Goal: Task Accomplishment & Management: Use online tool/utility

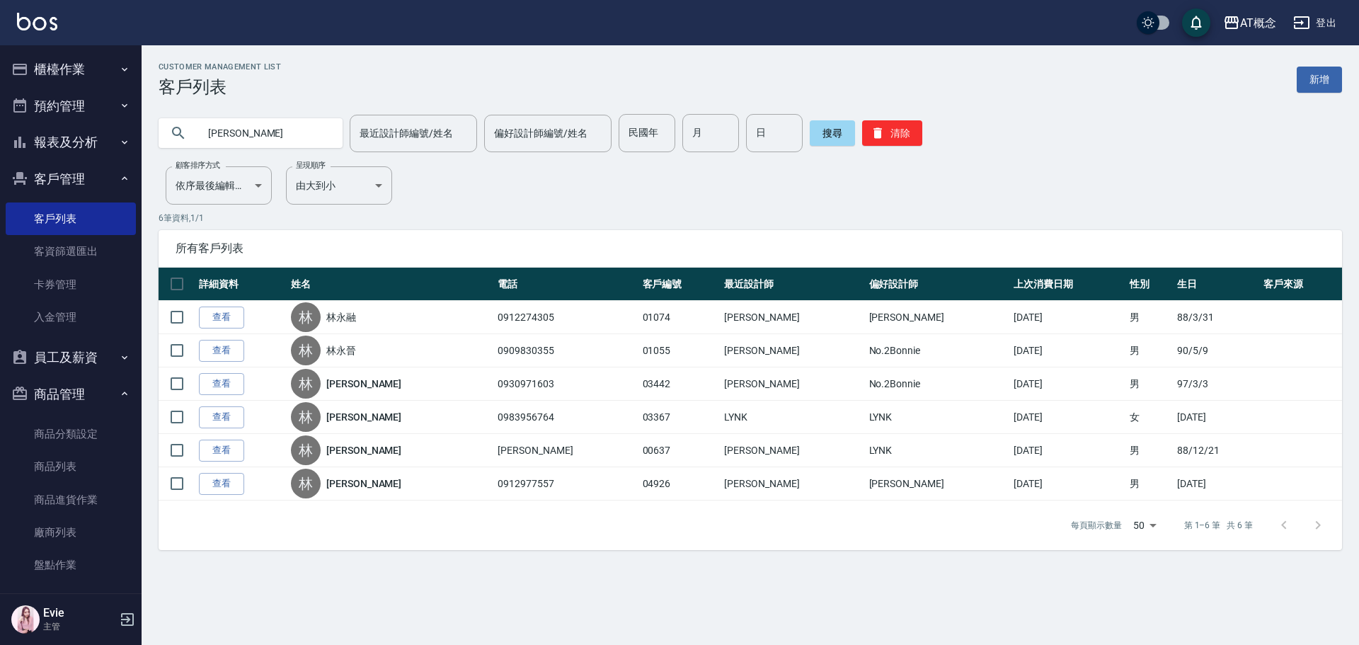
click at [56, 62] on button "櫃檯作業" at bounding box center [71, 69] width 130 height 37
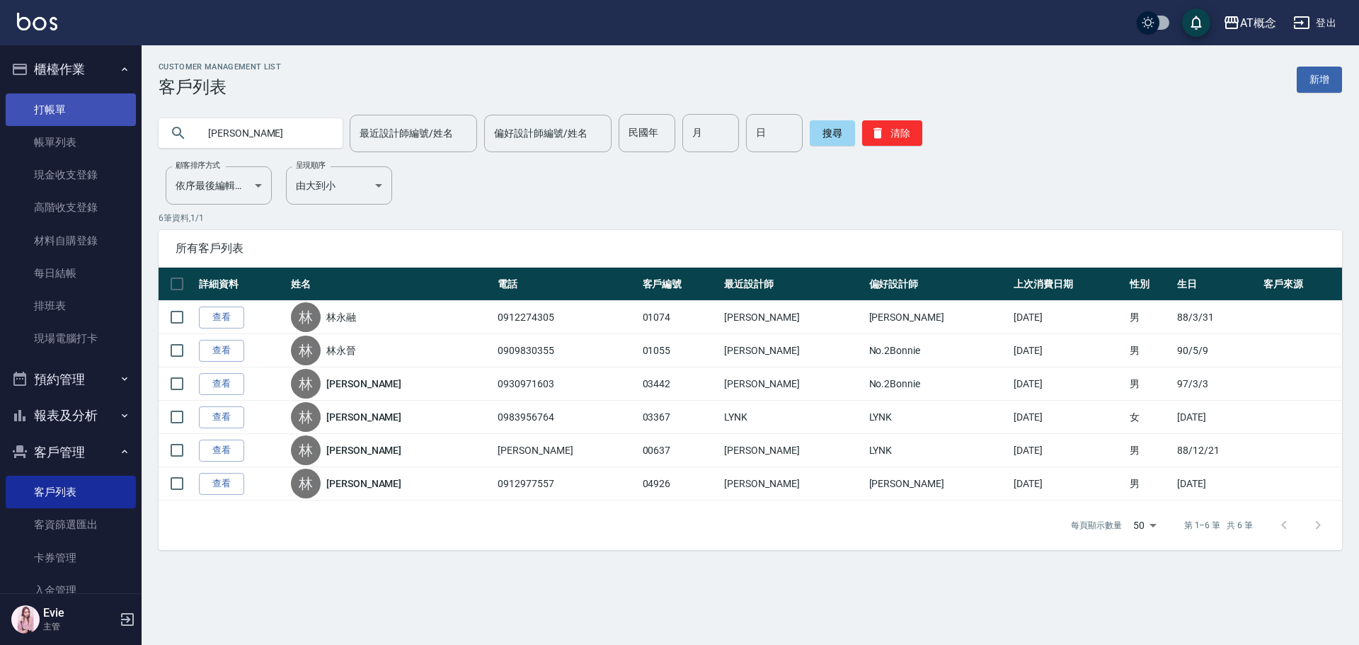
click at [62, 106] on link "打帳單" at bounding box center [71, 109] width 130 height 33
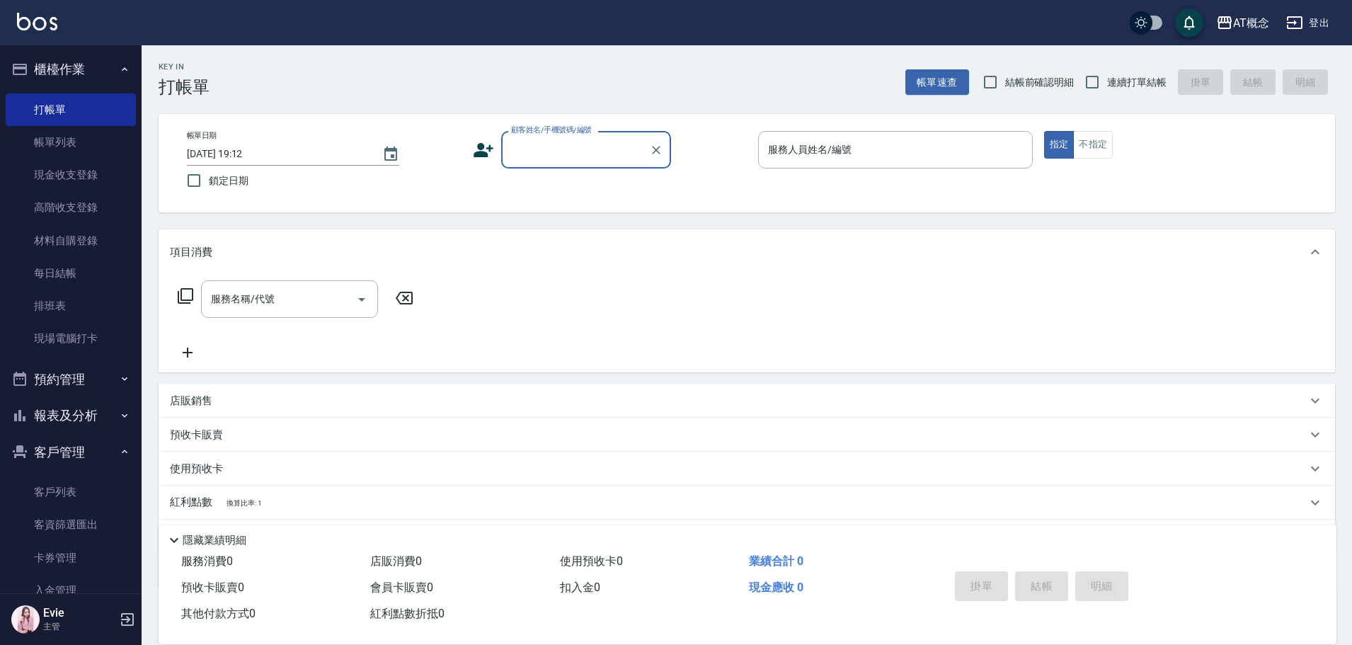
drag, startPoint x: 536, startPoint y: 148, endPoint x: 544, endPoint y: 136, distance: 14.7
click at [542, 139] on input "顧客姓名/手機號碼/編號" at bounding box center [576, 149] width 136 height 25
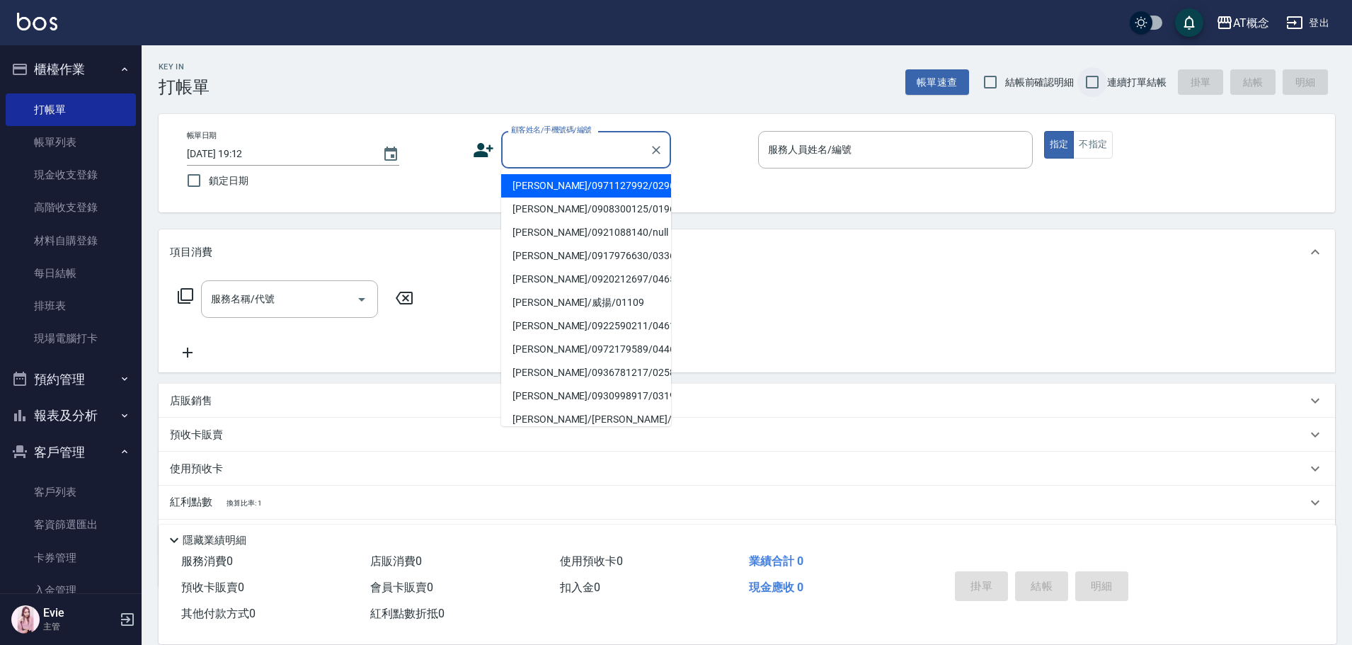
click at [1095, 77] on input "連續打單結帳" at bounding box center [1093, 82] width 30 height 30
checkbox input "true"
click at [558, 154] on input "顧客姓名/手機號碼/編號" at bounding box center [576, 149] width 136 height 25
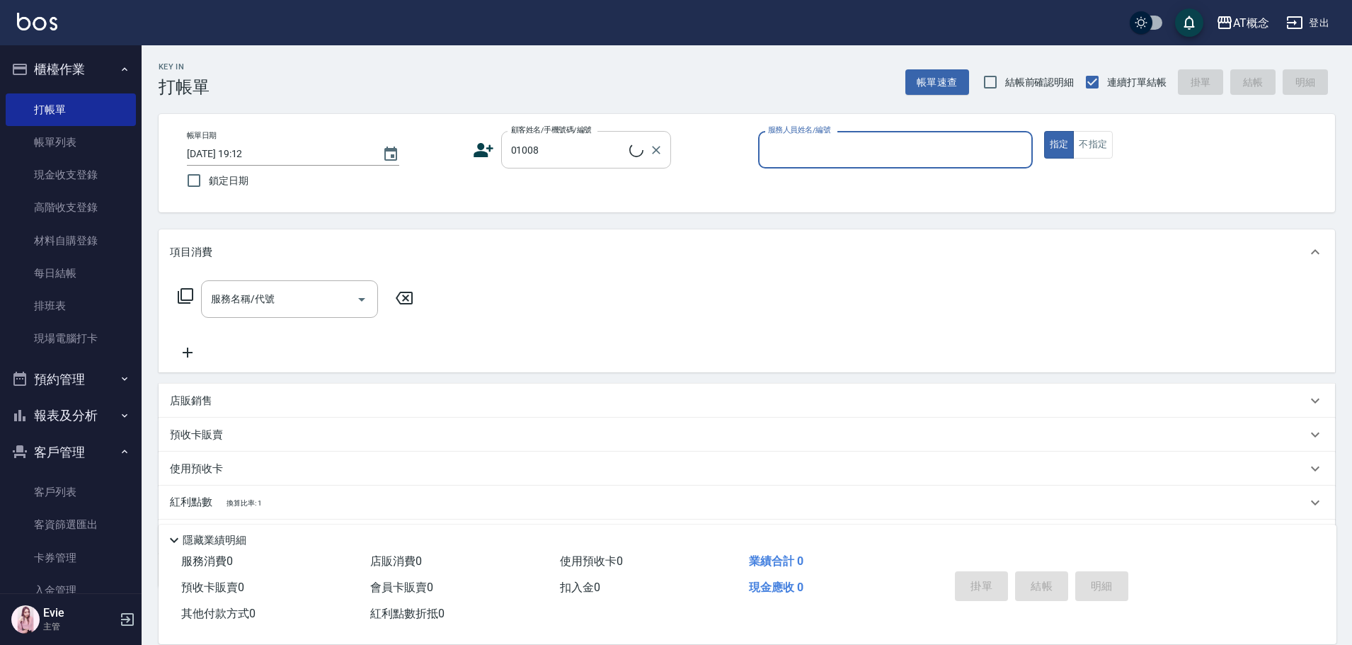
type input "[PERSON_NAME]/0908563292/01008"
type input "Becky-13"
click at [1044, 131] on button "指定" at bounding box center [1059, 145] width 30 height 28
type button "true"
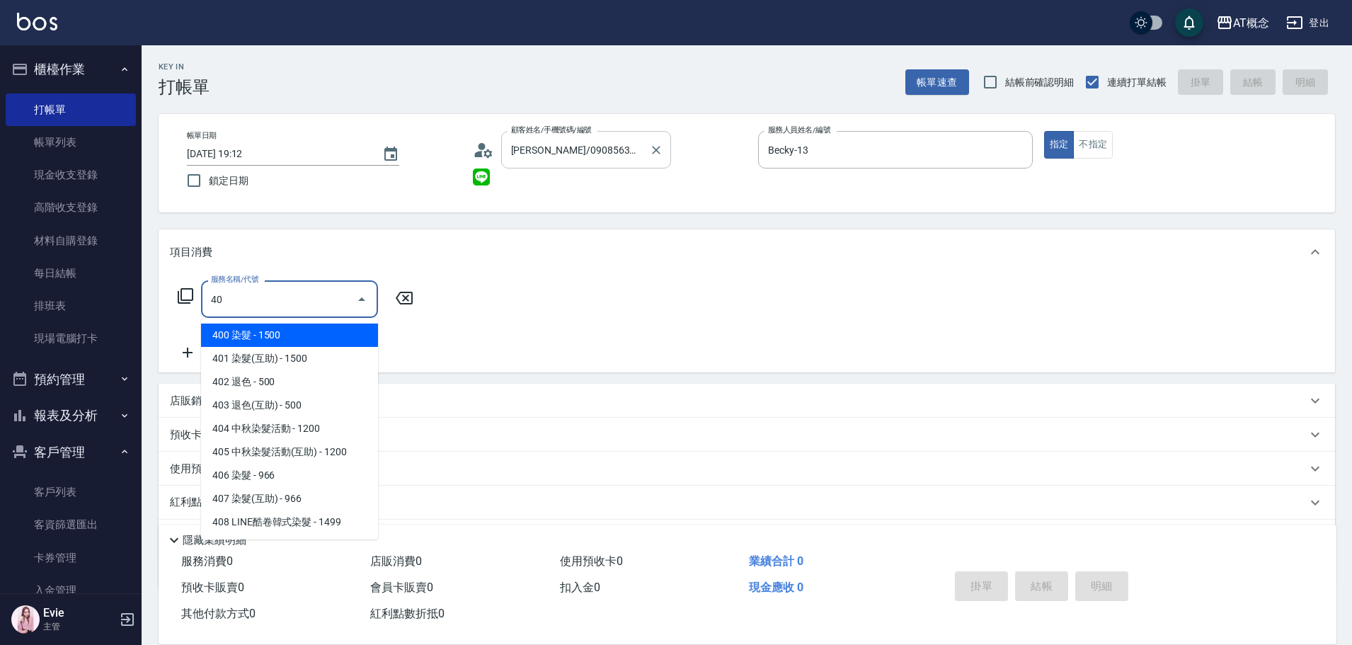
type input "401"
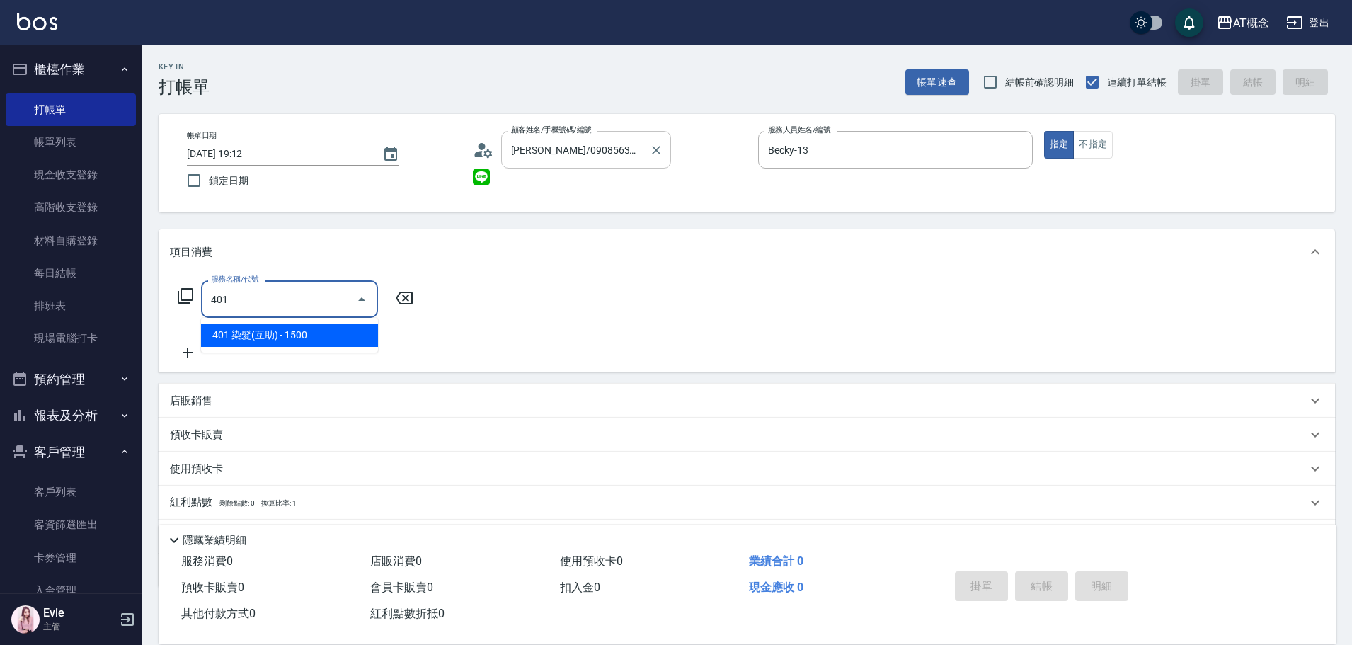
type input "150"
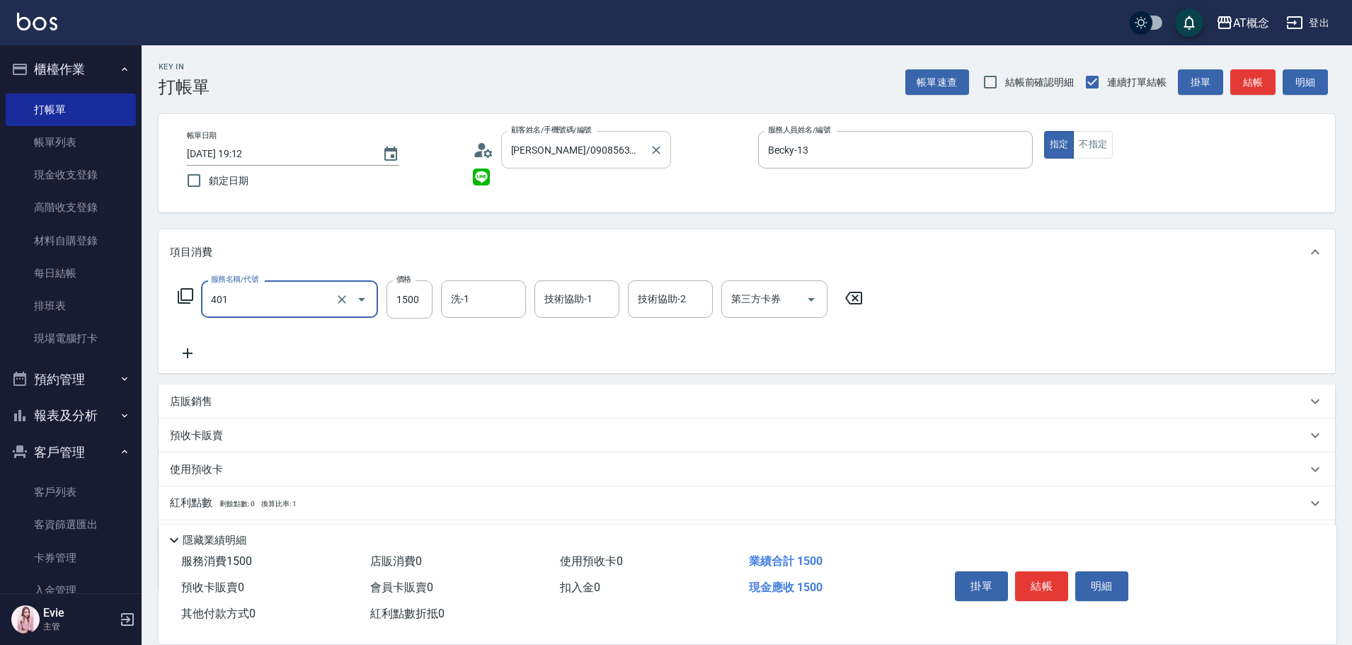
type input "401 染髮(互助)(401)"
type input "0"
type input "45"
type input "40"
type input "450"
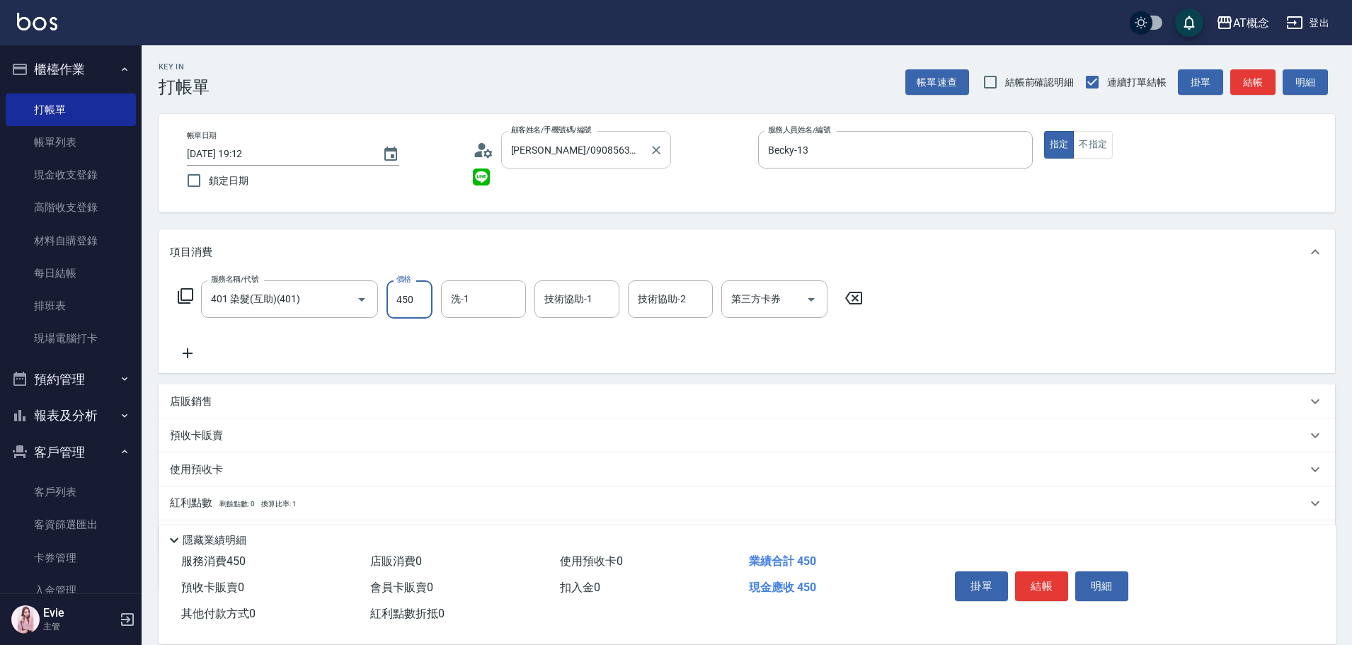
type input "450"
type input "4500"
type input "小不-29"
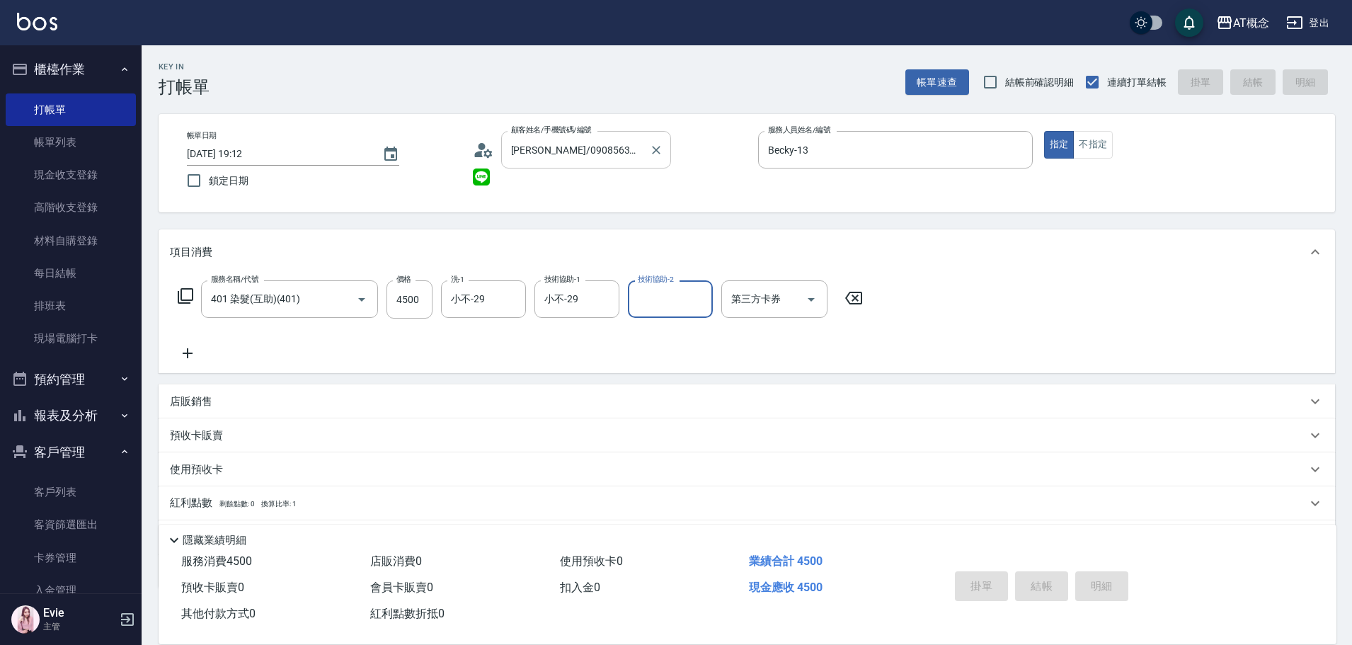
type input "[DATE] 19:13"
type input "0"
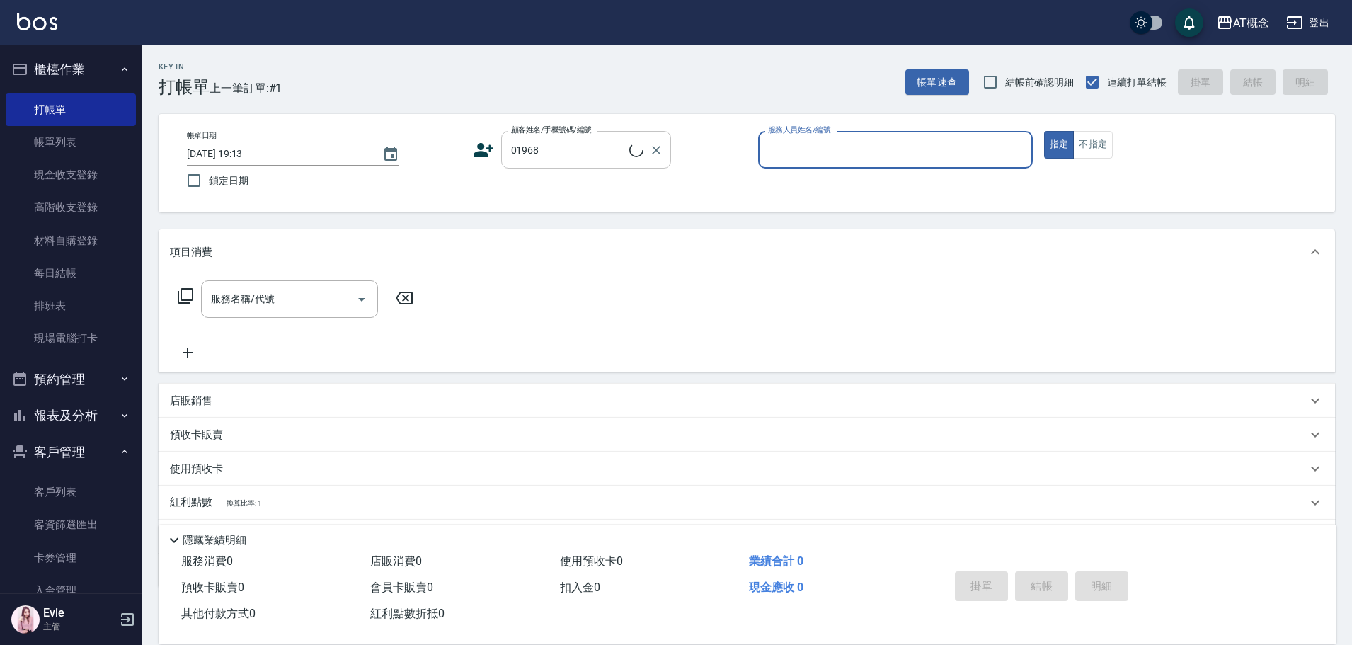
type input "[PERSON_NAME]/0908300125/01968"
type input "Anson-3"
click at [1044, 131] on button "指定" at bounding box center [1059, 145] width 30 height 28
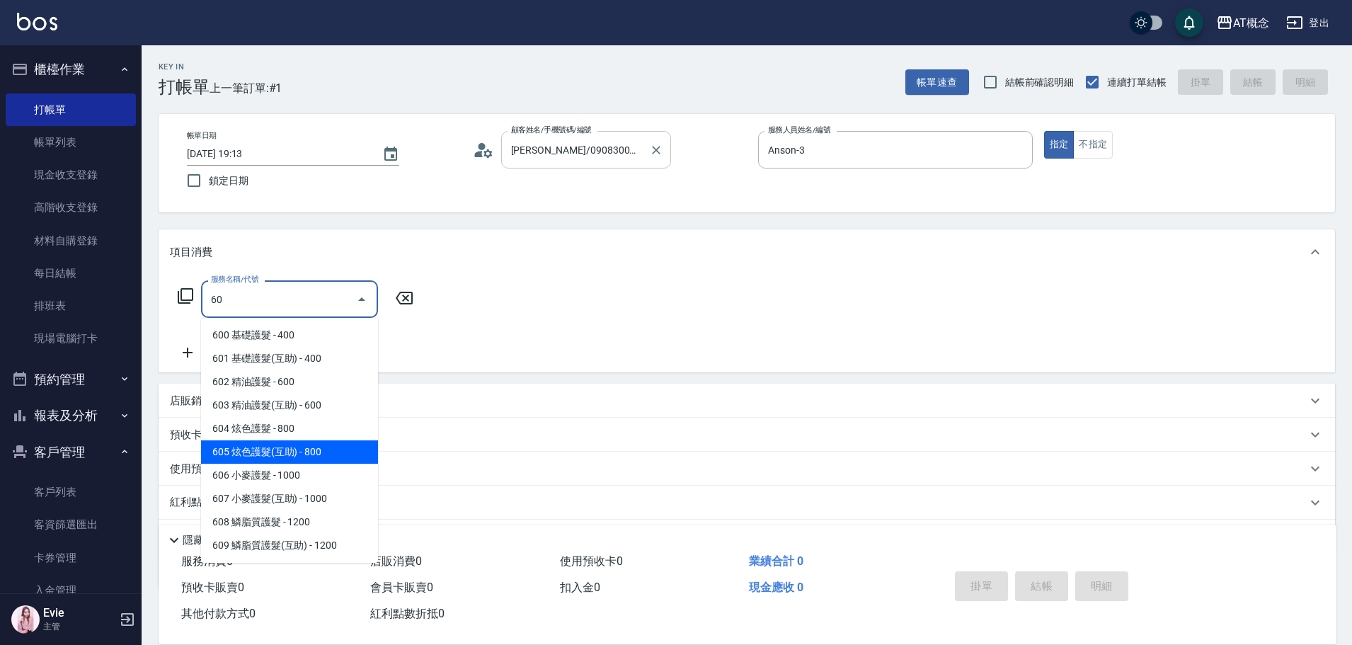
type input "605 炫色護髮(互助)(605)"
type input "80"
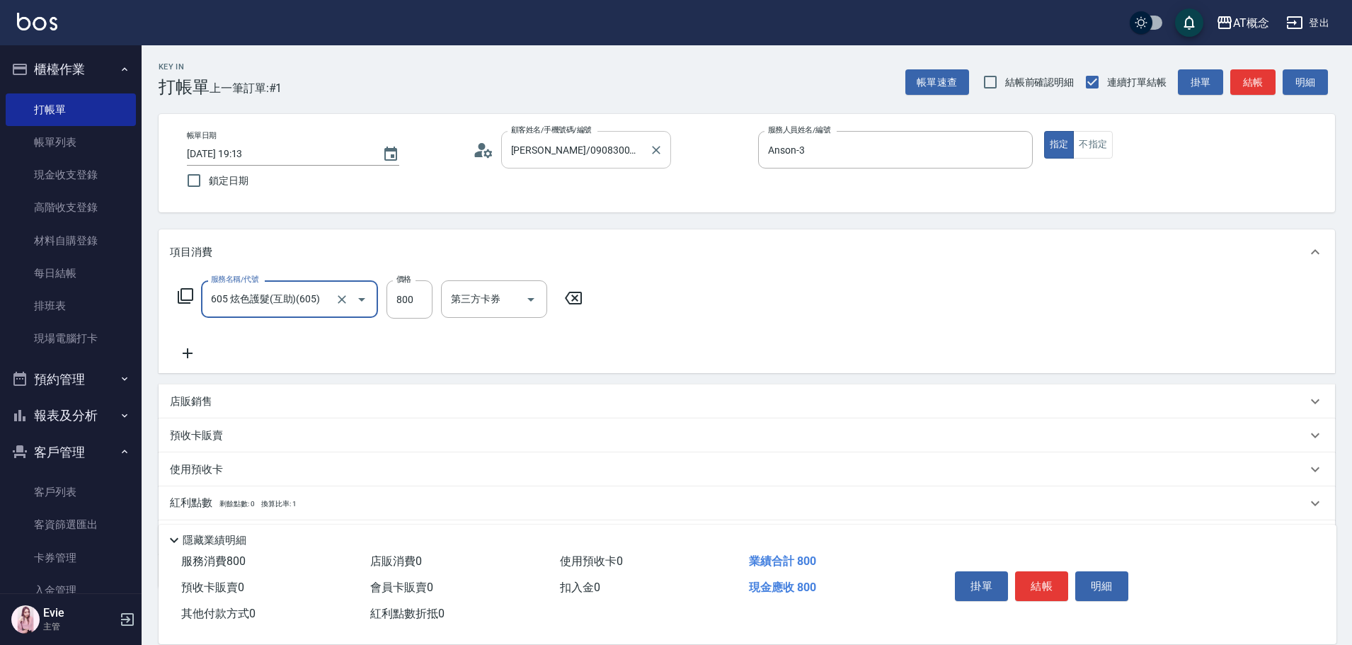
type input "605 炫色護髮(互助)(605)"
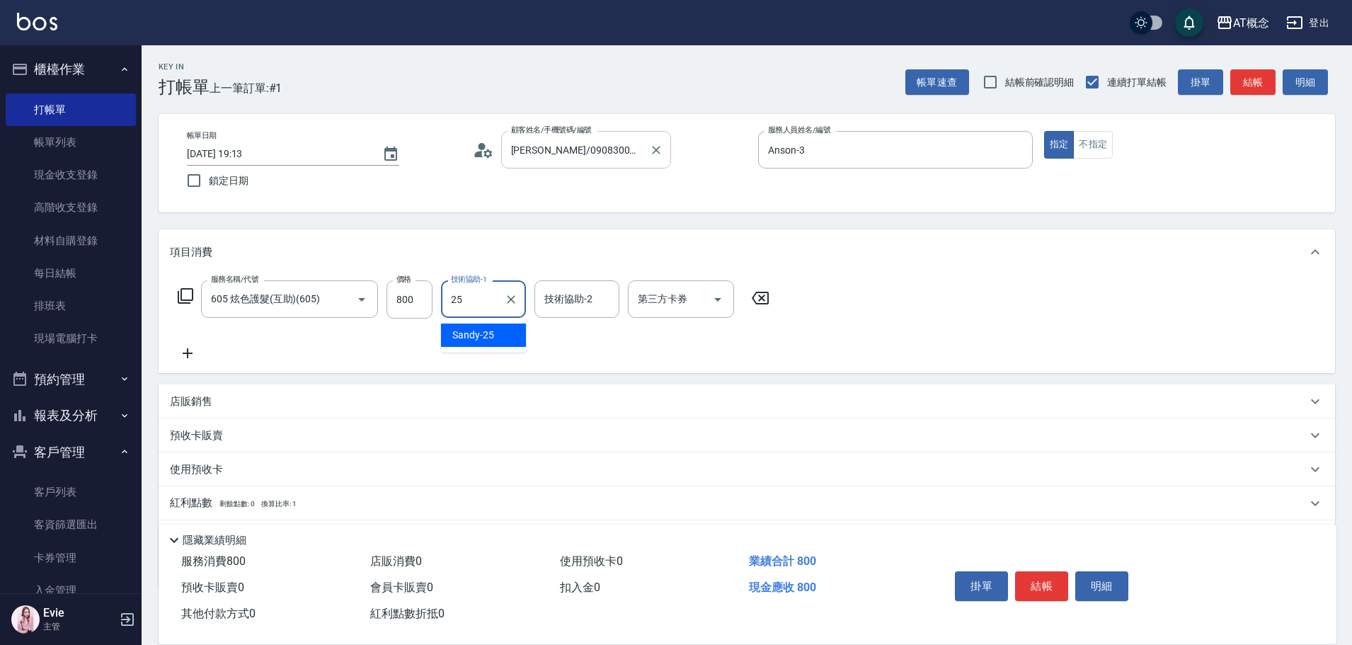
type input "Sandy-25"
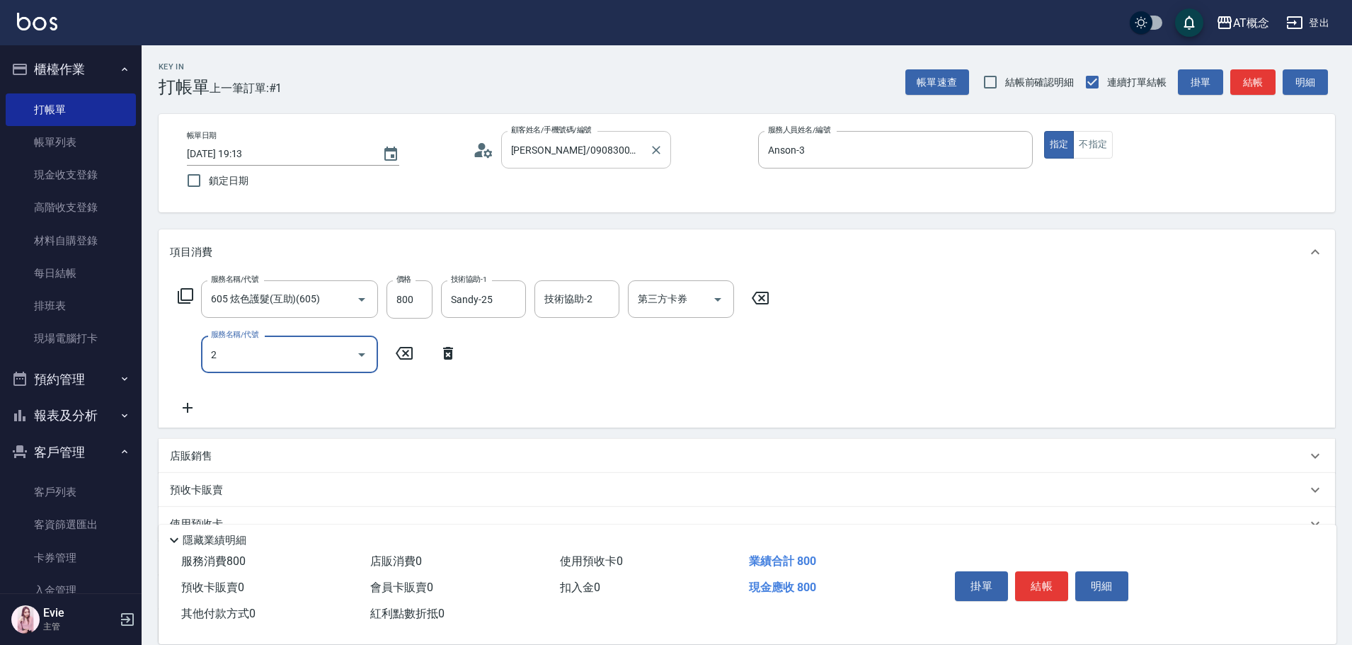
type input "20"
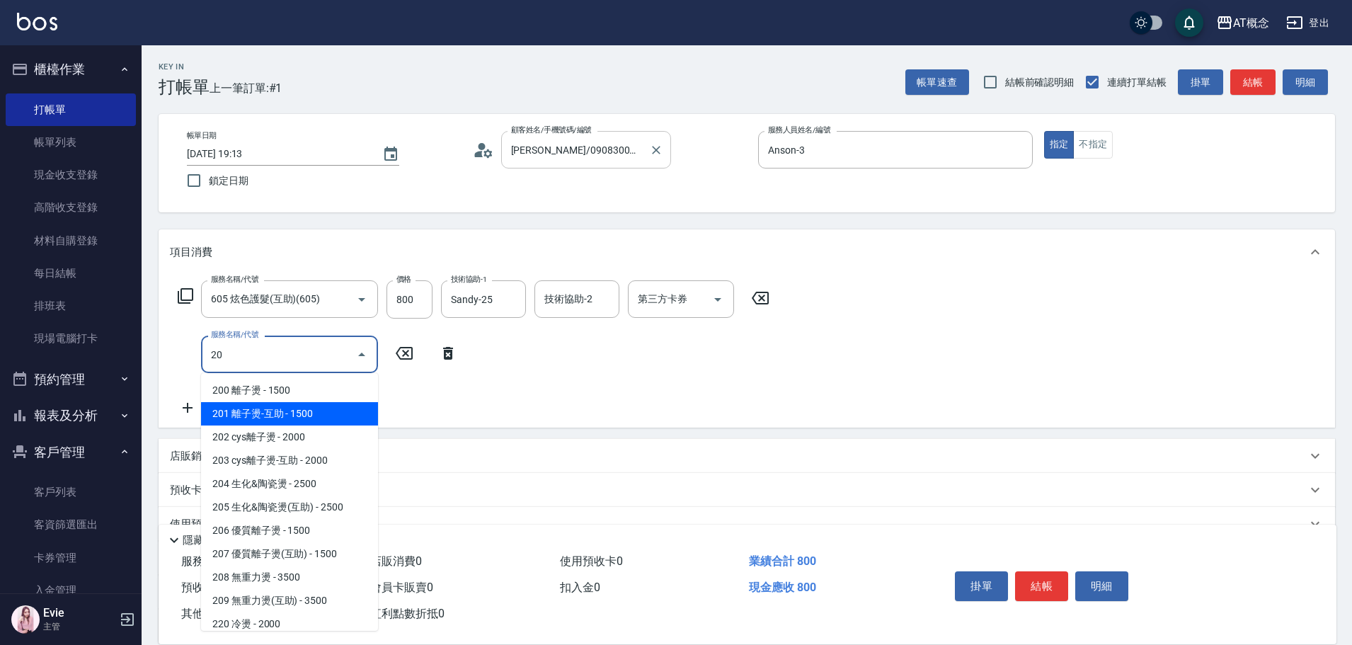
type input "230"
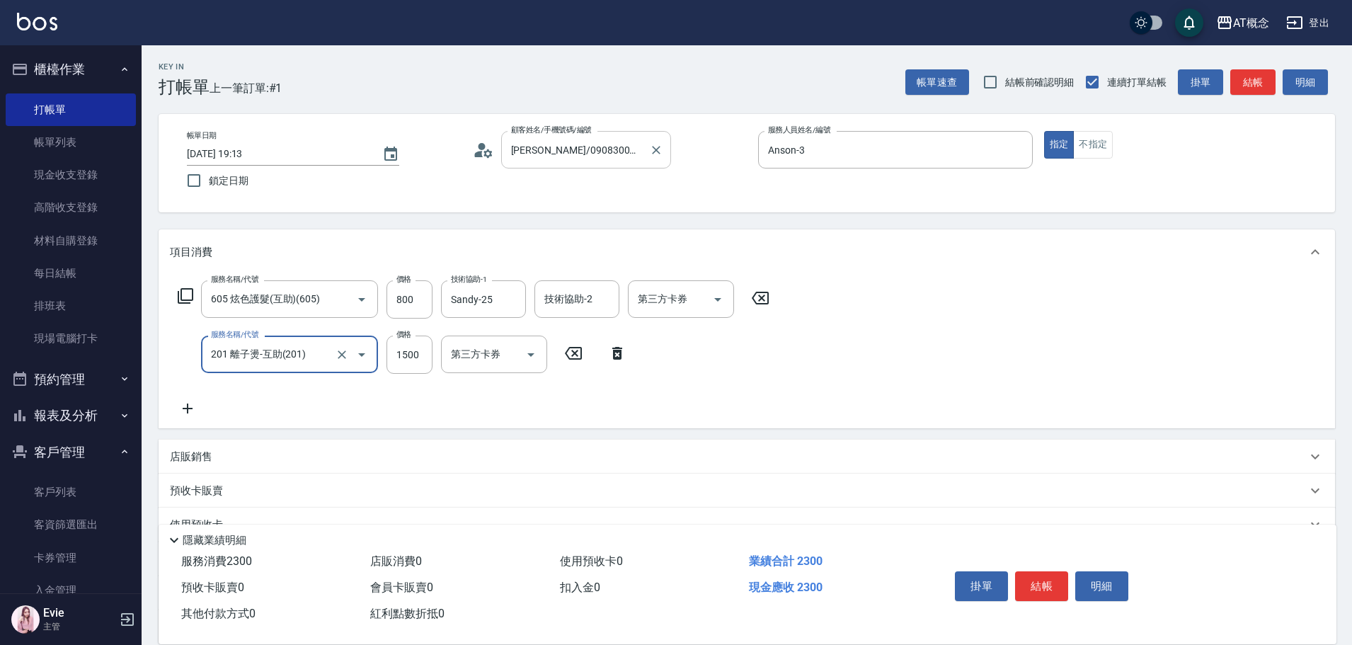
type input "201 離子燙-互助(201)"
type input "80"
type input "18"
type input "90"
type input "180"
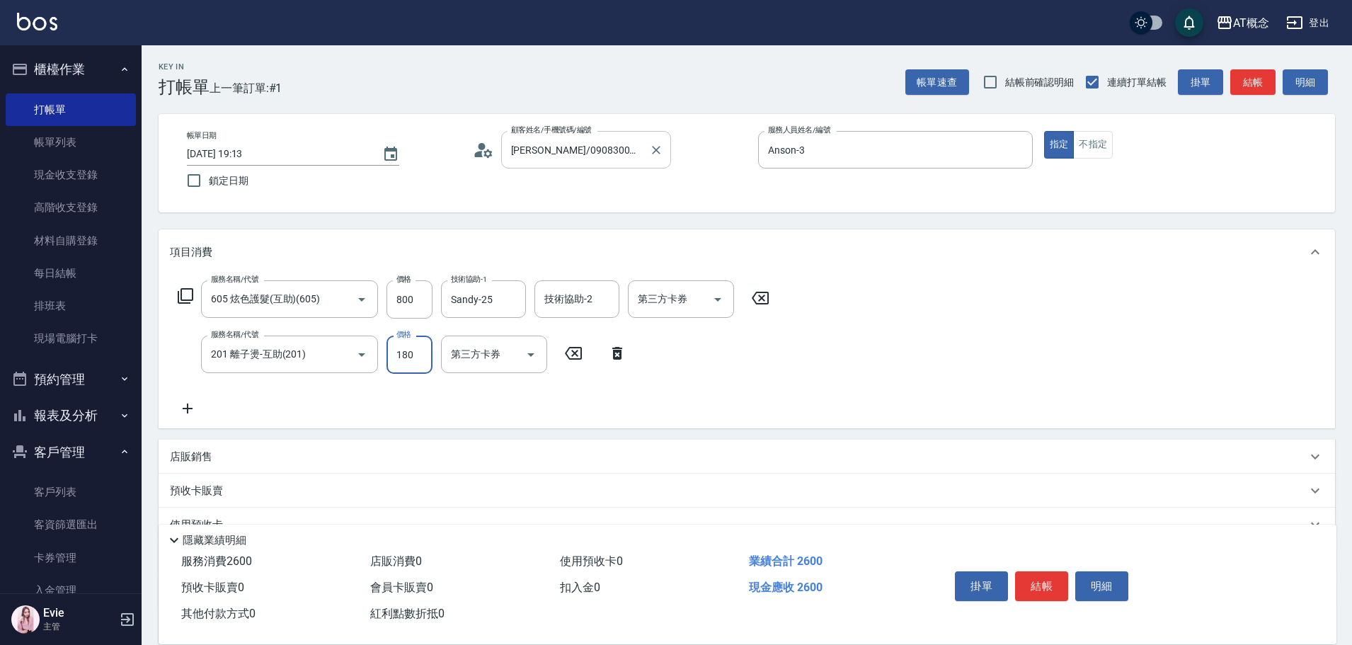
type input "260"
type input "1800"
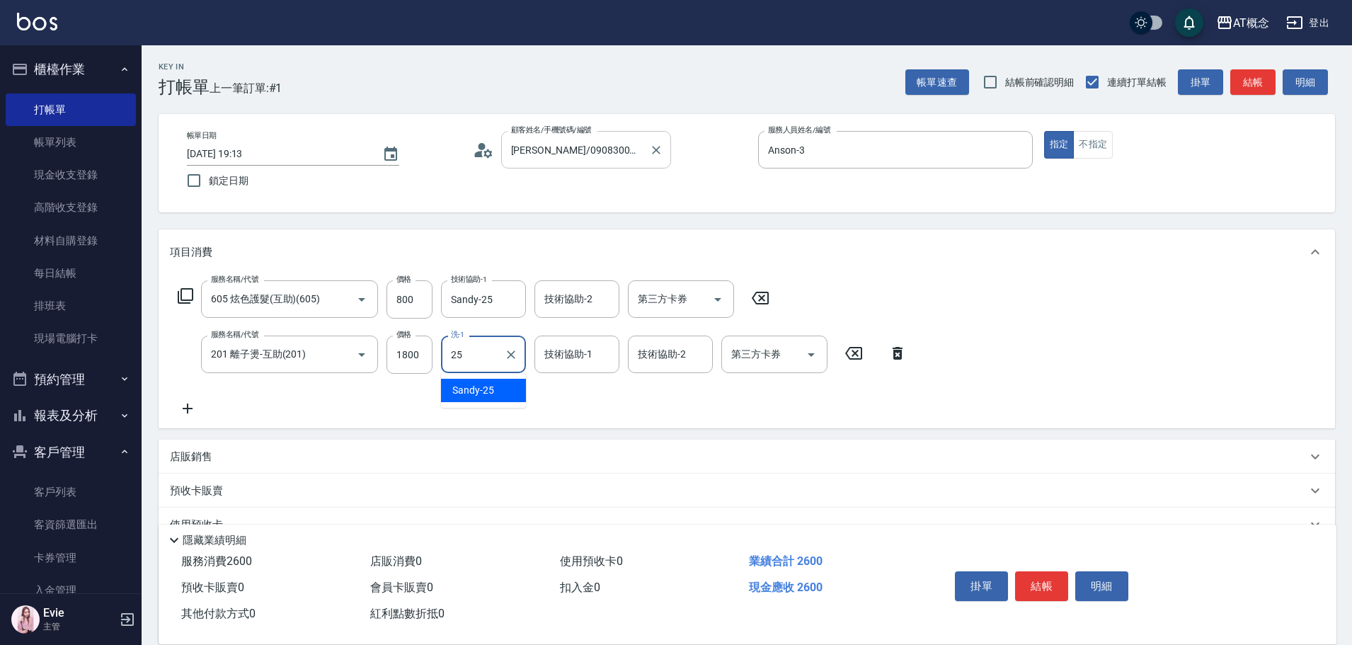
type input "Sandy-25"
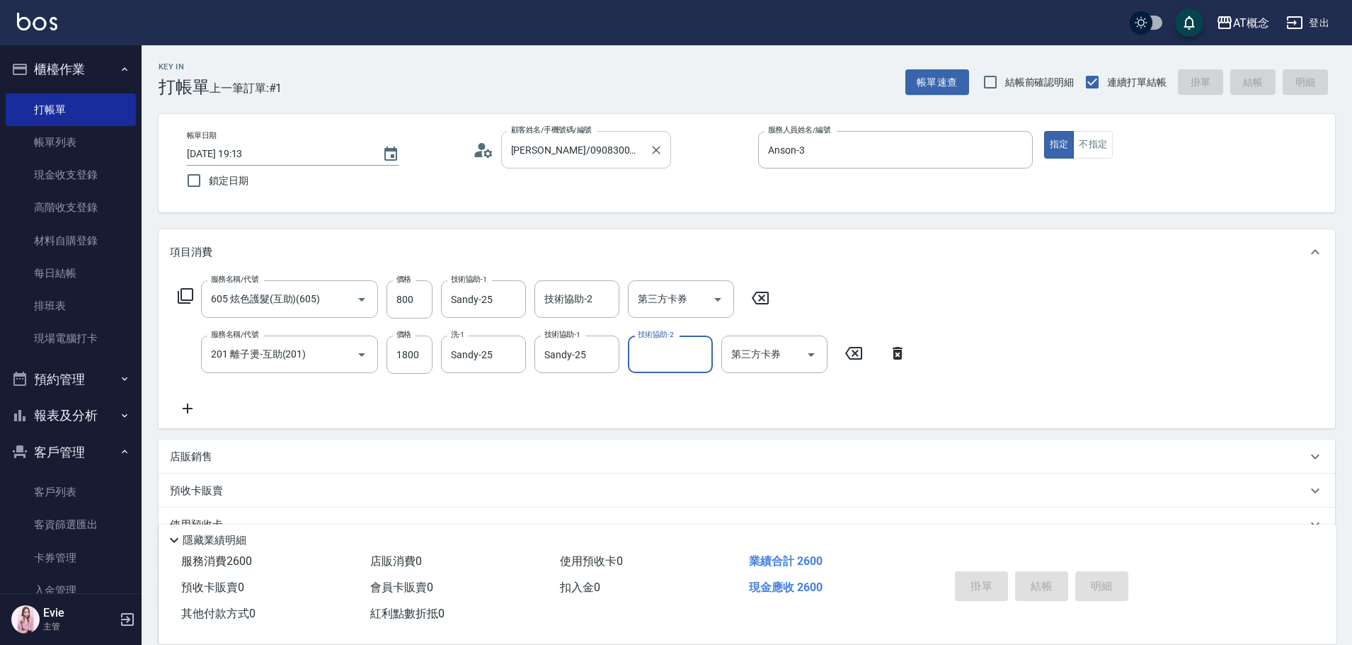
type input "0"
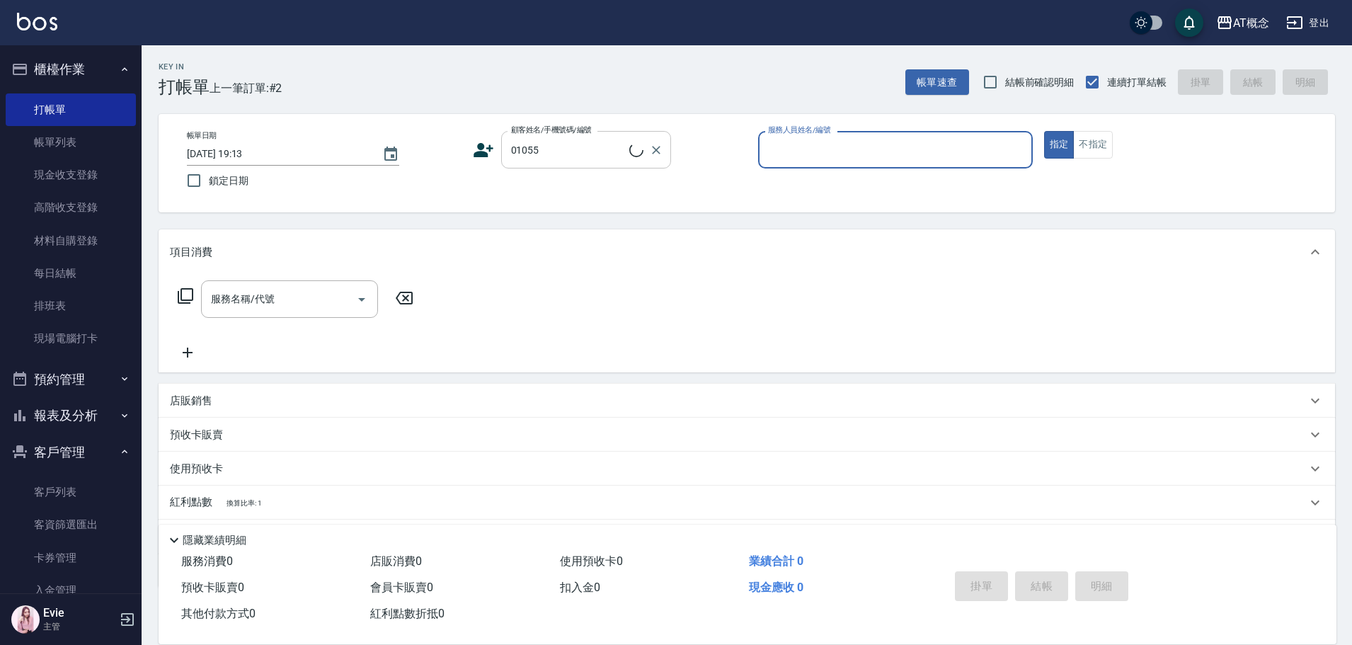
type input "[PERSON_NAME]/0909830355/01055"
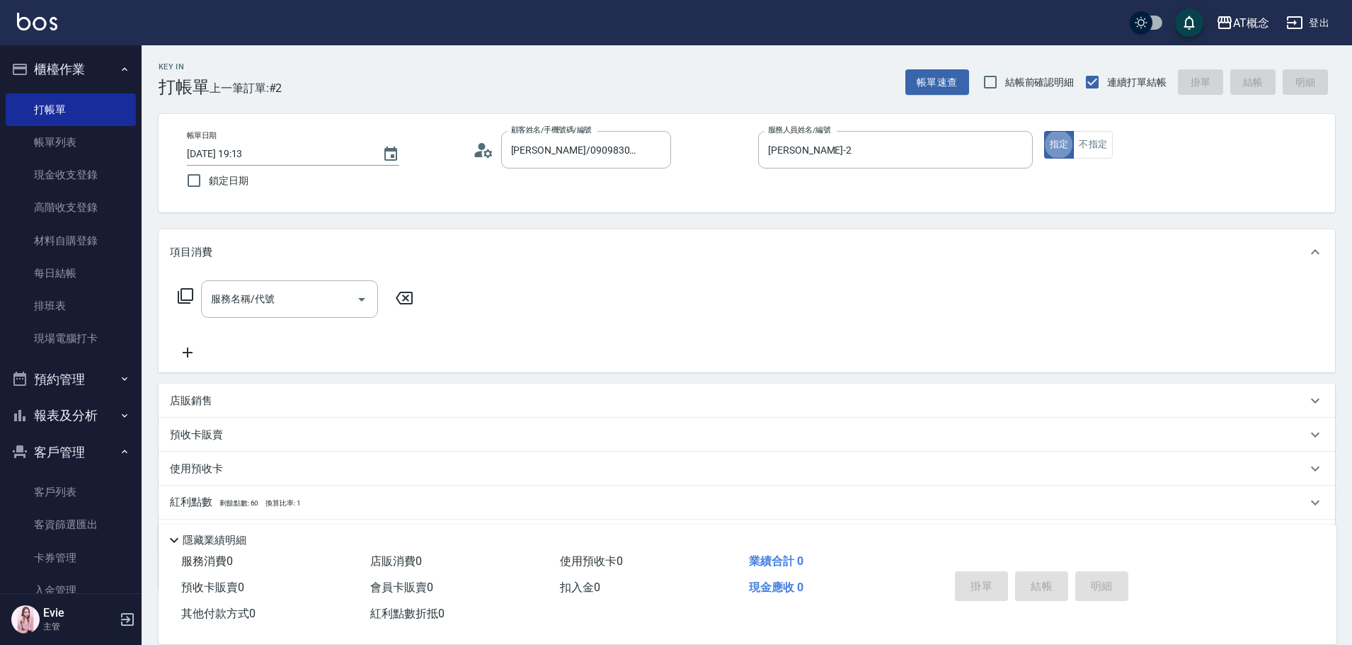
drag, startPoint x: 821, startPoint y: 146, endPoint x: 479, endPoint y: 151, distance: 342.7
click at [483, 151] on div "帳單日期 [DATE] 19:13 鎖定日期 顧客姓名/手機號碼/編號 [PERSON_NAME]/0909830355/01055 顧客姓名/手機號碼/編號…" at bounding box center [747, 163] width 1143 height 64
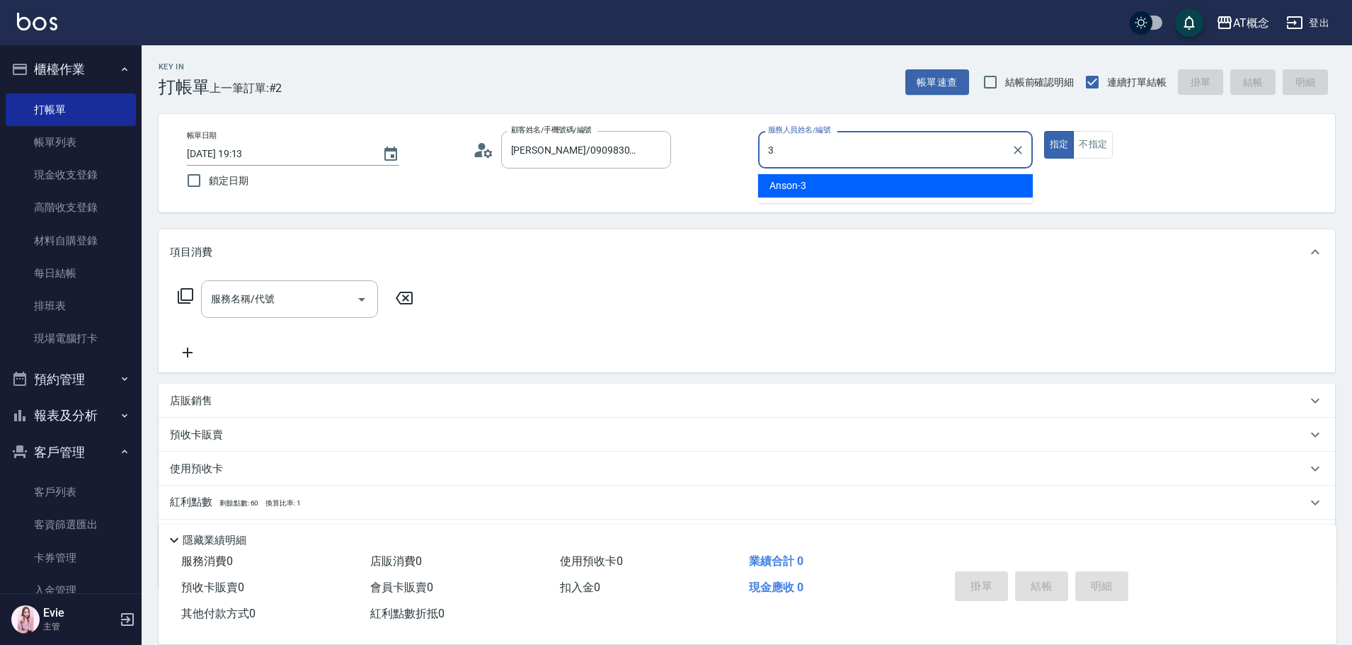
type input "Anson-3"
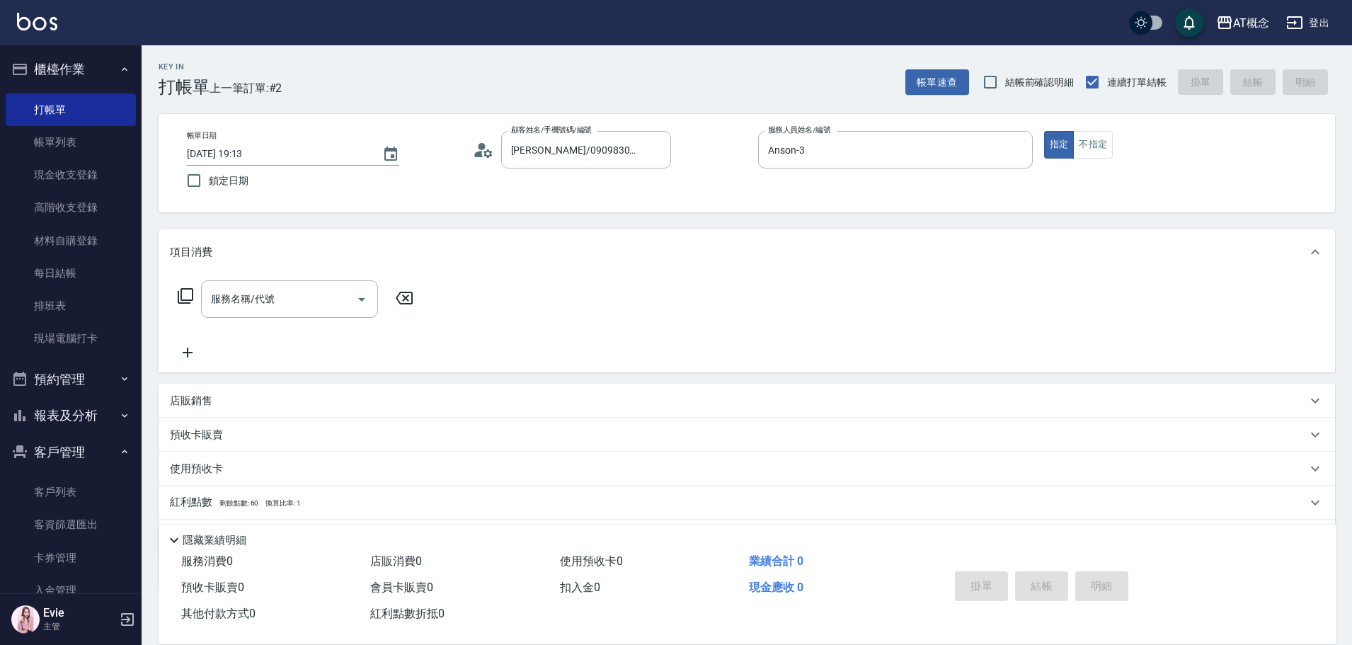
drag, startPoint x: 457, startPoint y: 83, endPoint x: 418, endPoint y: 79, distance: 39.2
click at [418, 79] on div "Key In 打帳單 上一筆訂單:#2 帳單速查 結帳前確認明細 連續打單結帳 掛單 結帳 明細" at bounding box center [739, 71] width 1194 height 52
click at [252, 297] on input "服務名稱/代號" at bounding box center [278, 299] width 143 height 25
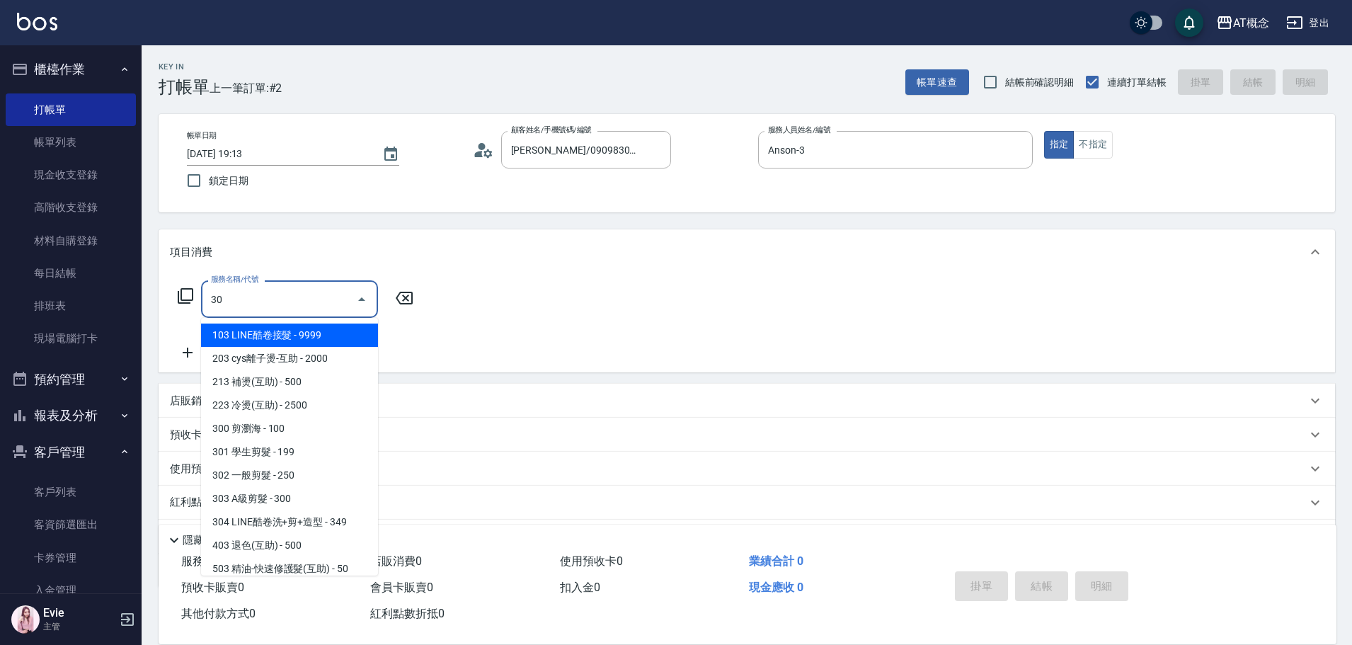
type input "303"
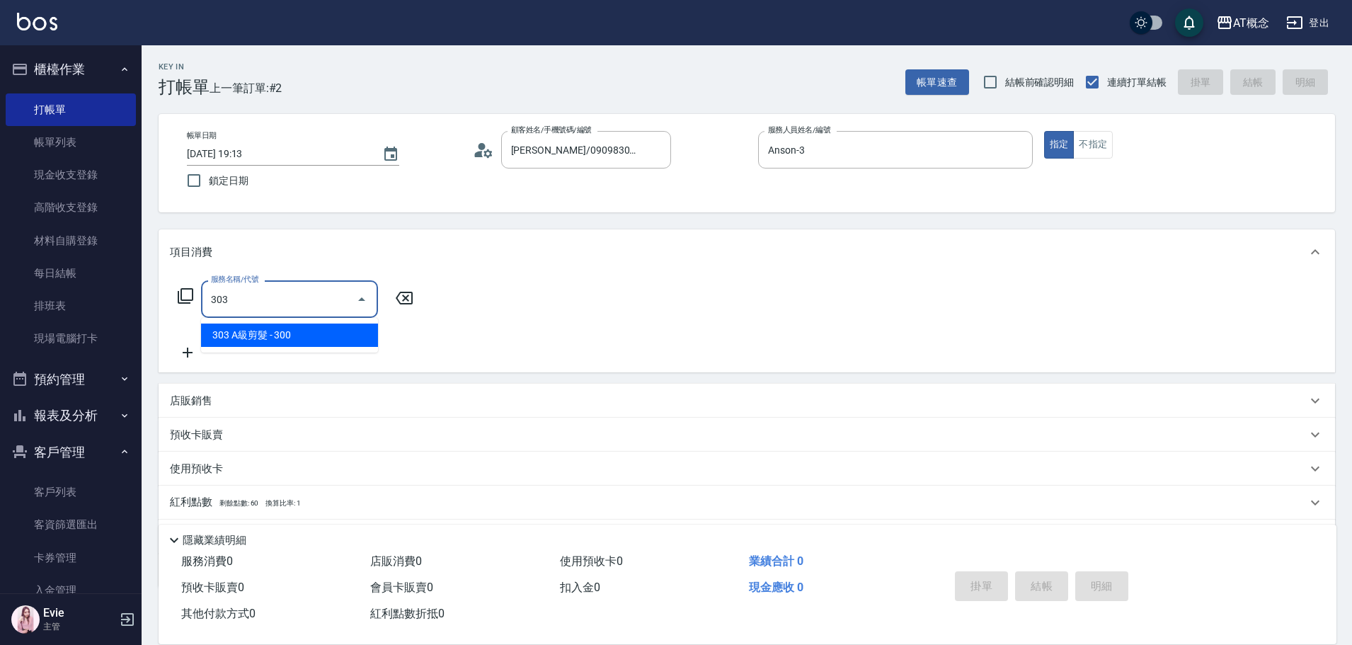
type input "30"
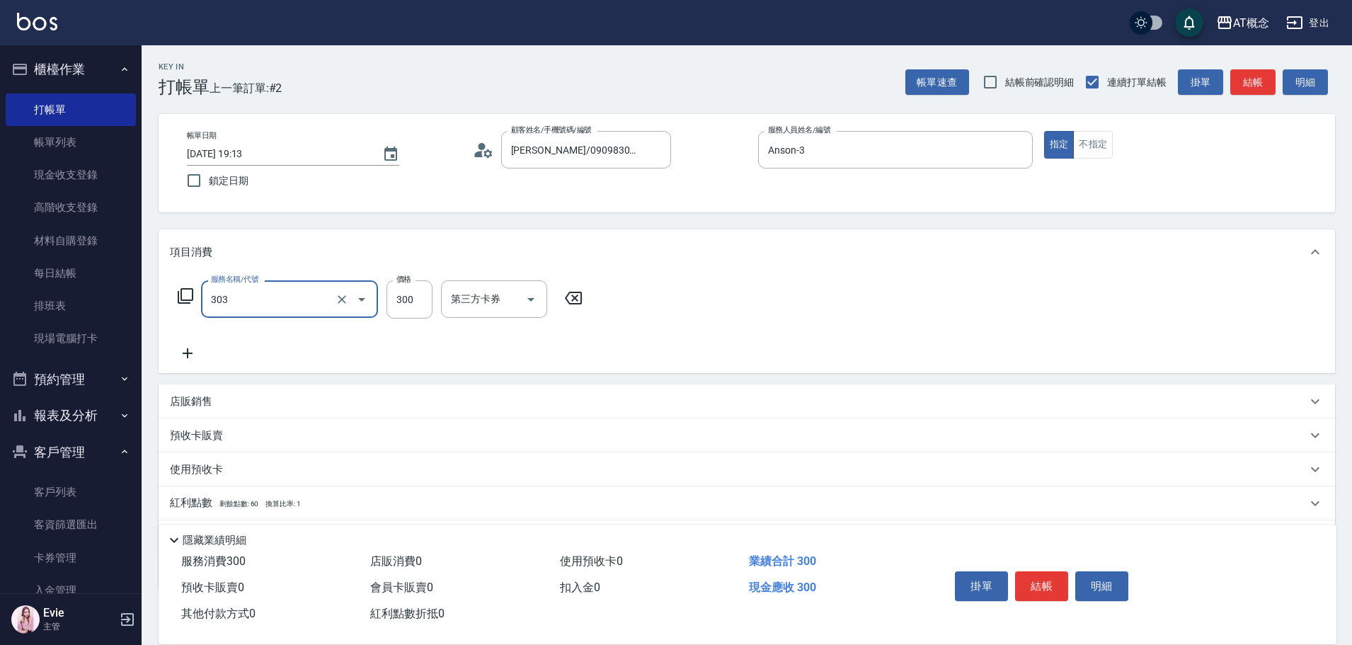
type input "303 A級剪髮(303)"
type input "0"
type input "35"
type input "30"
type input "350"
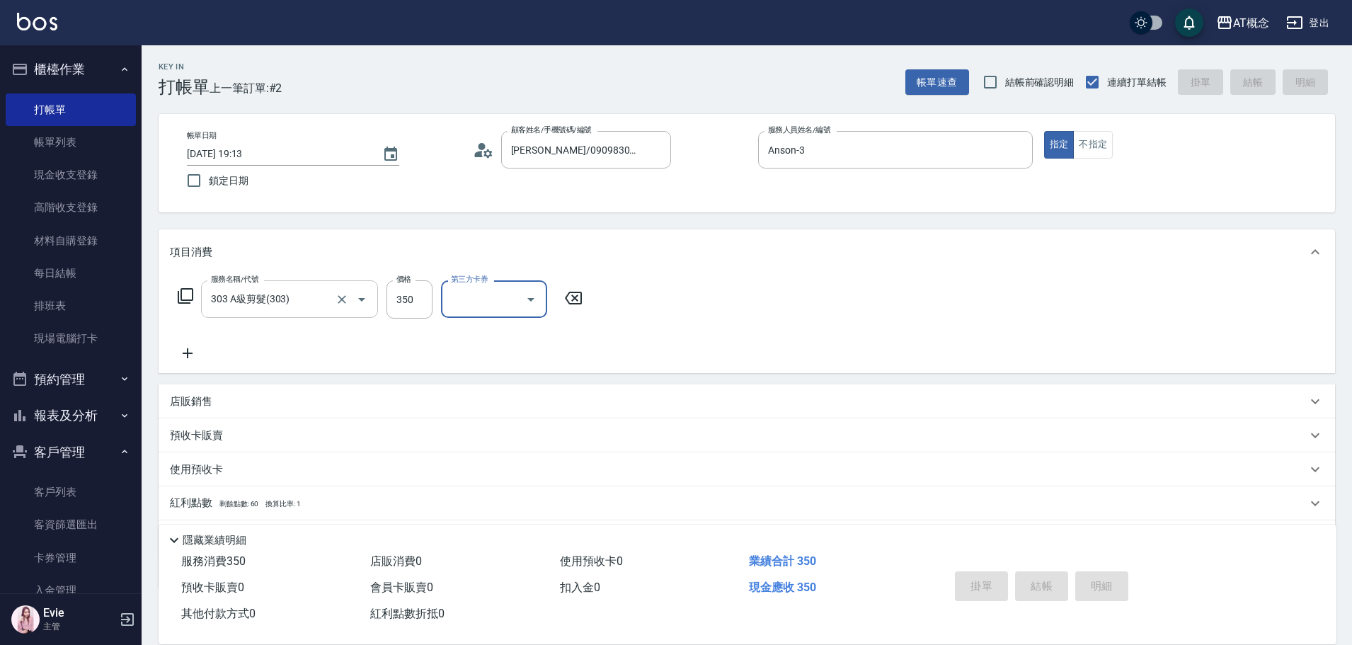
type input "[DATE] 19:40"
type input "0"
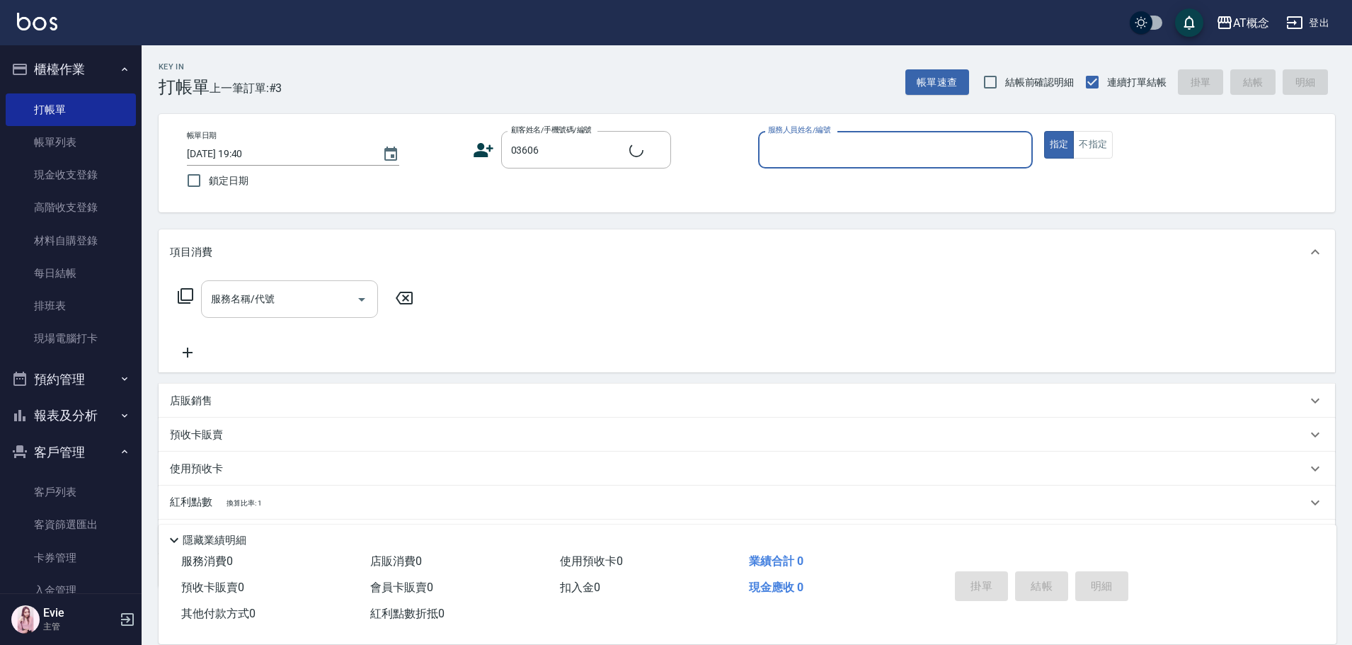
type input "[PERSON_NAME]/0956314222/03606"
type input "Anson-3"
click at [1044, 131] on button "指定" at bounding box center [1059, 145] width 30 height 28
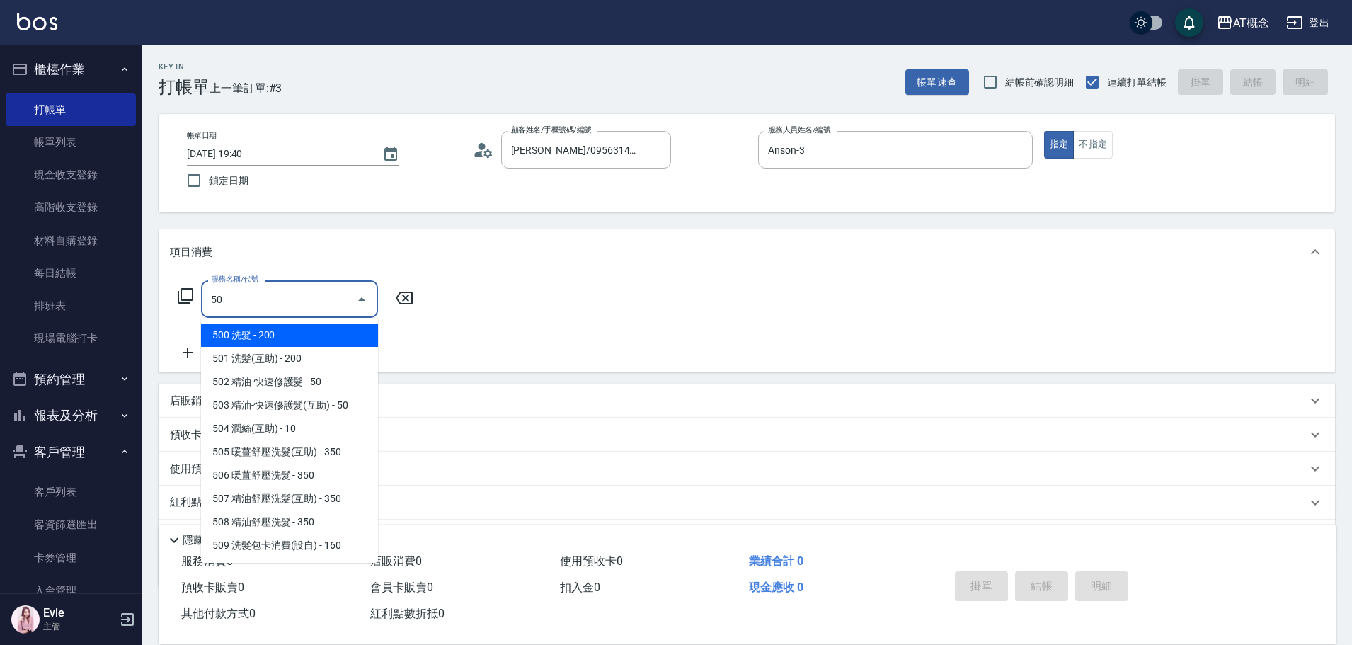
type input "501"
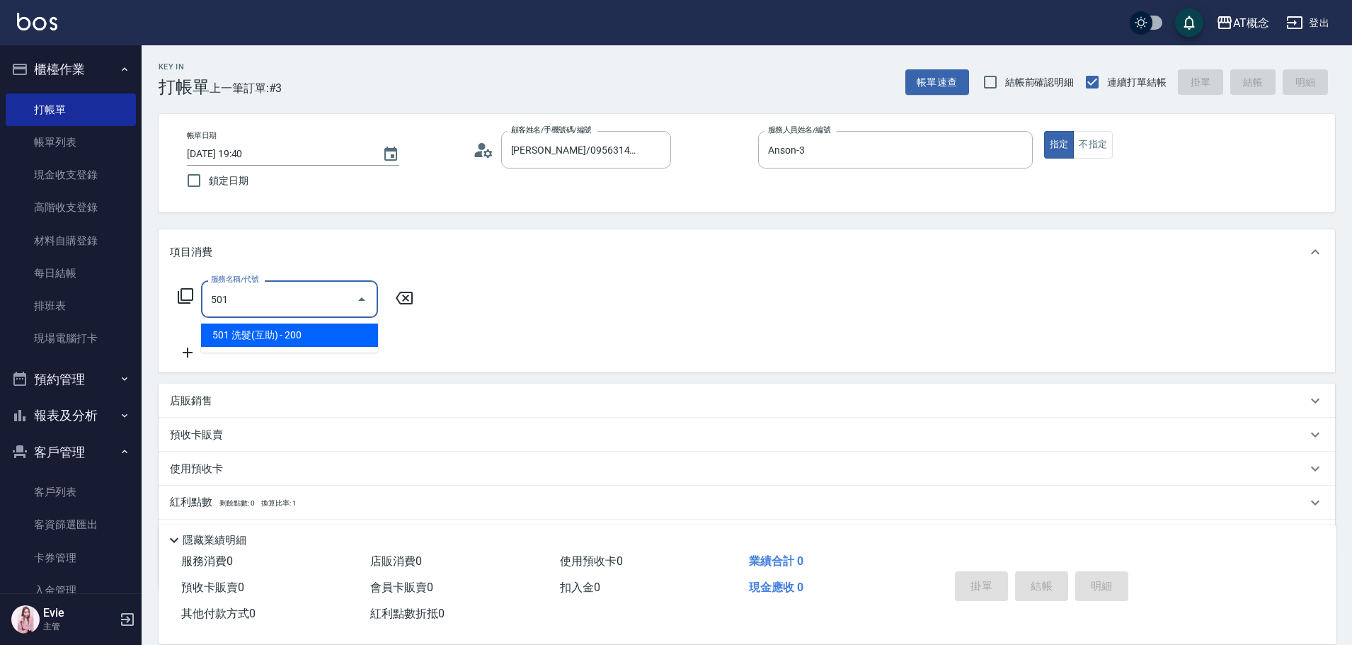
type input "20"
type input "501 洗髮(互助)(501)"
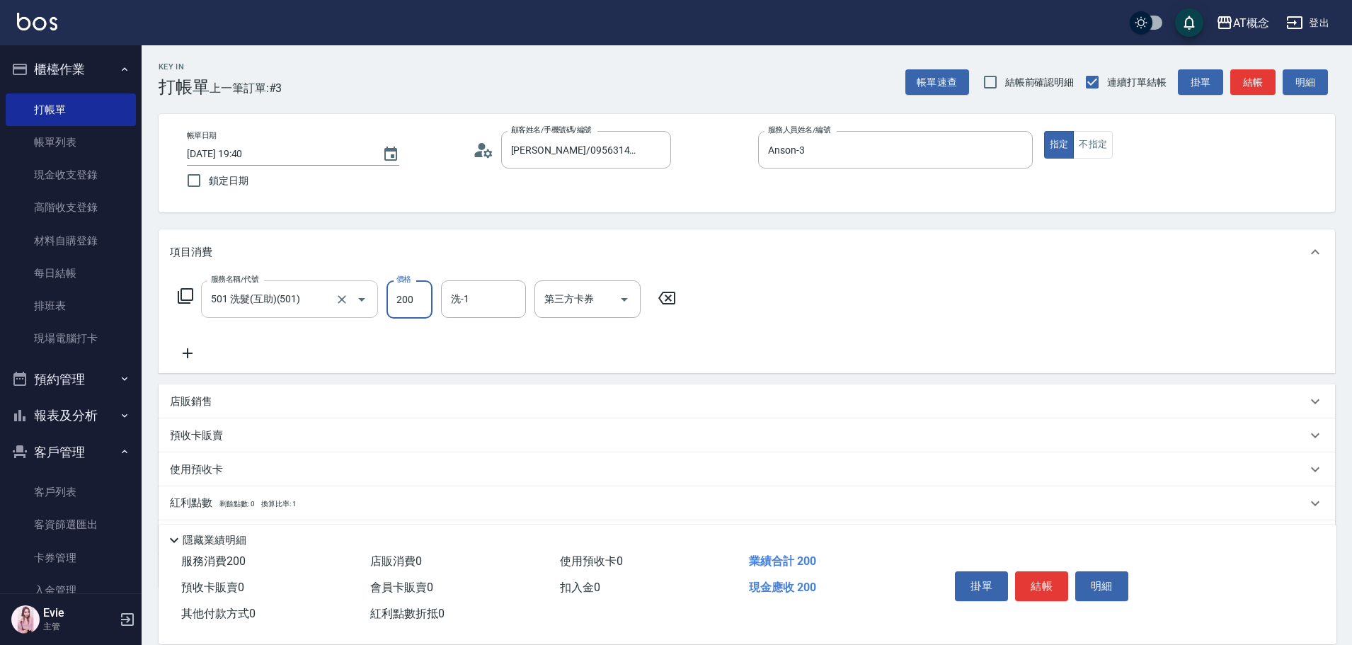
type input "0"
type input "25"
type input "20"
type input "250"
type input "Sandy-25"
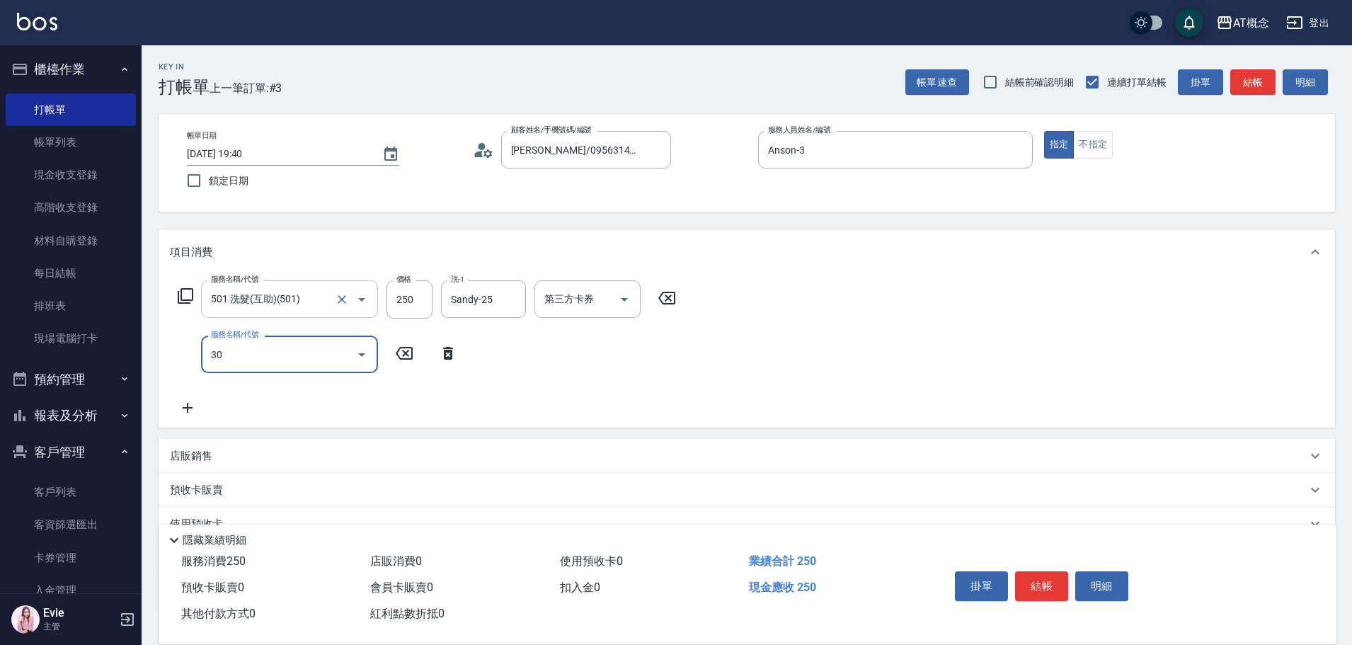
type input "303"
type input "50"
type input "303 A級剪髮(303)"
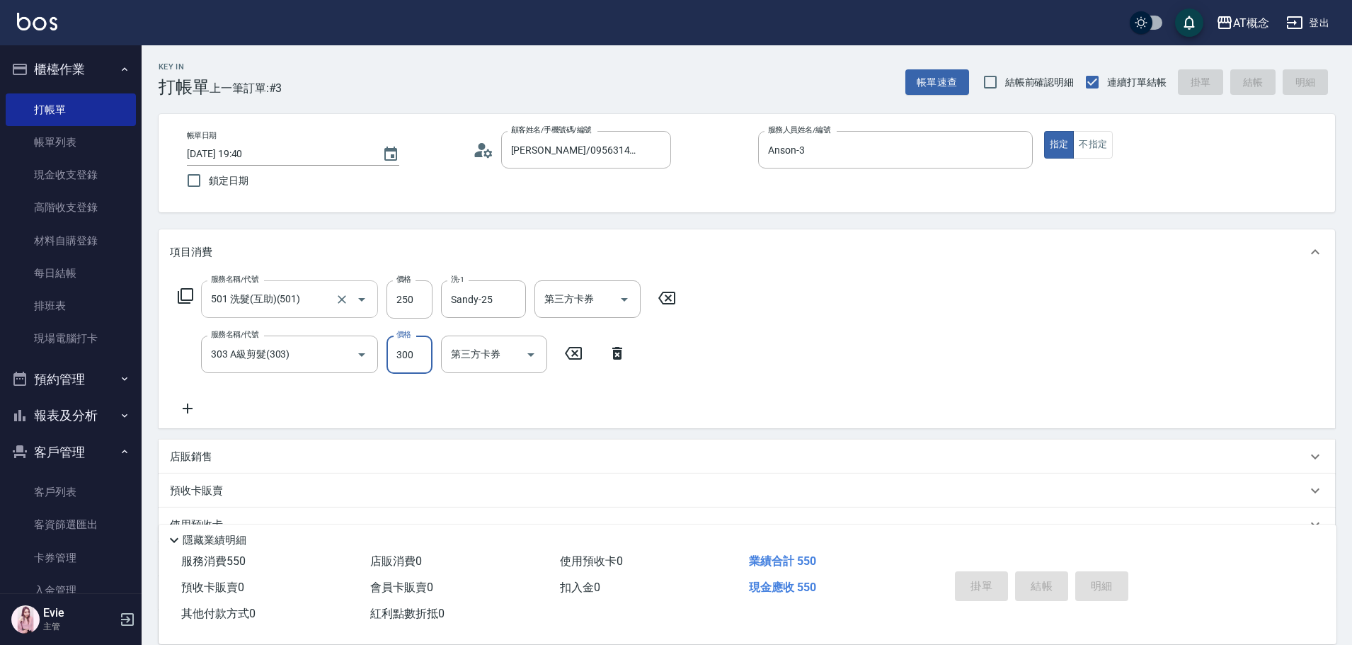
type input "0"
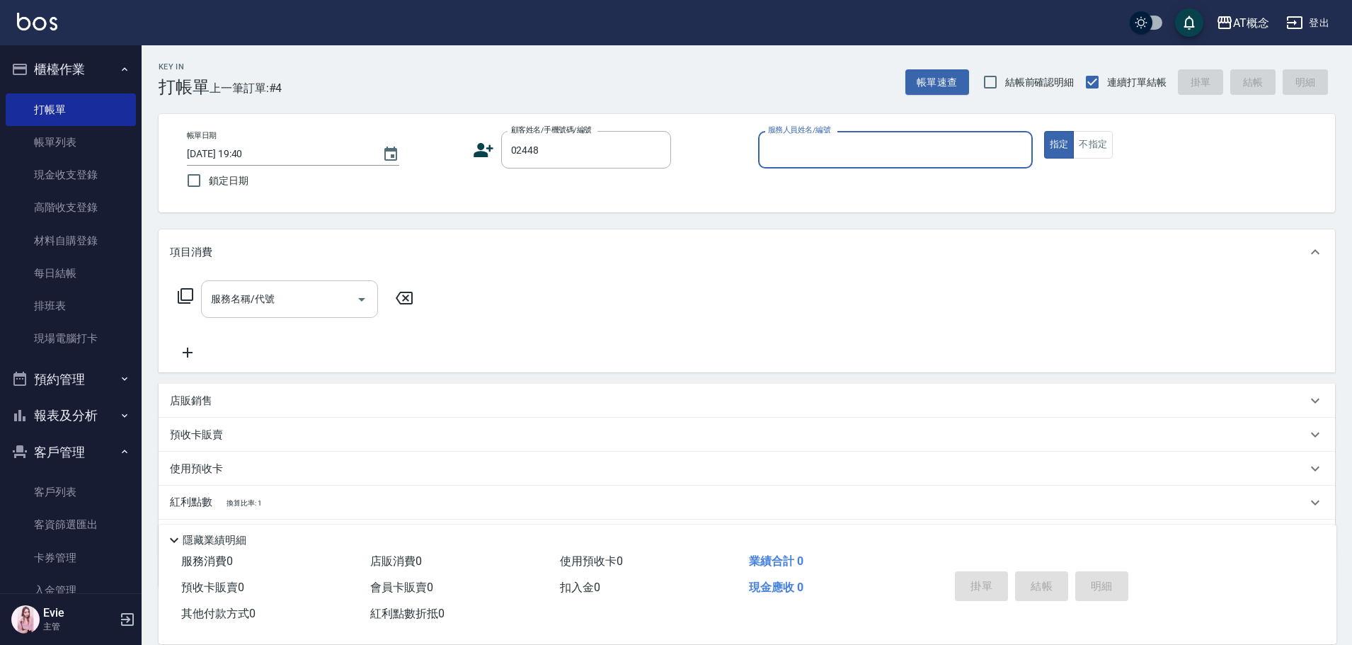
type input "[PERSON_NAME]/0920490382/02448"
type input "Candy-15"
click at [1044, 131] on button "指定" at bounding box center [1059, 145] width 30 height 28
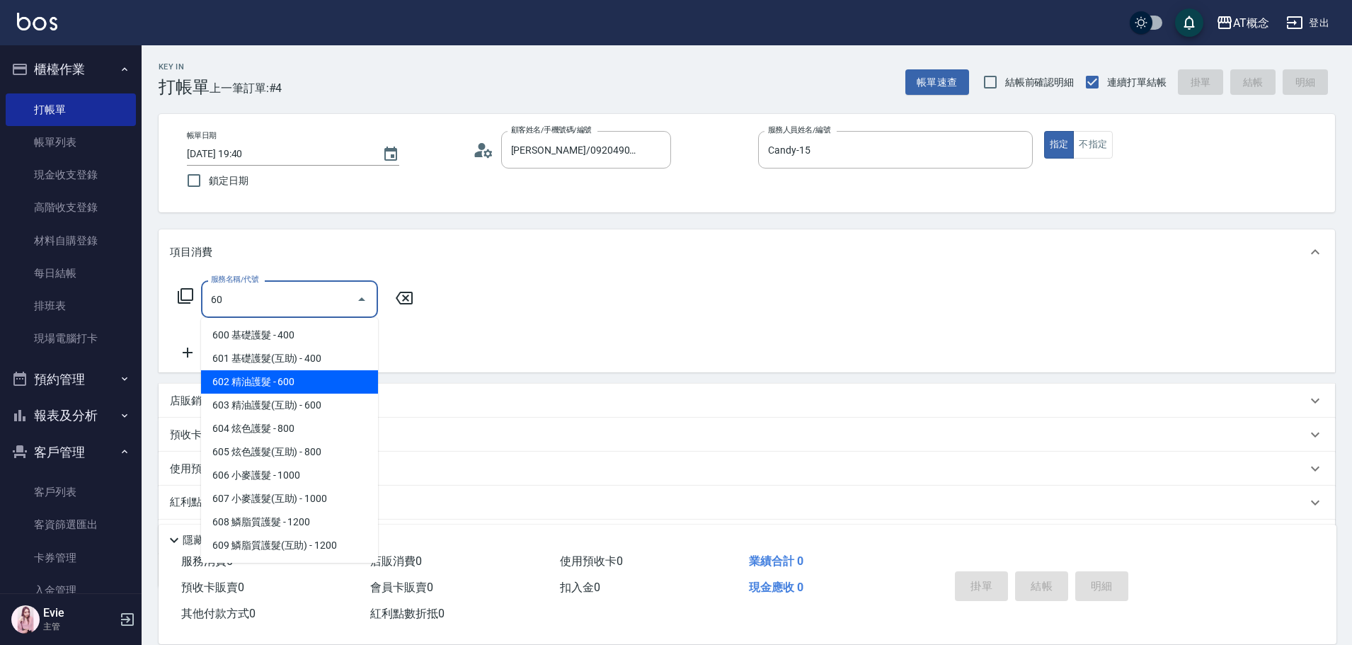
type input "602 精油護髮(602)"
type input "60"
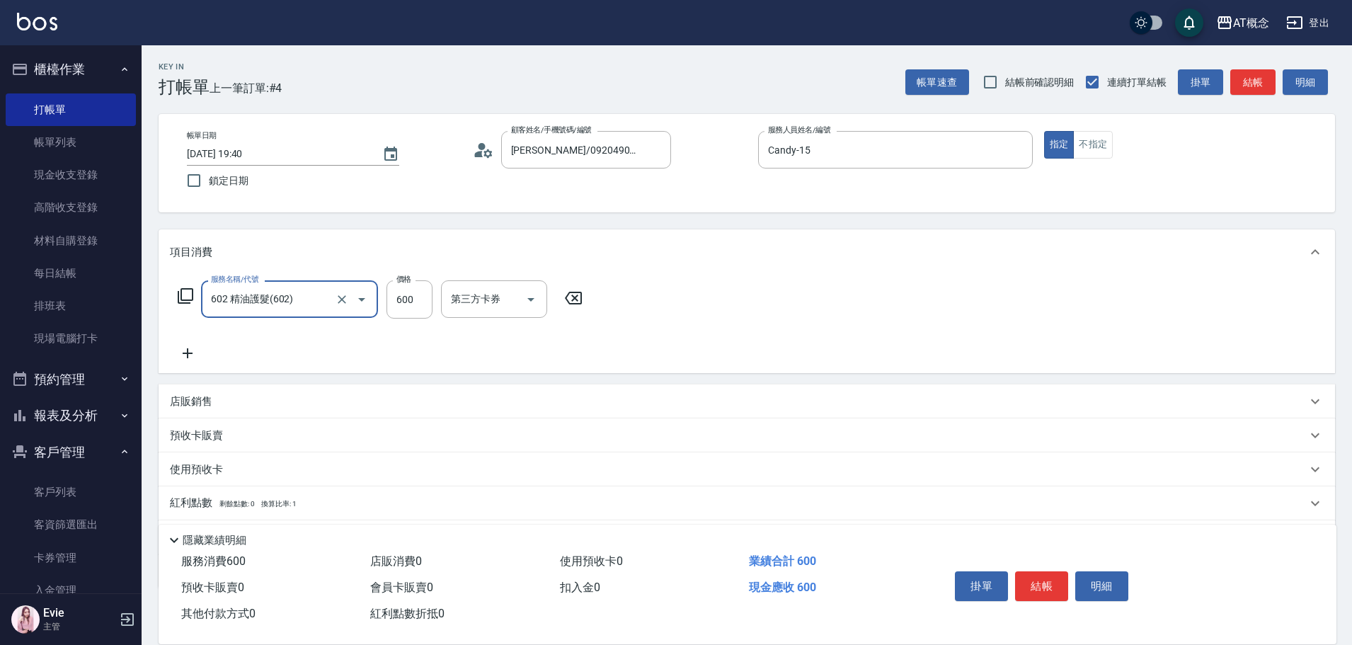
type input "602 精油護髮(602)"
type input "0"
type input "69"
type input "60"
type input "699"
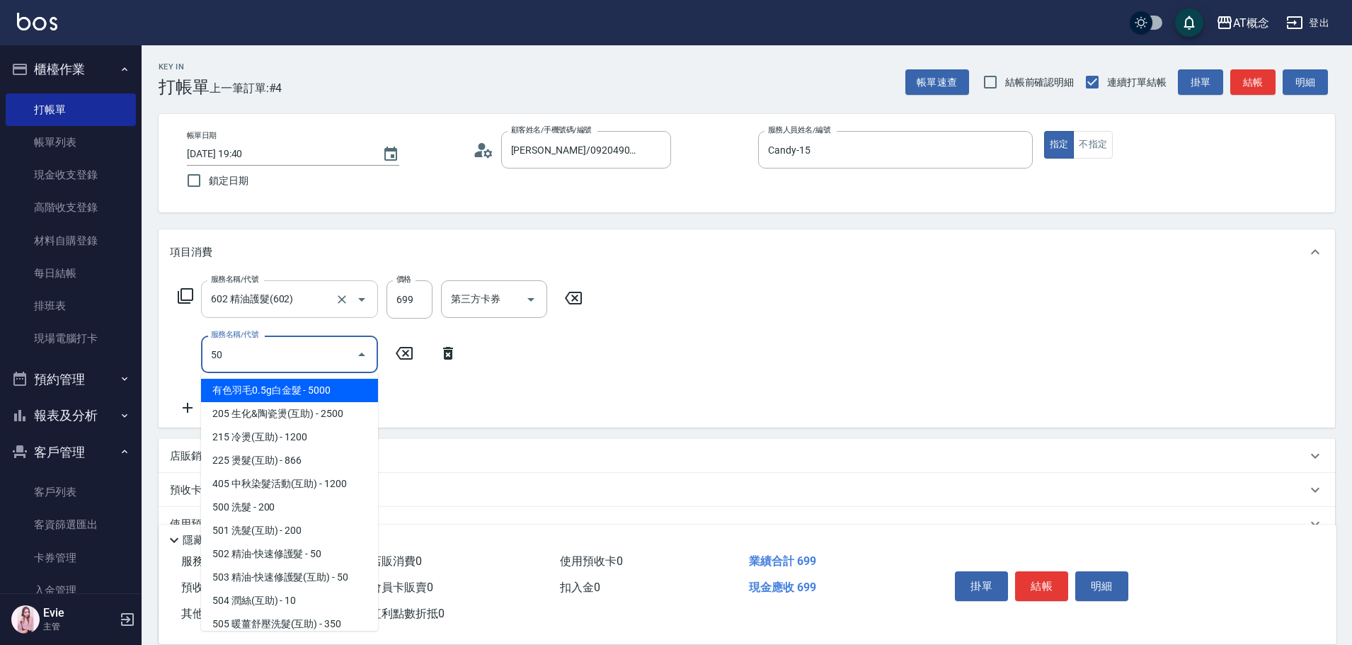
type input "500"
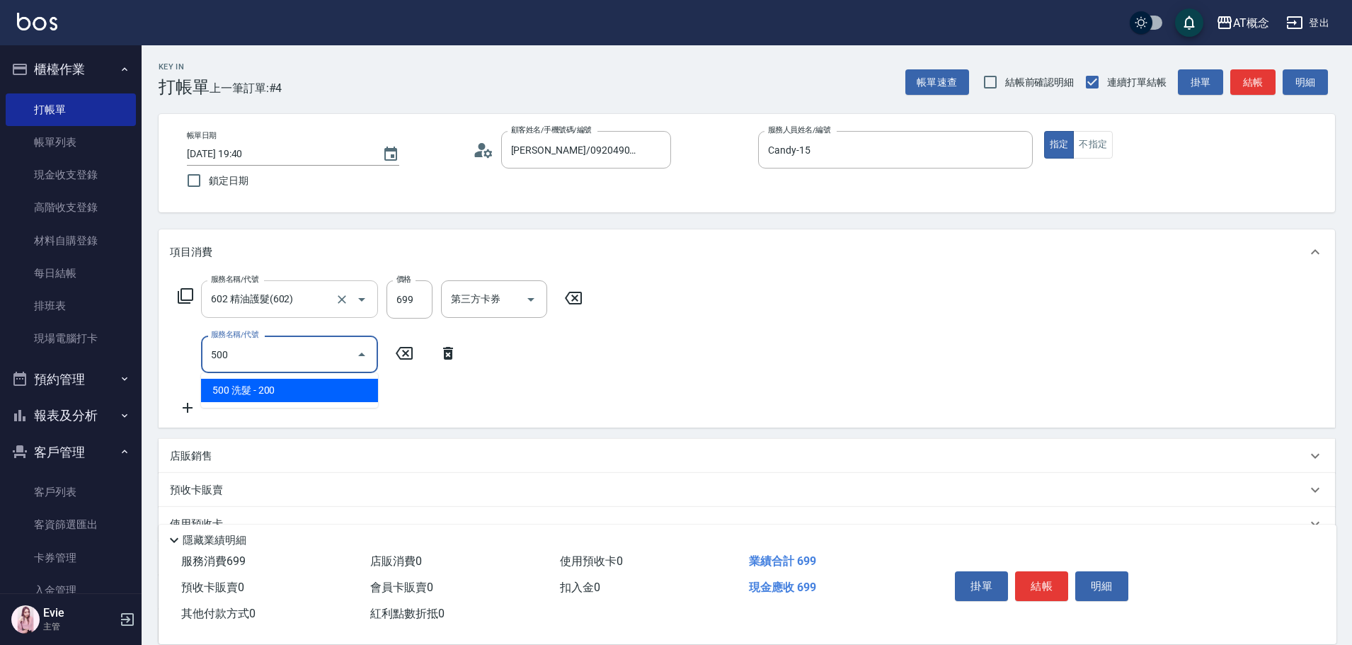
type input "80"
type input "500 洗髮(500)"
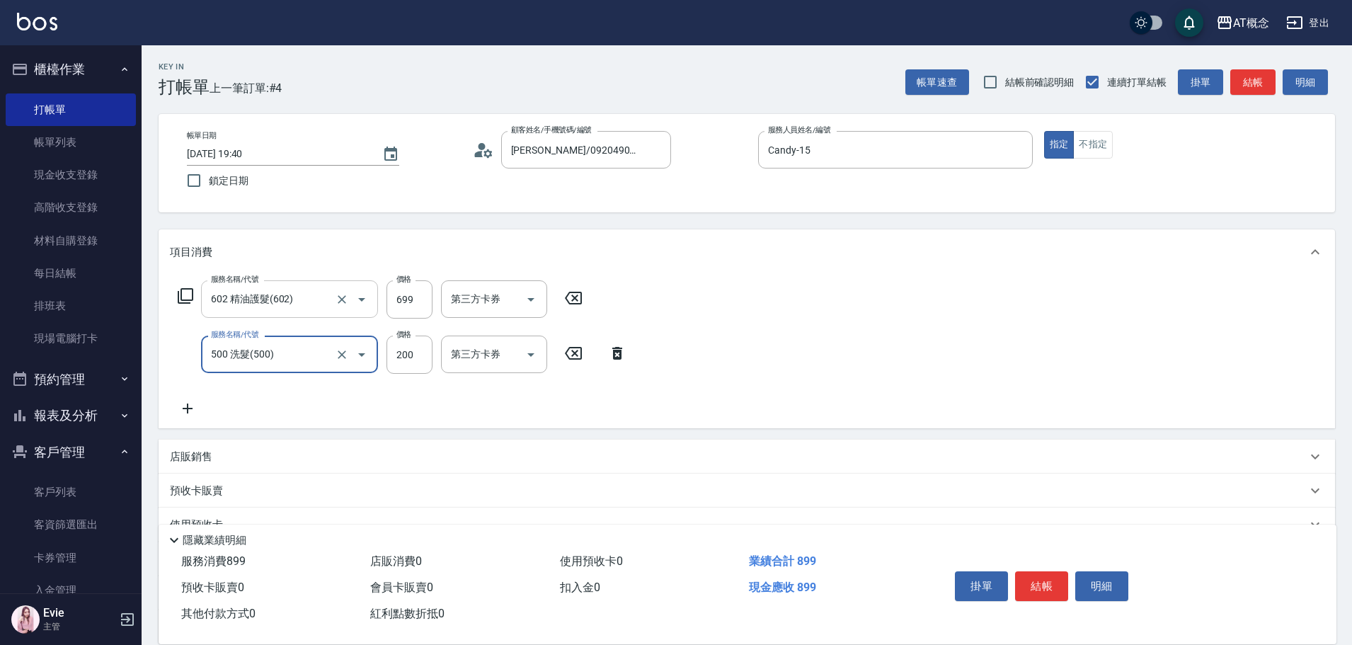
type input "70"
type input "30"
type input "90"
type input "300"
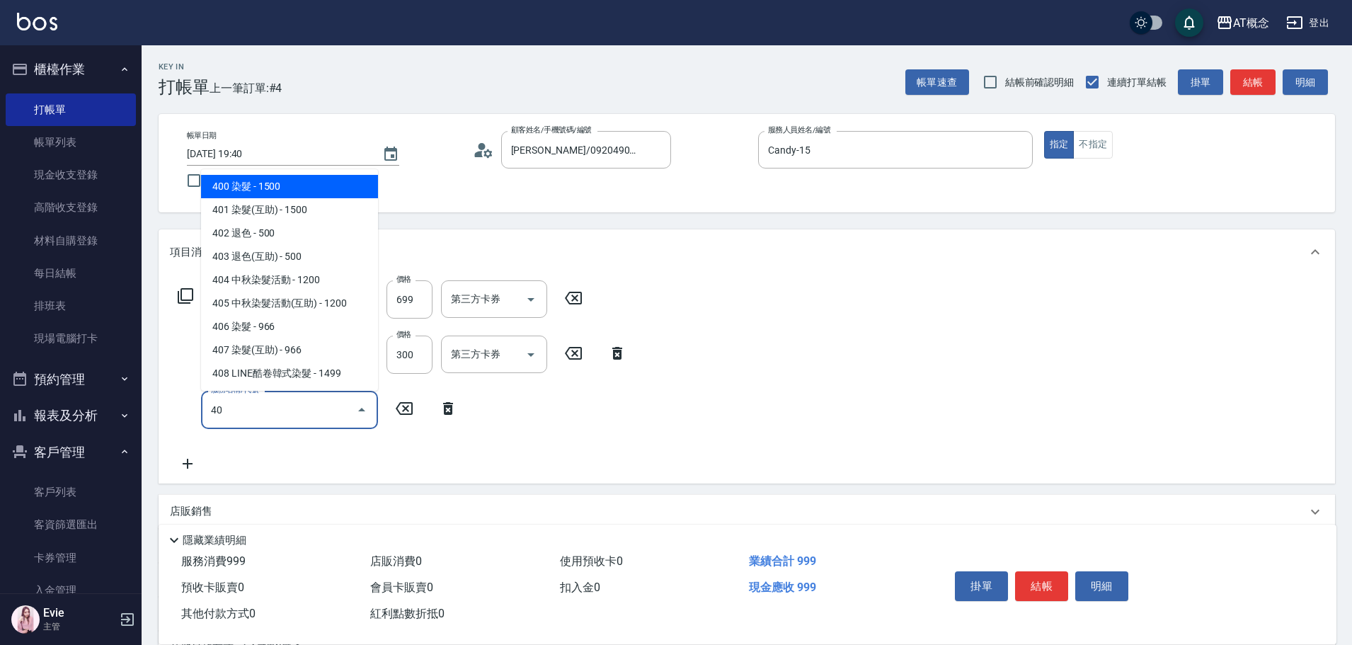
type input "400"
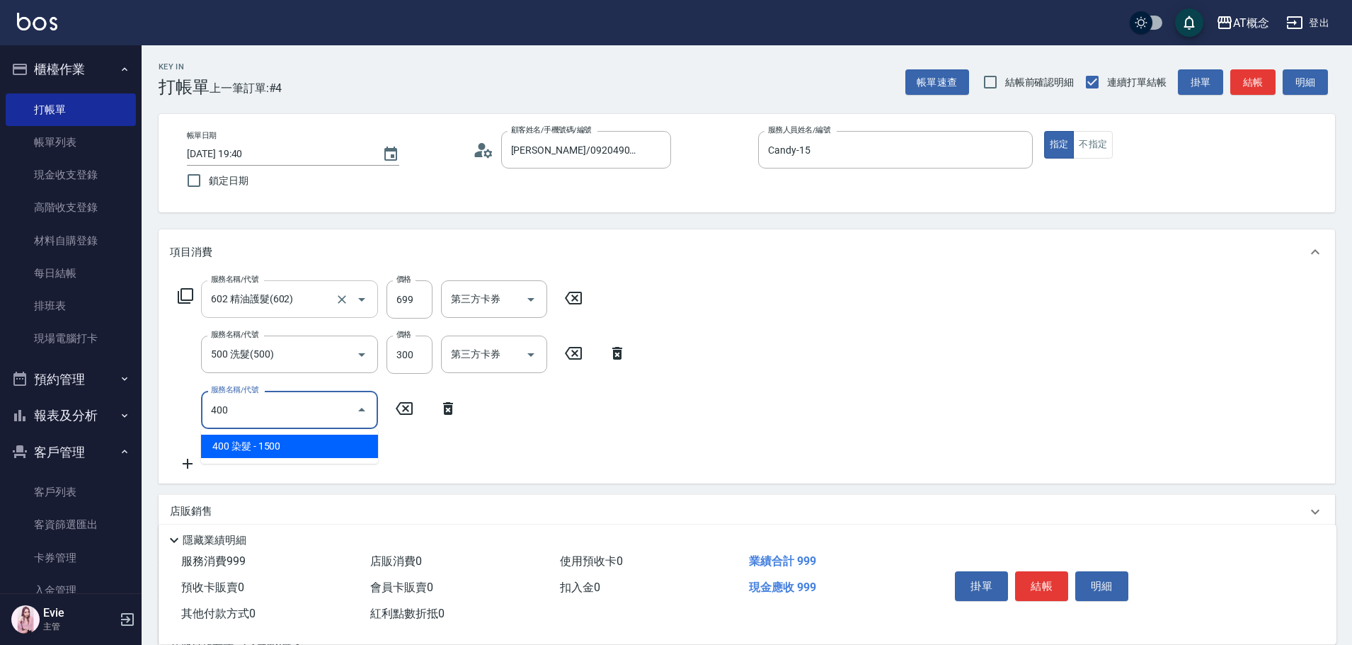
type input "240"
type input "400 染髮(400)"
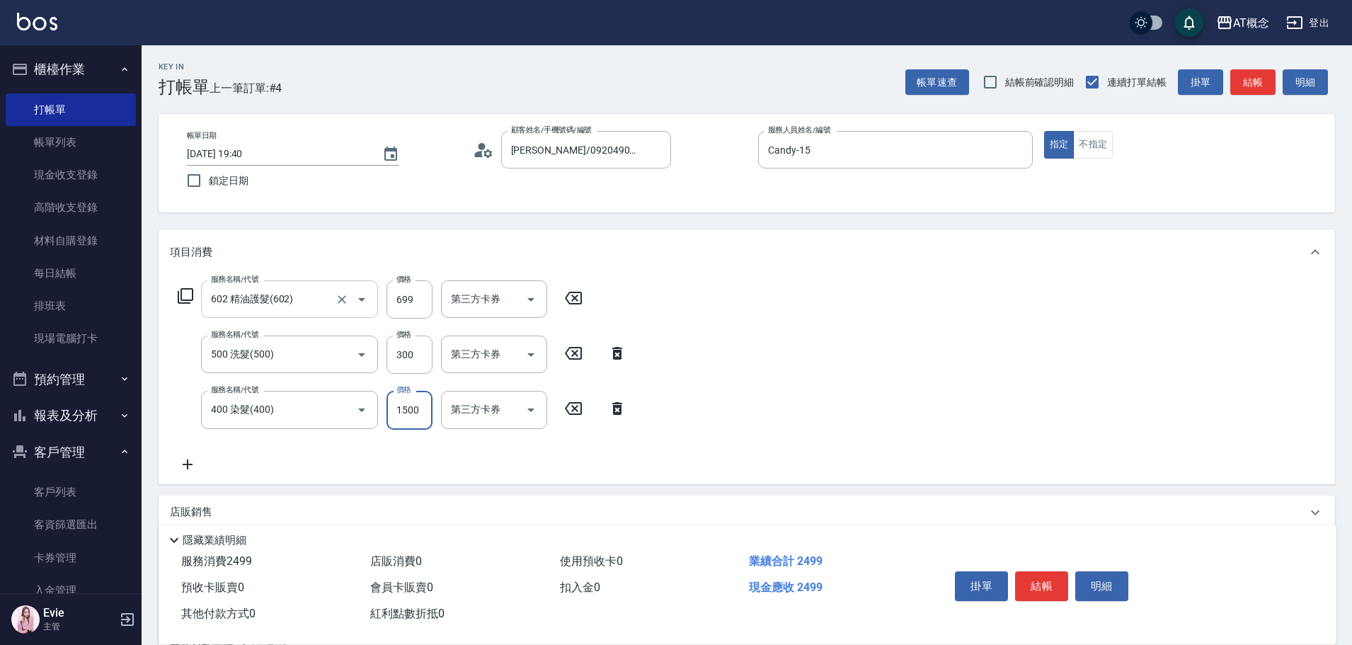
type input "100"
type input "16"
type input "110"
type input "169"
type input "260"
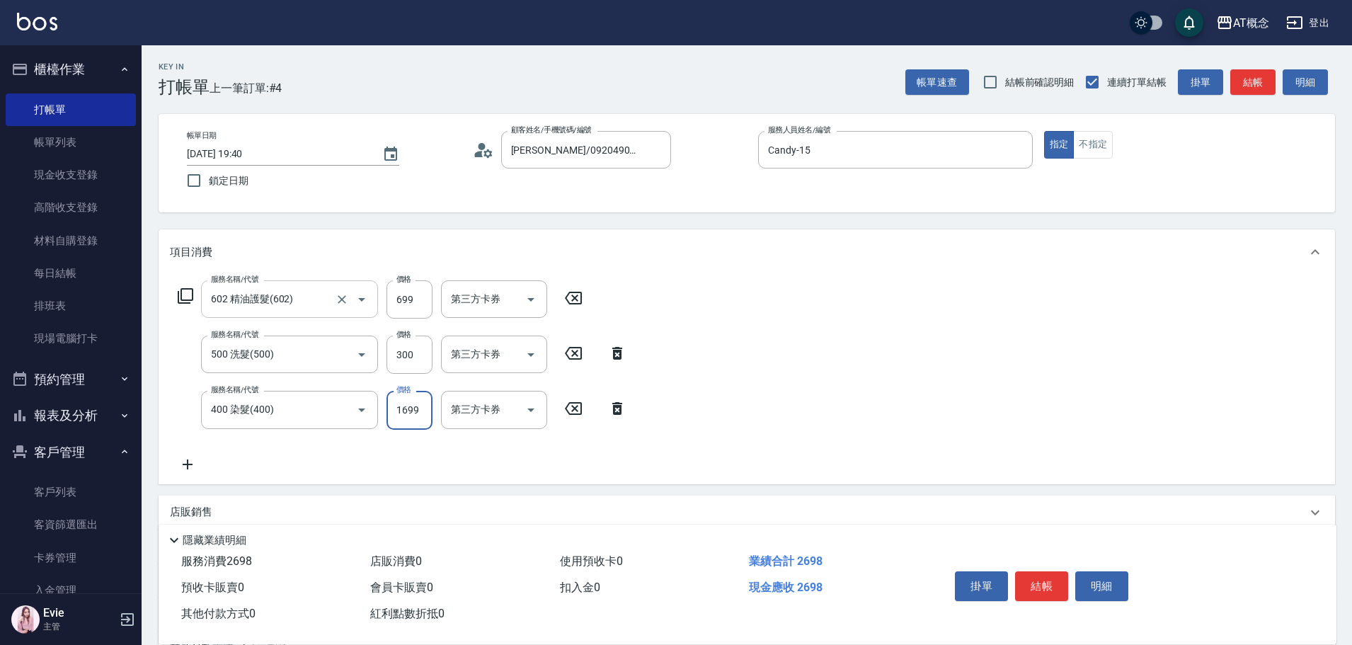
type input "1699"
click at [415, 304] on input "699" at bounding box center [410, 299] width 46 height 38
click at [421, 293] on input "699" at bounding box center [410, 299] width 46 height 38
type input "200"
type input "799"
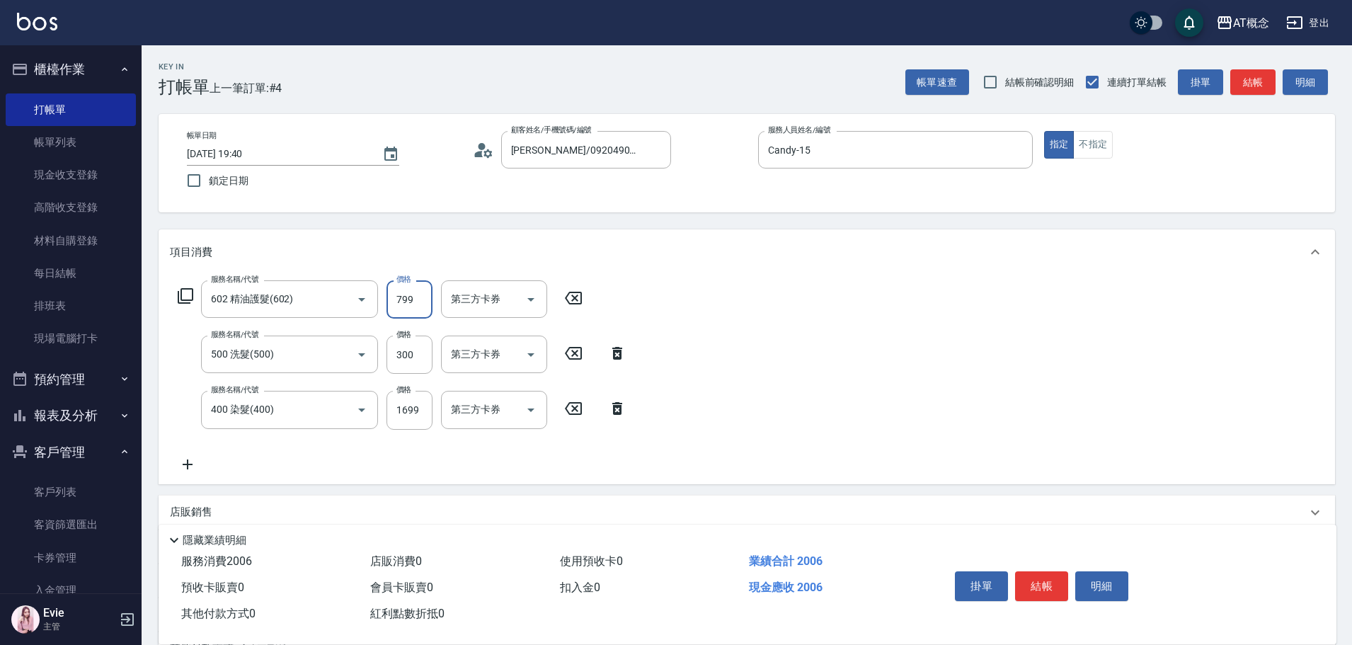
type input "270"
type input "799"
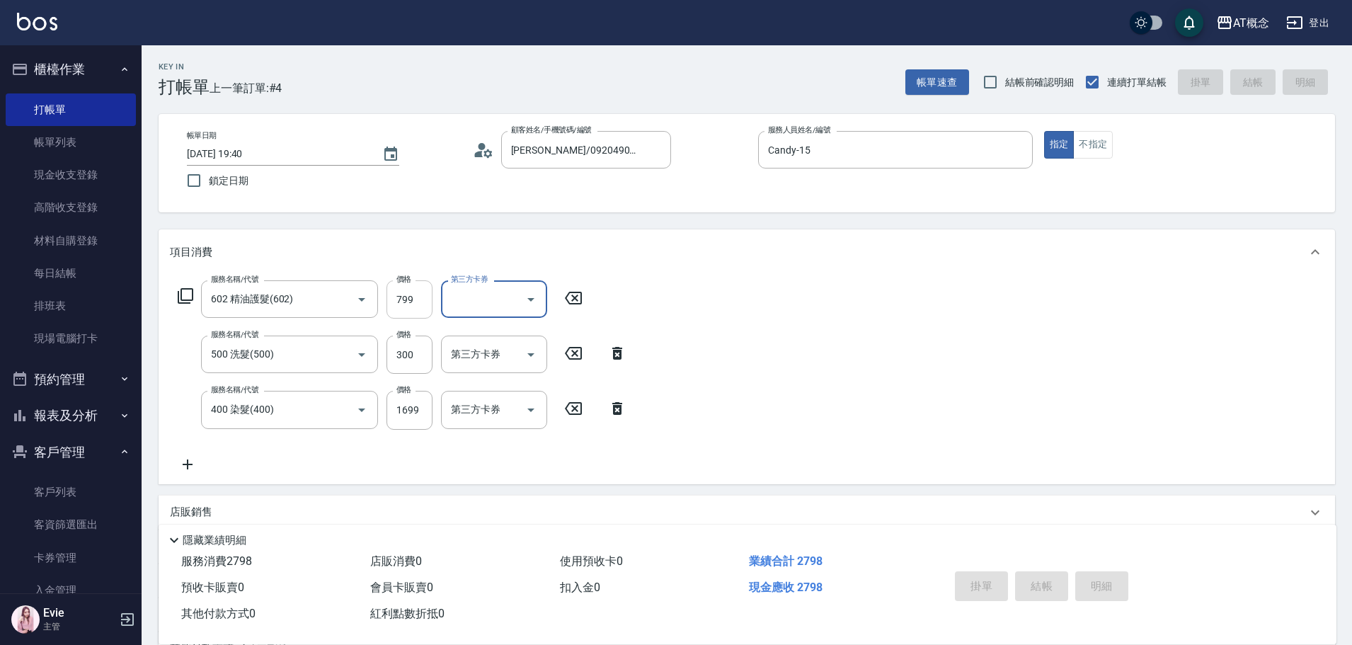
type input "[DATE] 19:42"
type input "0"
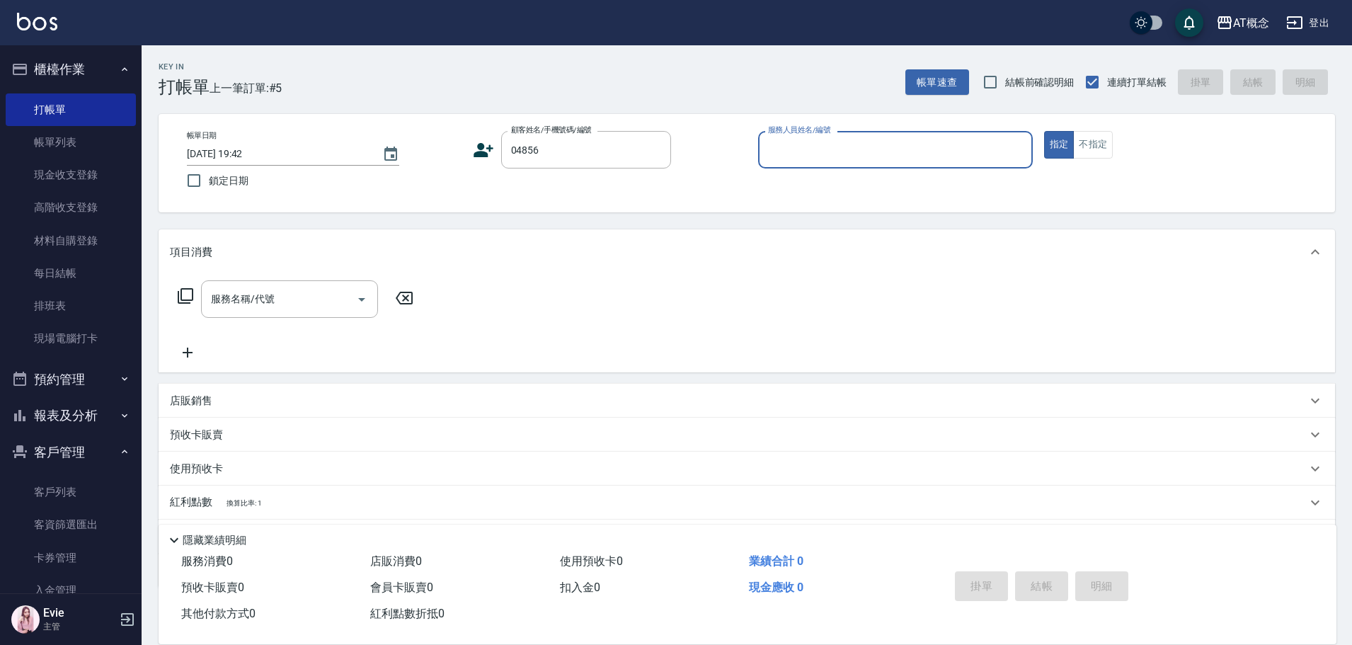
type input "[PERSON_NAME]/0909569576/04856"
type input "Candy-15"
click at [1044, 131] on button "指定" at bounding box center [1059, 145] width 30 height 28
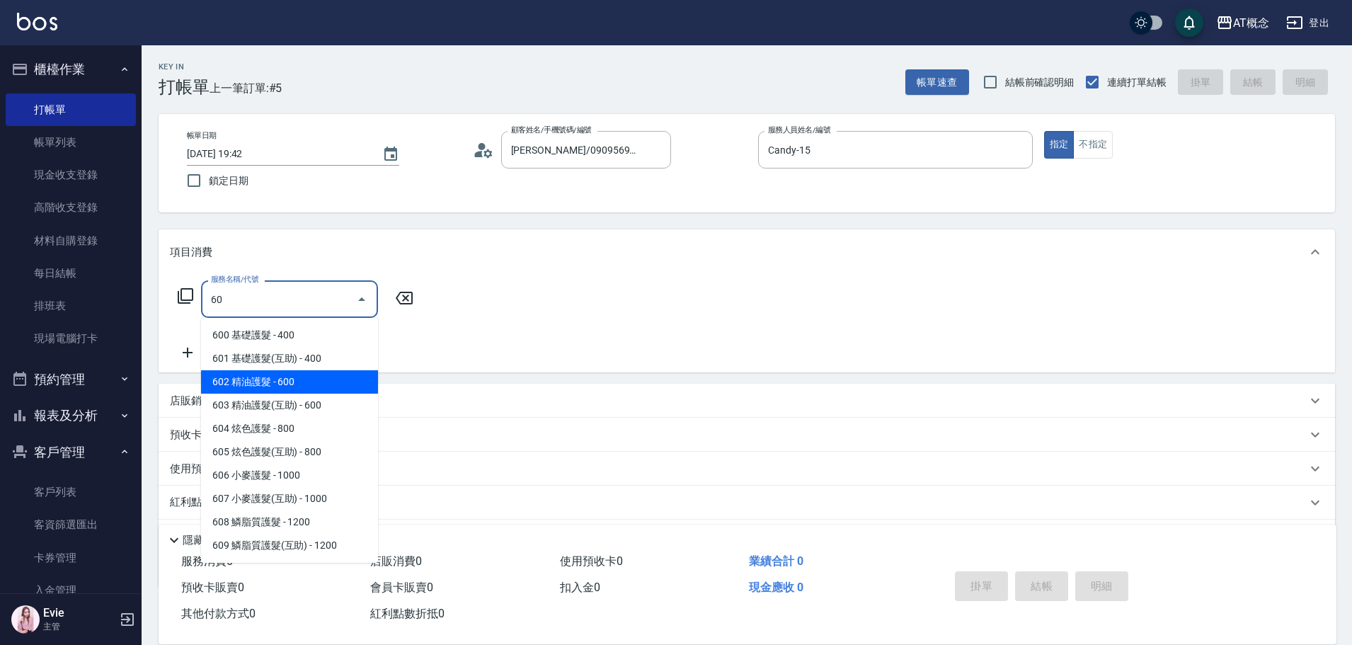
type input "602 精油護髮(602)"
type input "60"
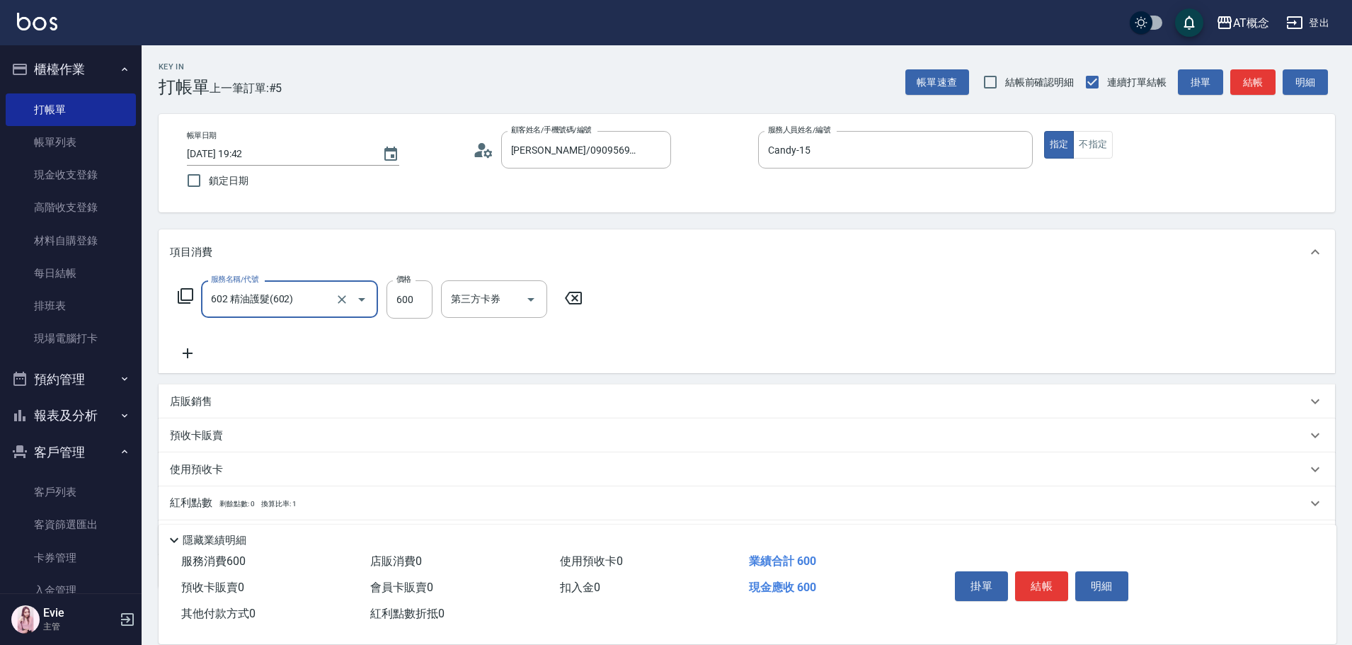
type input "602 精油護髮(602)"
type input "0"
type input "69"
type input "60"
type input "699"
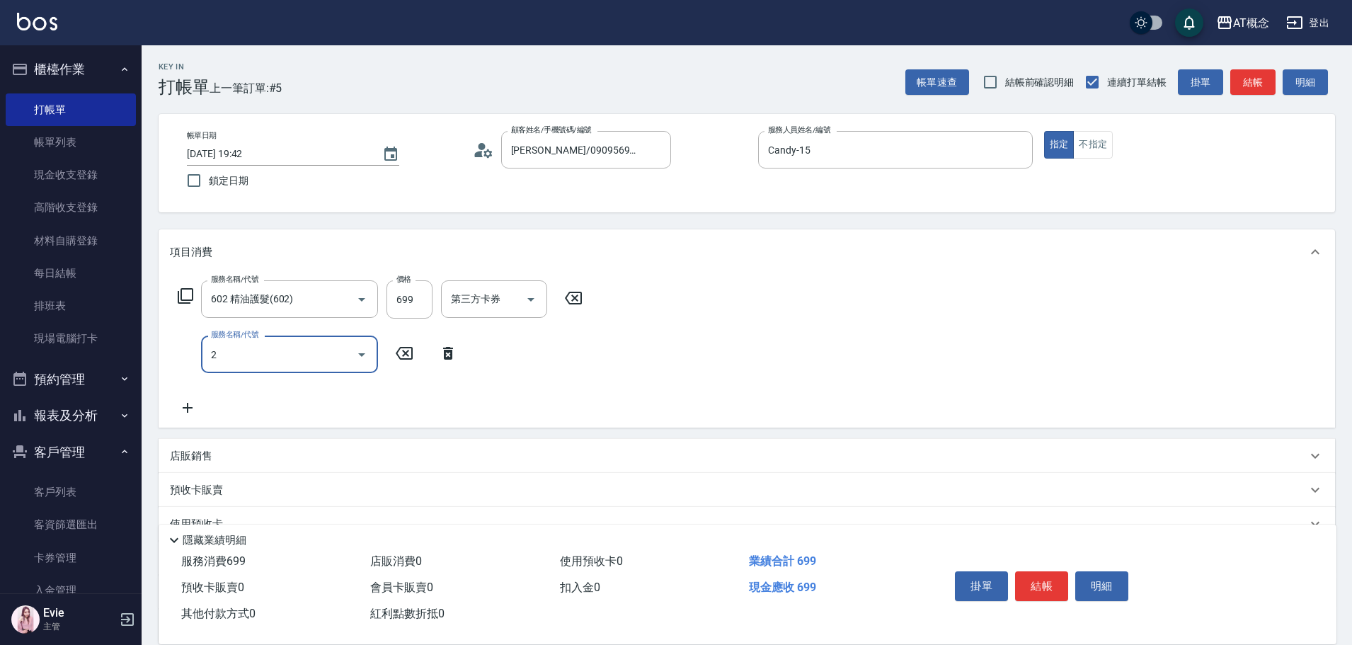
type input "20"
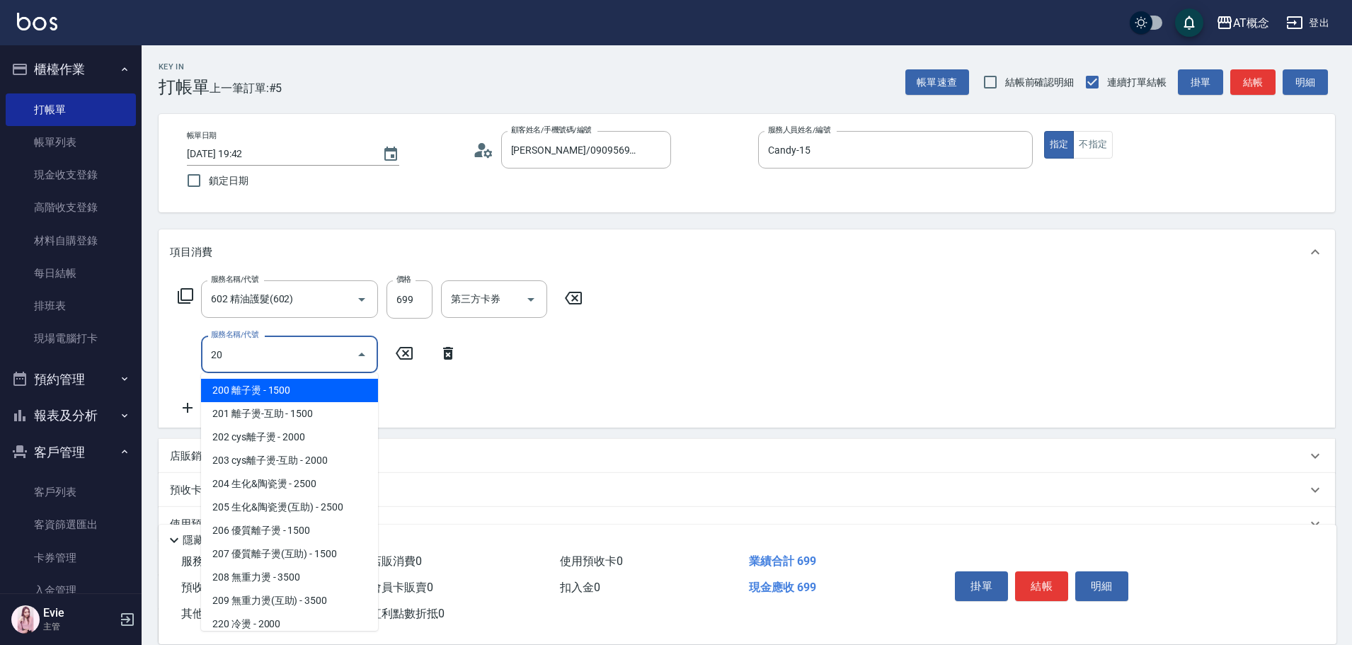
type input "210"
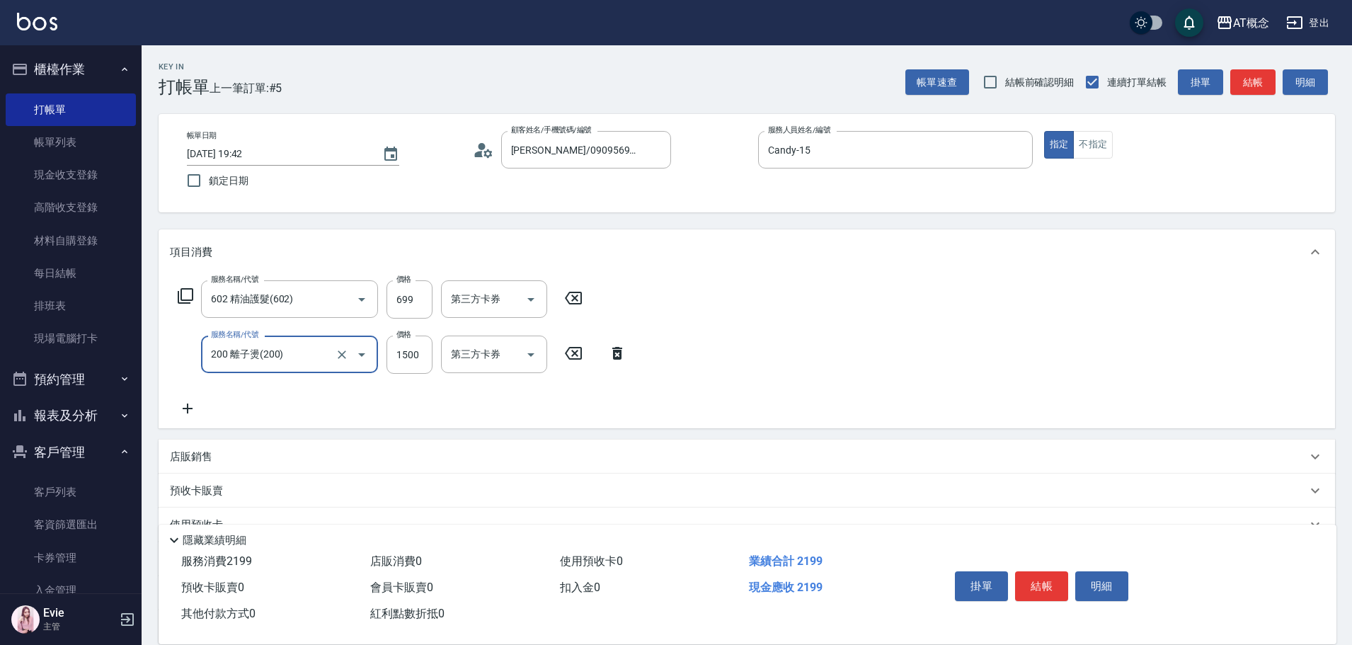
type input "200 離子燙(200)"
type input "79"
type input "70"
type input "7"
type input "60"
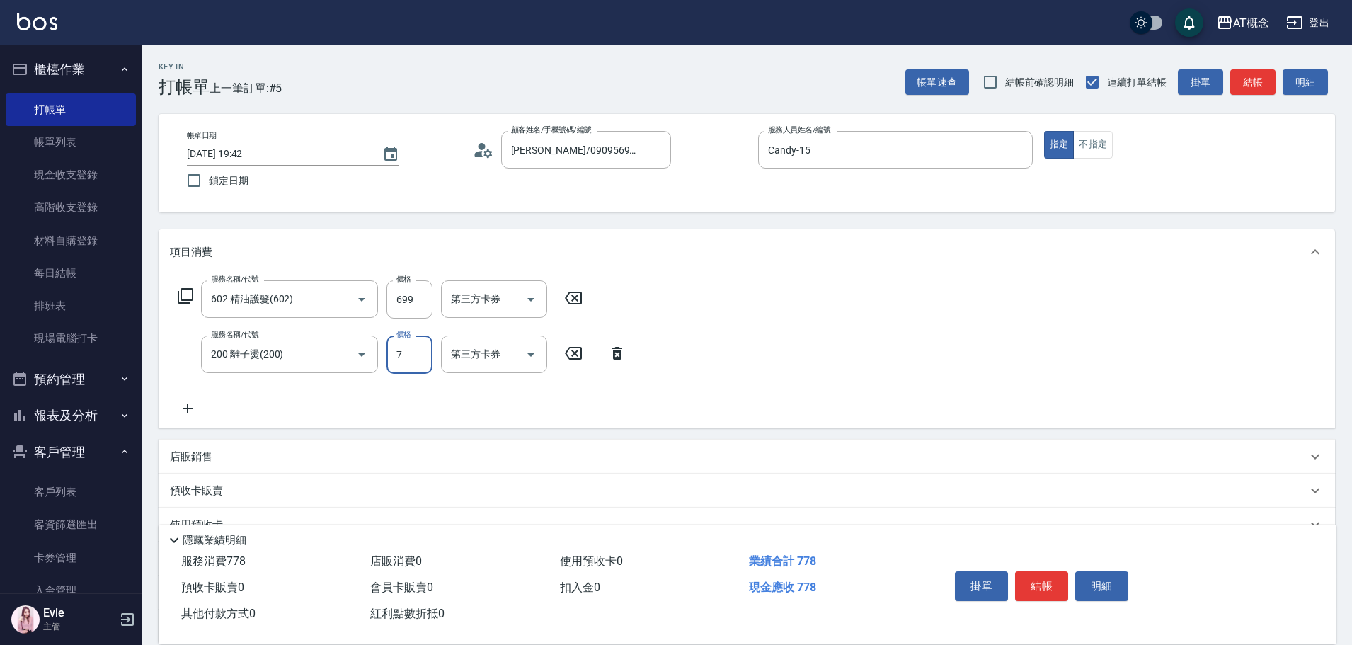
type input "0"
type input "70"
type input "17"
type input "80"
type input "179"
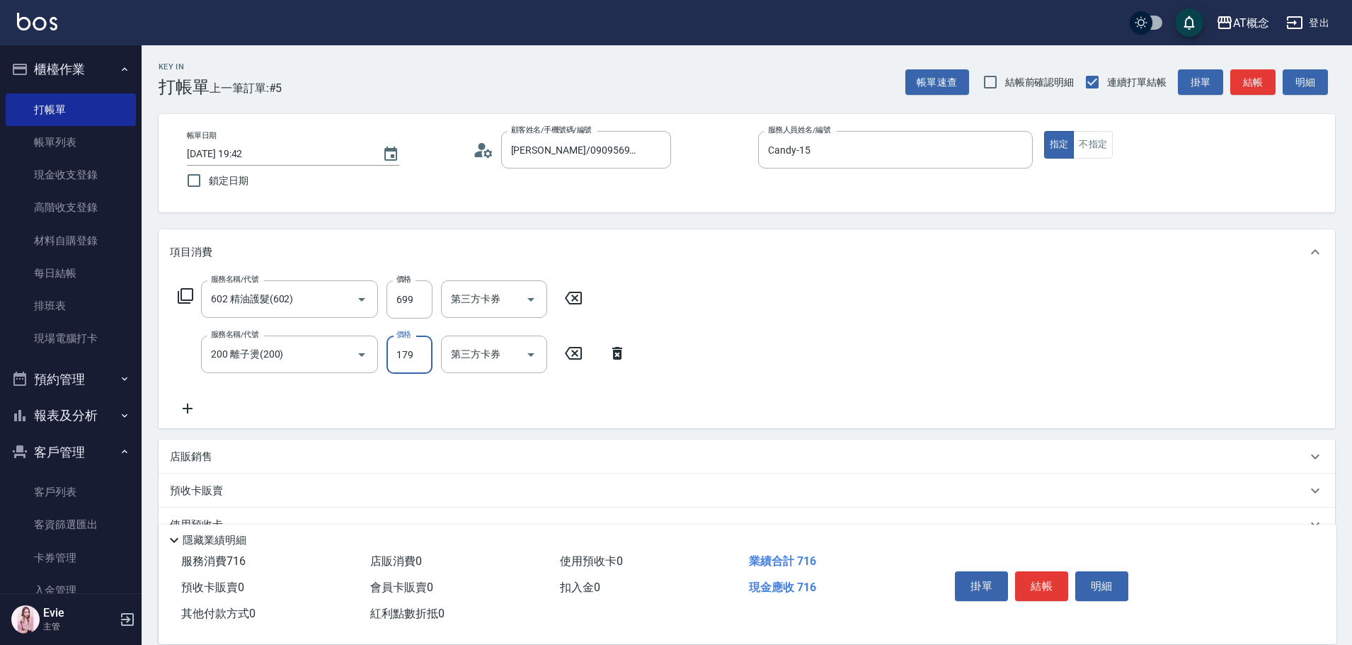
type input "240"
type input "1799"
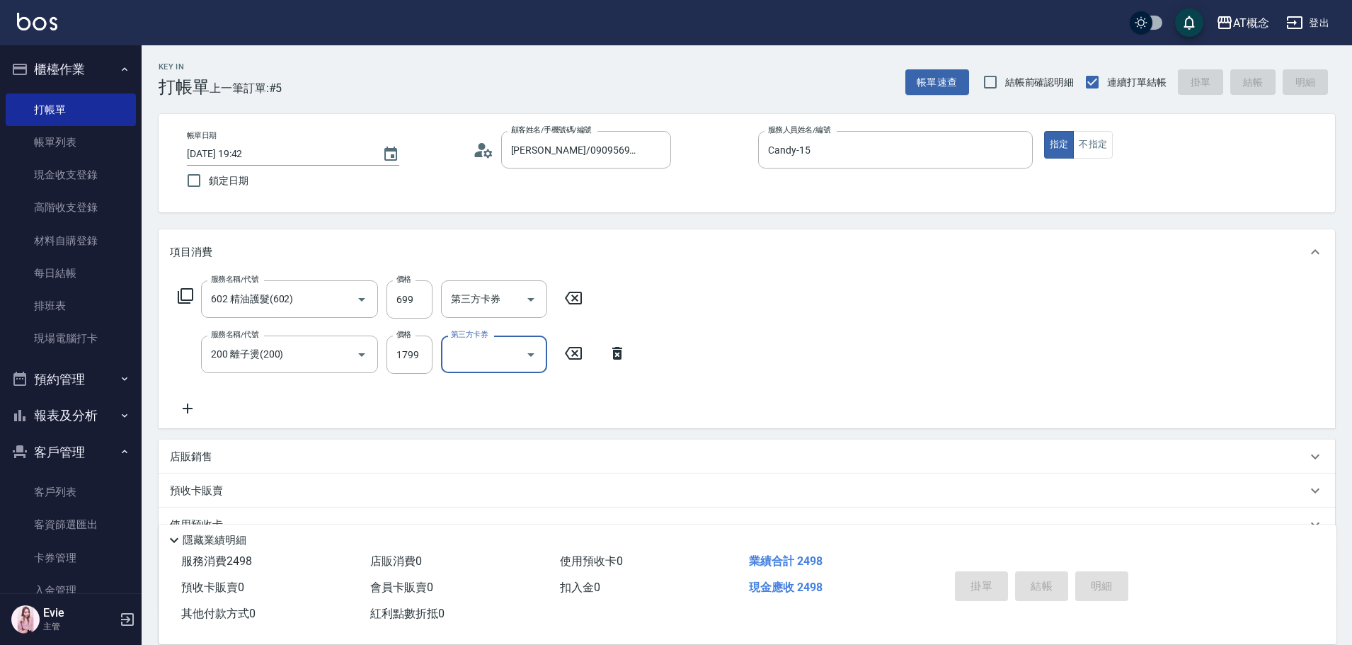
type input "[DATE] 19:48"
type input "0"
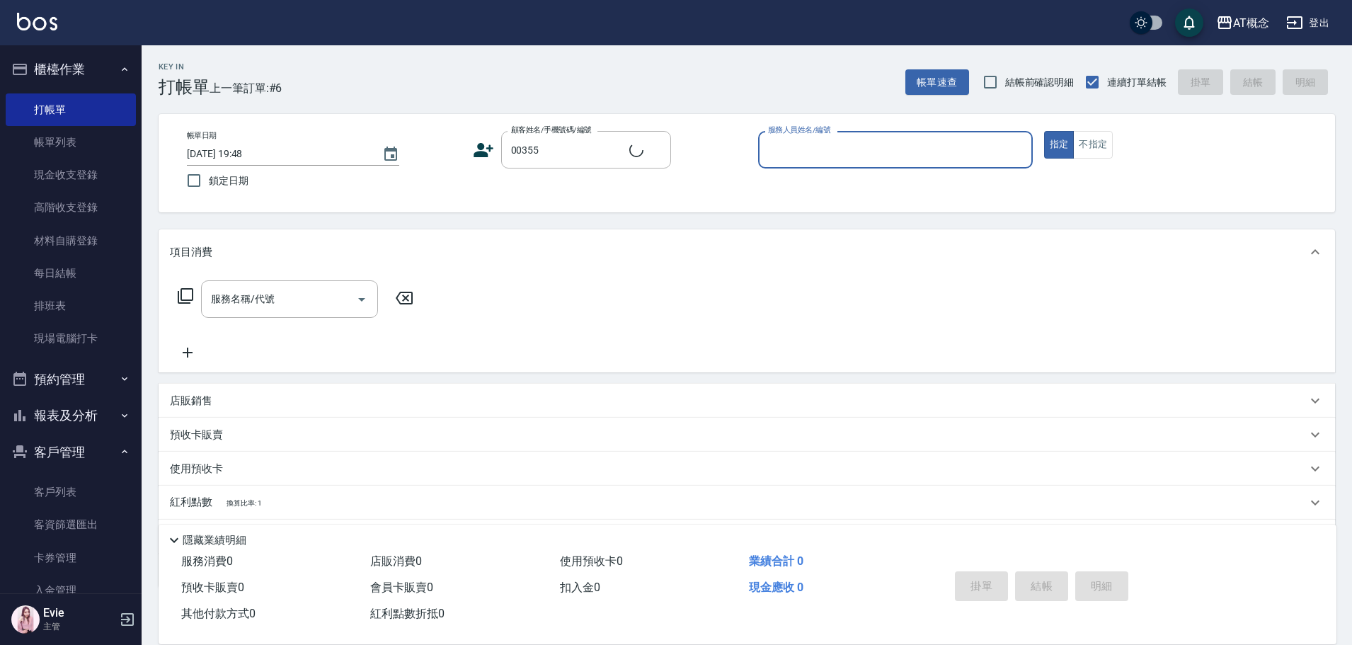
type input "[PERSON_NAME]/0981360217/00355"
type input "Anson-3"
click at [1044, 131] on button "指定" at bounding box center [1059, 145] width 30 height 28
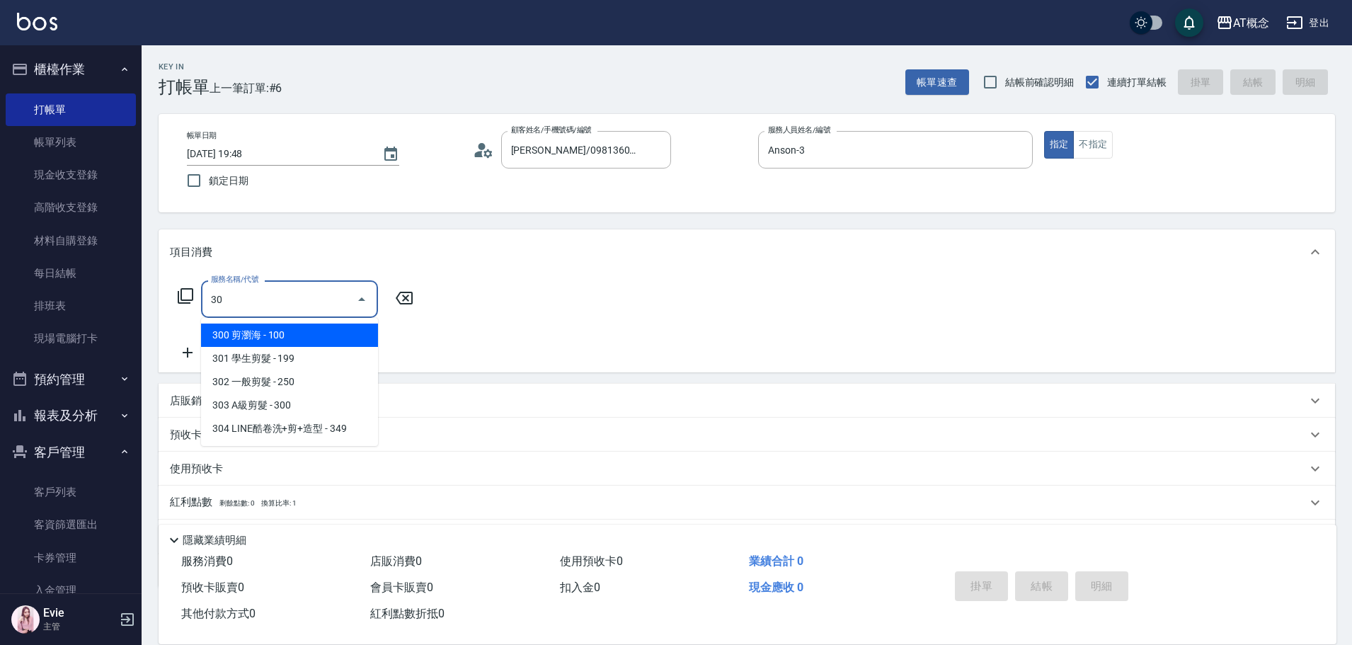
type input "303"
type input "30"
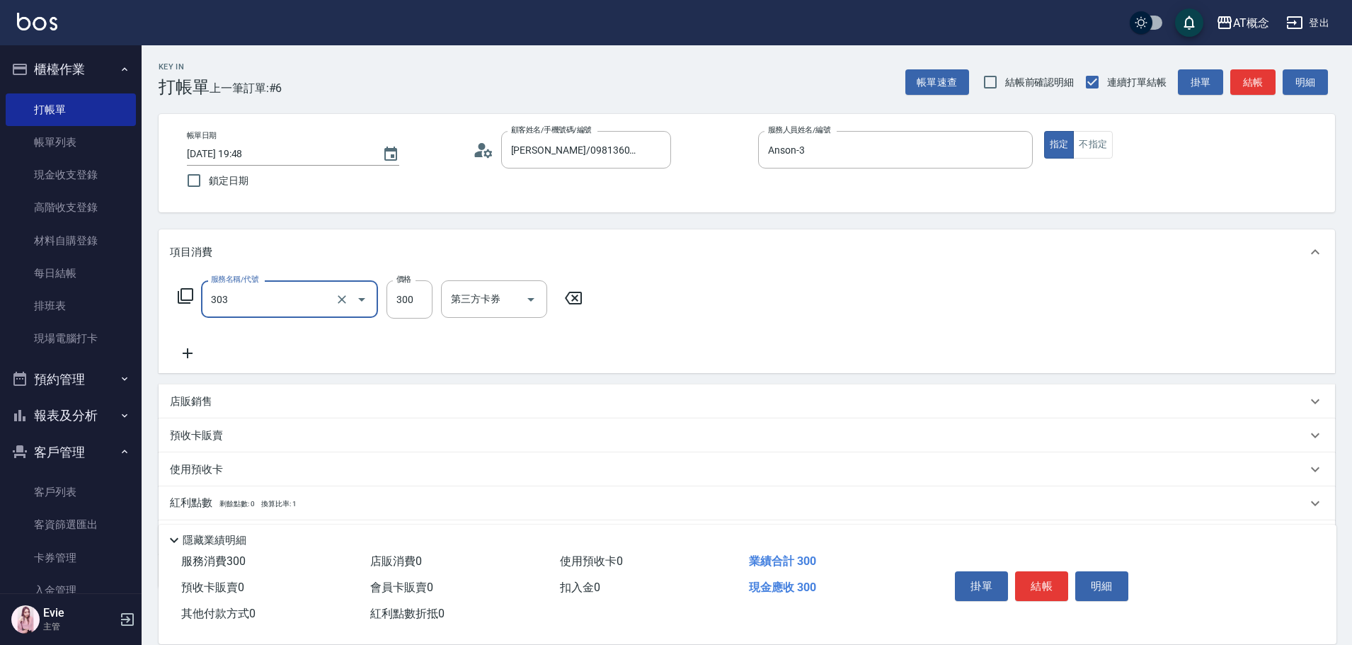
type input "303 A級剪髮(303)"
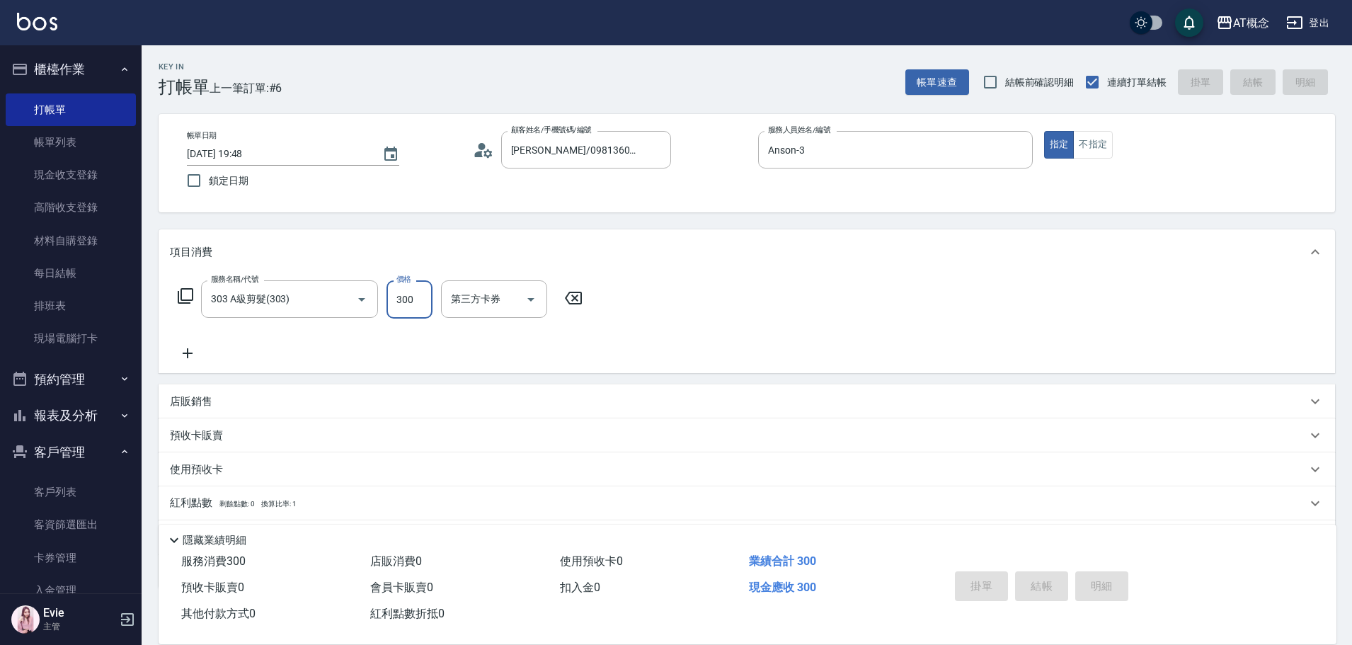
type input "0"
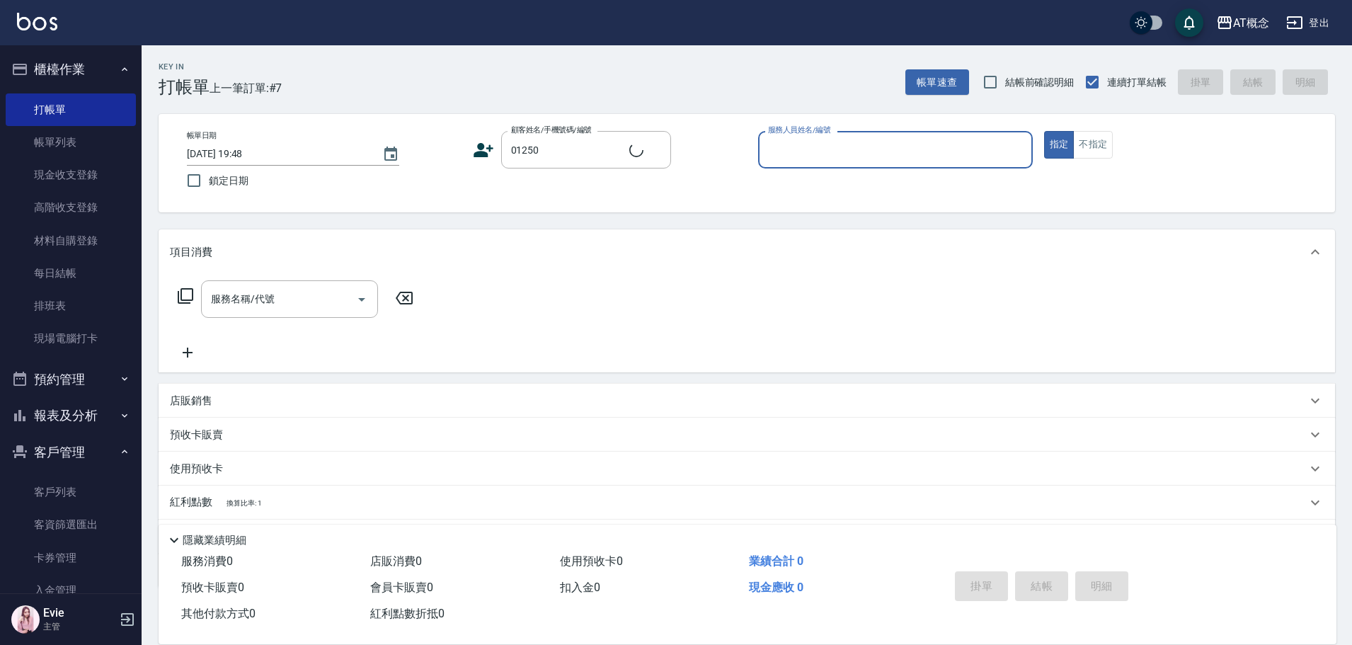
type input "徐晨燿/0968632191/01250"
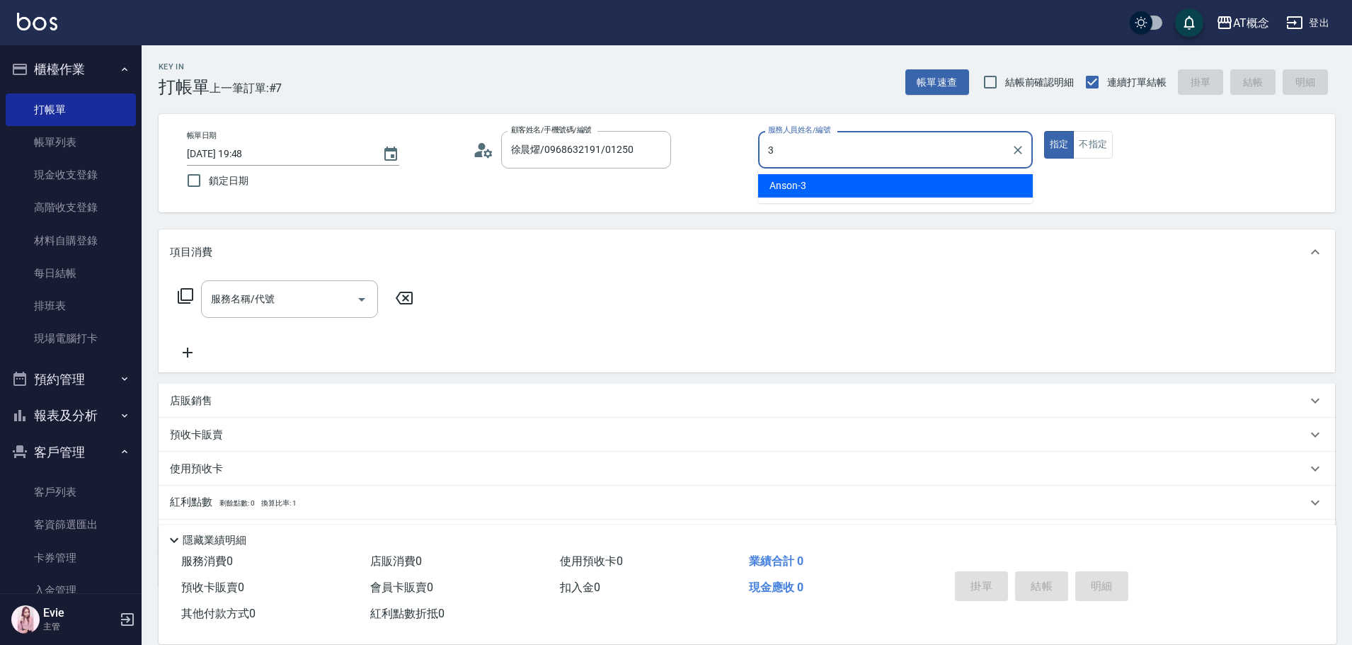
type input "Anson-3"
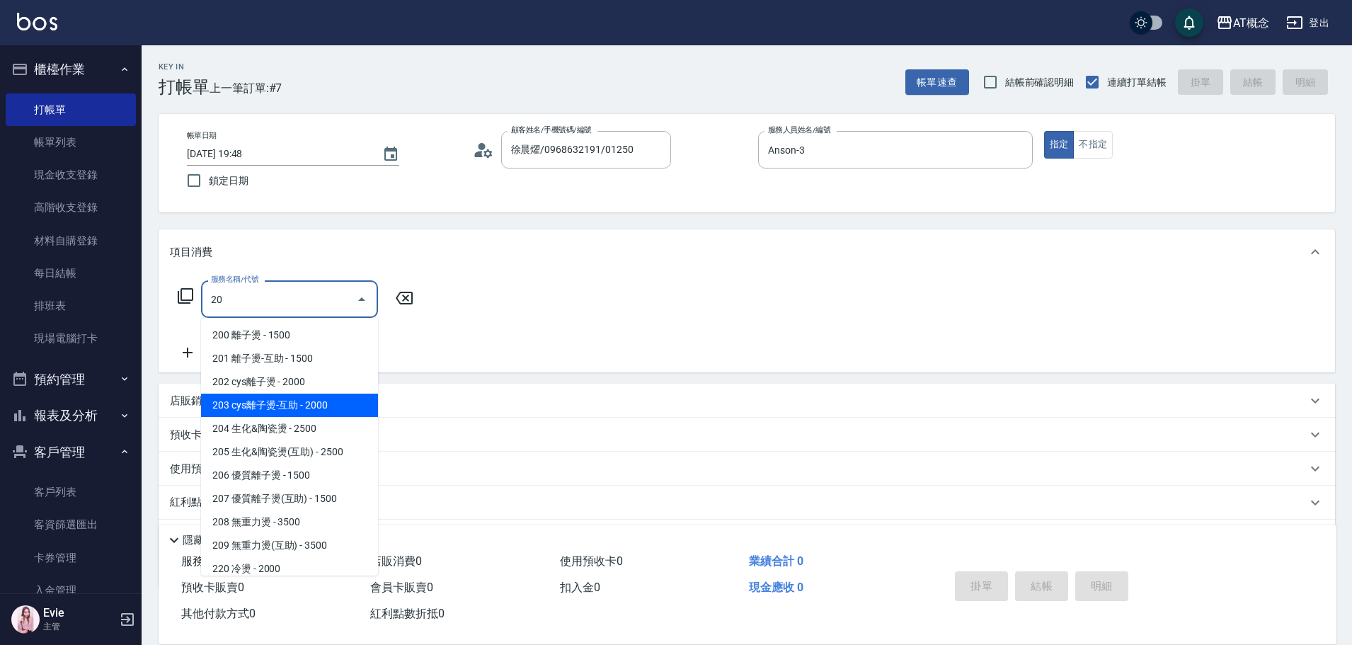
type input "203 cys離子燙-互助(203)"
type input "200"
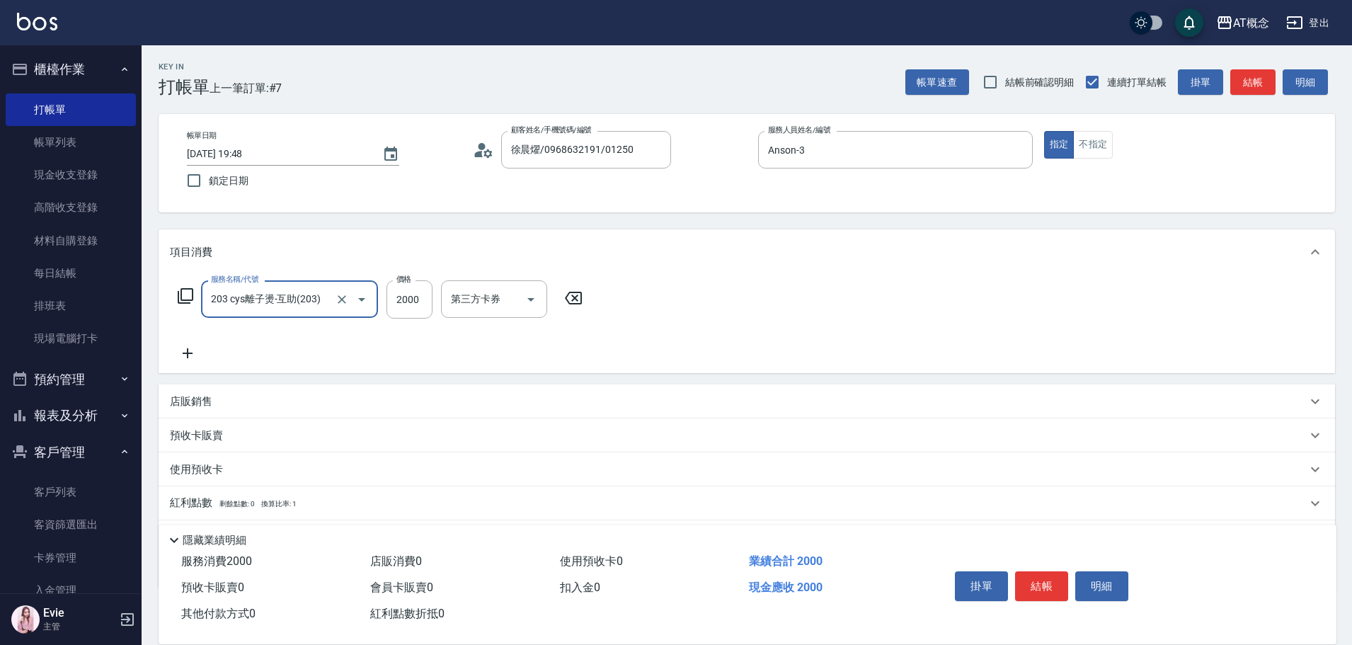
type input "203 cys離子燙-互助(203)"
type input "0"
type input "21"
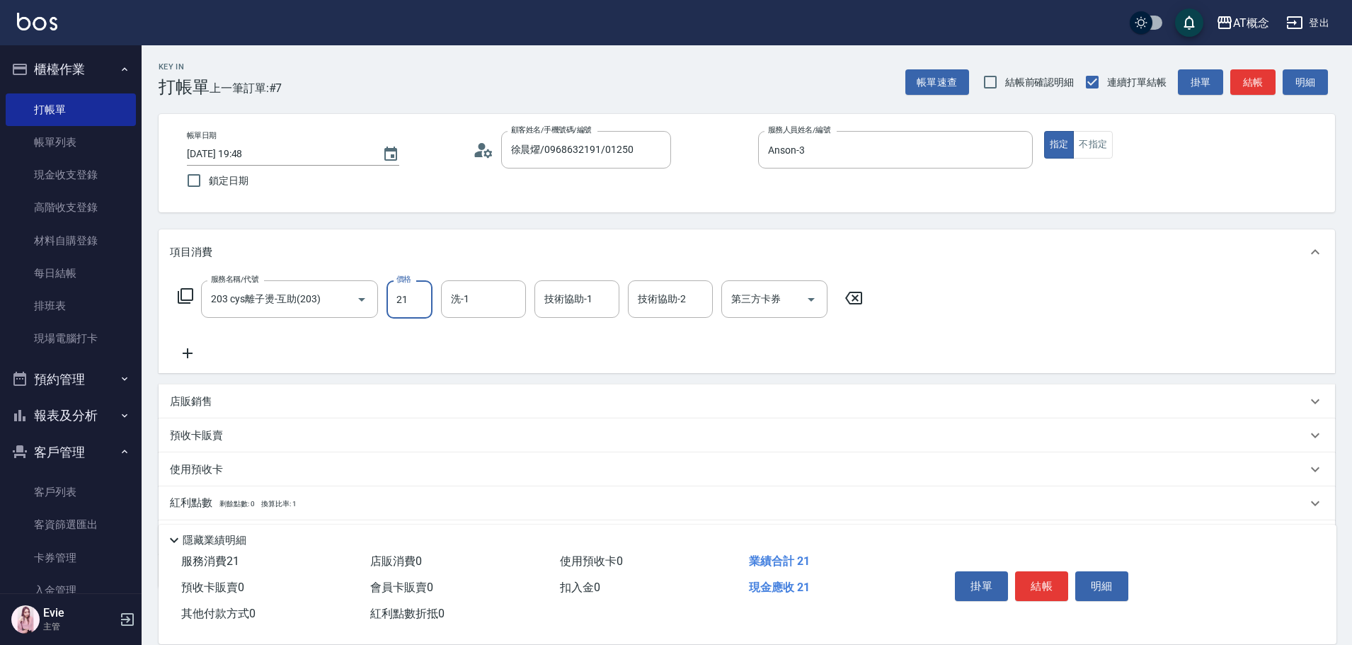
type input "20"
type input "210"
type input "2100"
type input "Sandy-25"
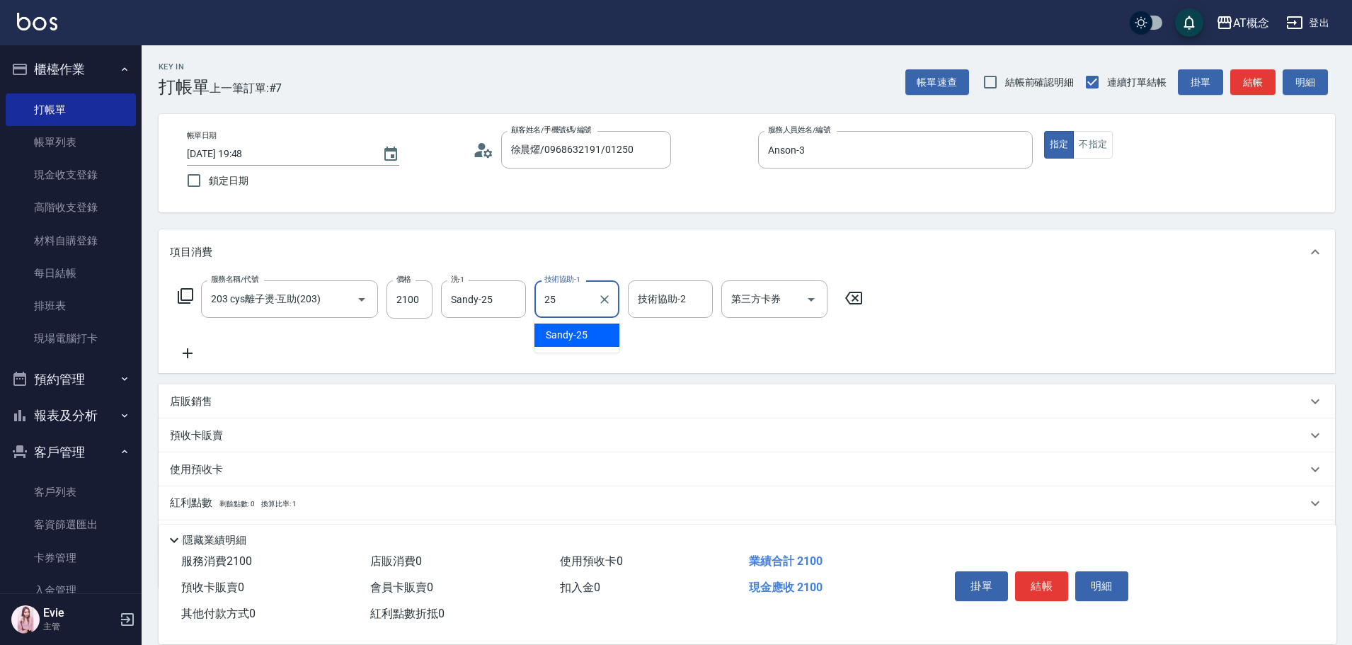
type input "Sandy-25"
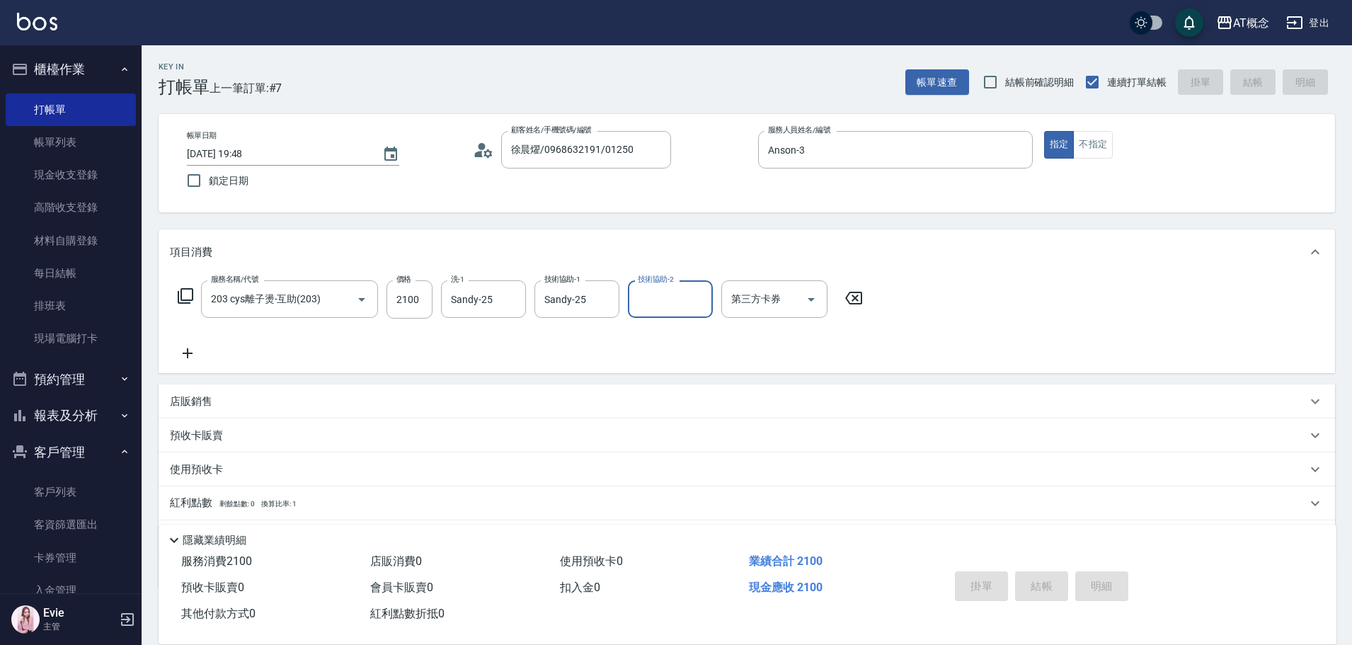
type input "[DATE] 19:49"
type input "0"
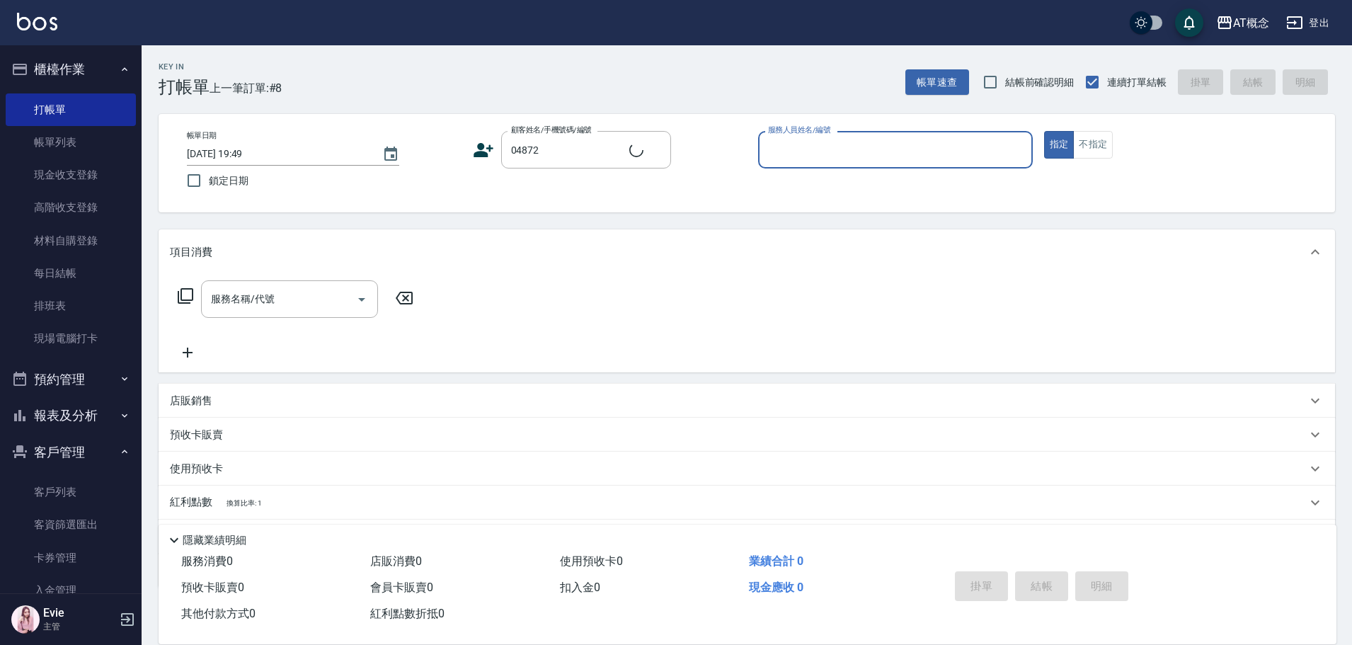
type input "[PERSON_NAME]/承翰/04872"
type input "LYNK-4"
click at [1044, 131] on button "指定" at bounding box center [1059, 145] width 30 height 28
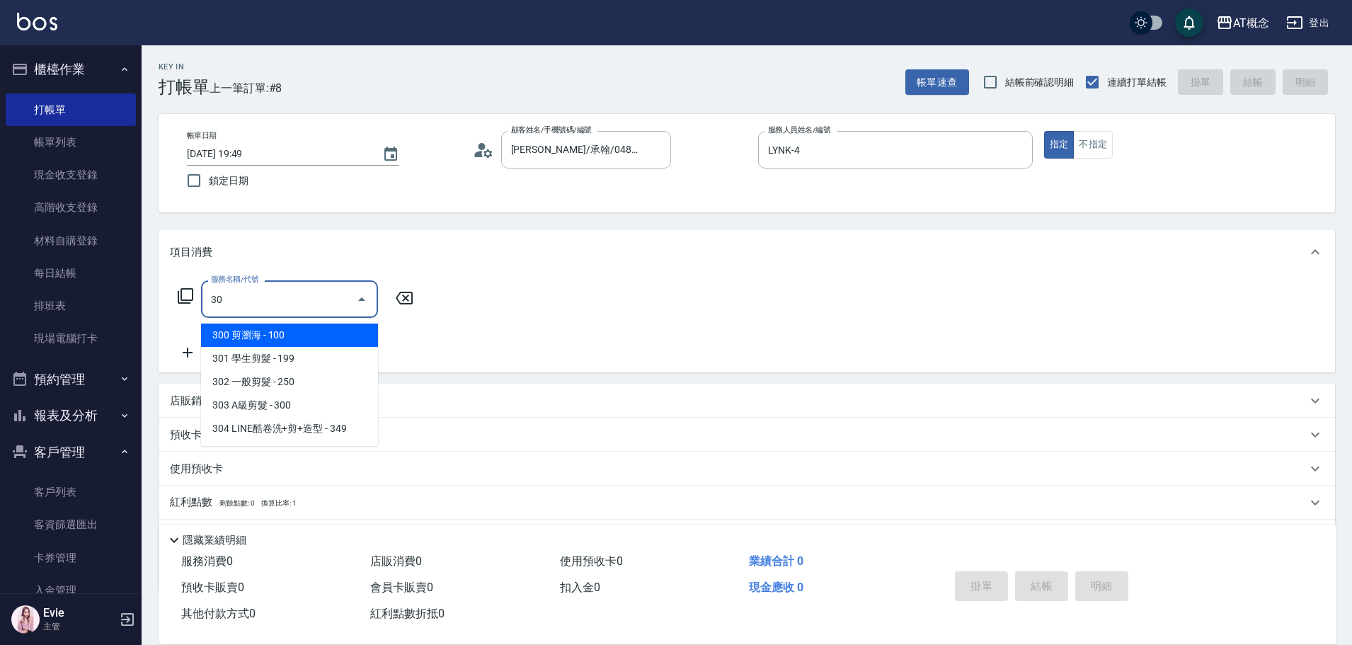
type input "303"
type input "30"
type input "303 A級剪髮(303)"
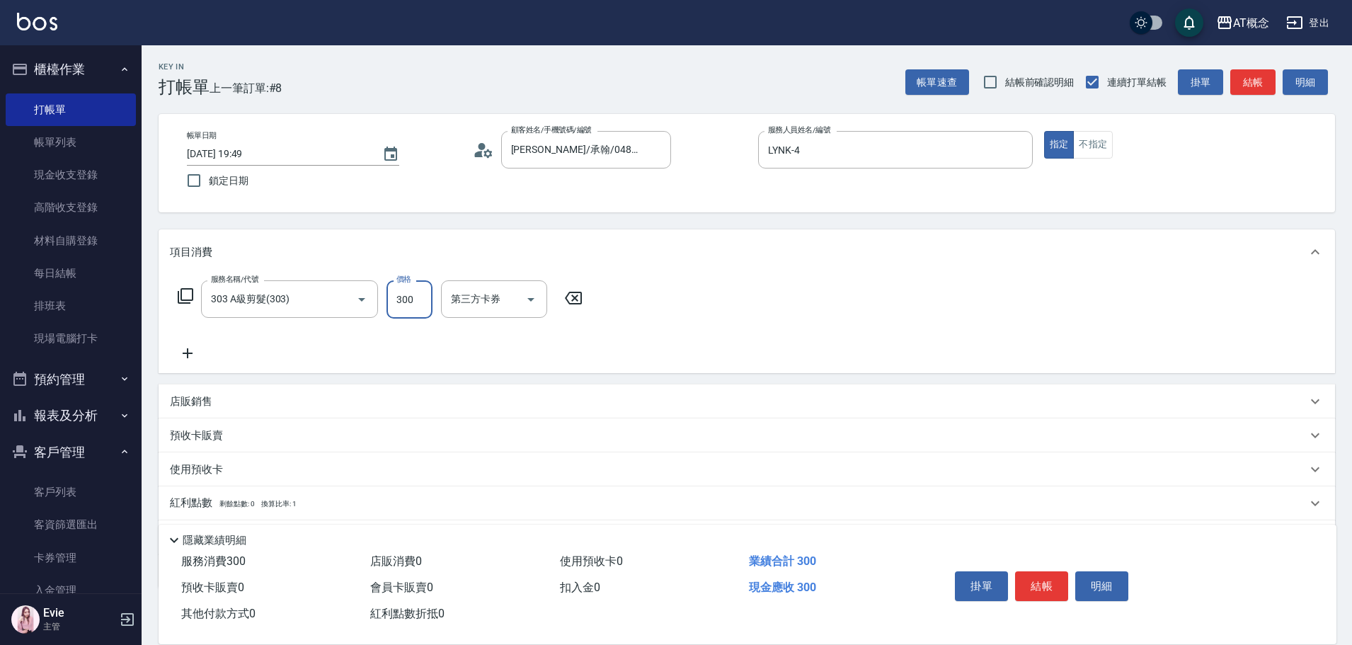
type input "0"
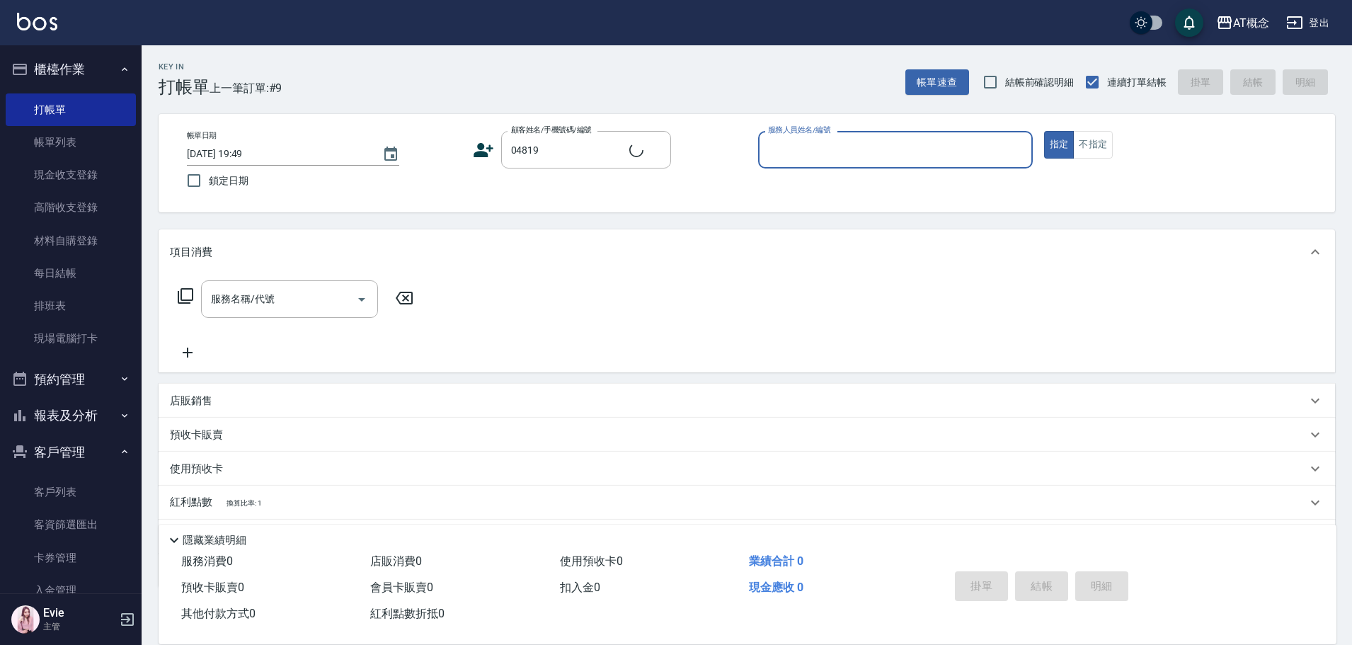
type input "[PERSON_NAME]/0918956505/04819"
type input "Anson-3"
click at [1044, 131] on button "指定" at bounding box center [1059, 145] width 30 height 28
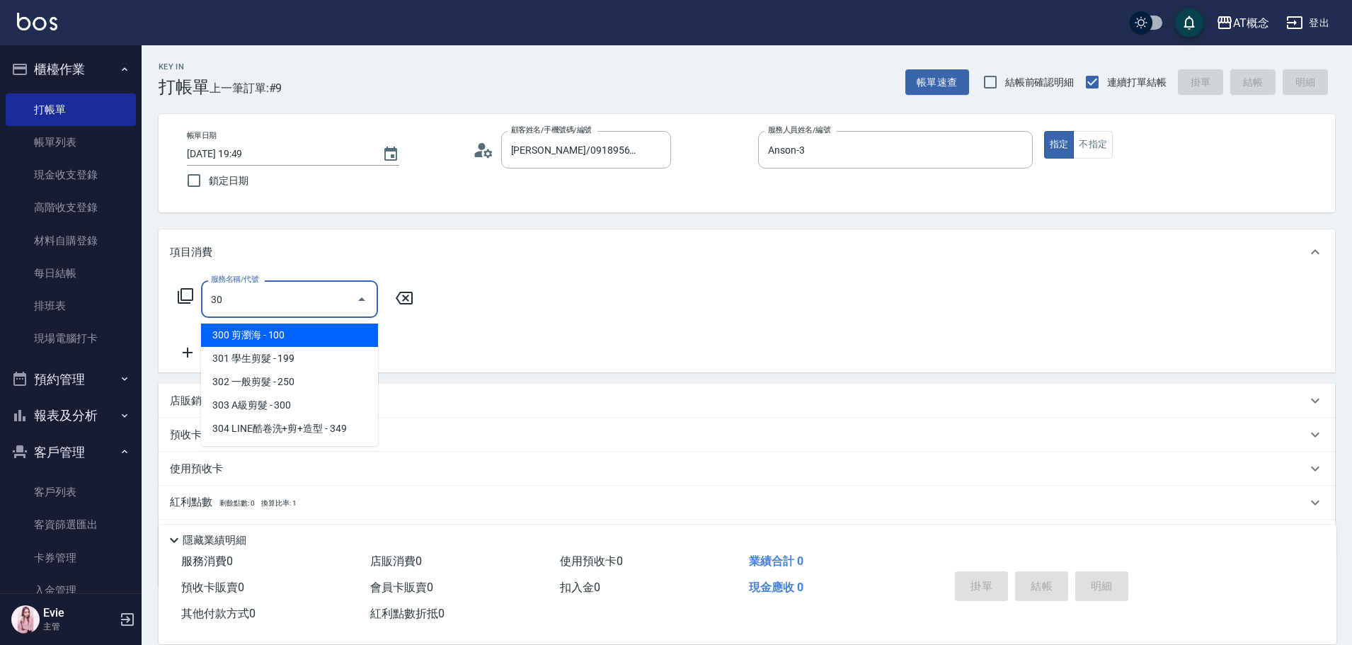
type input "303"
type input "30"
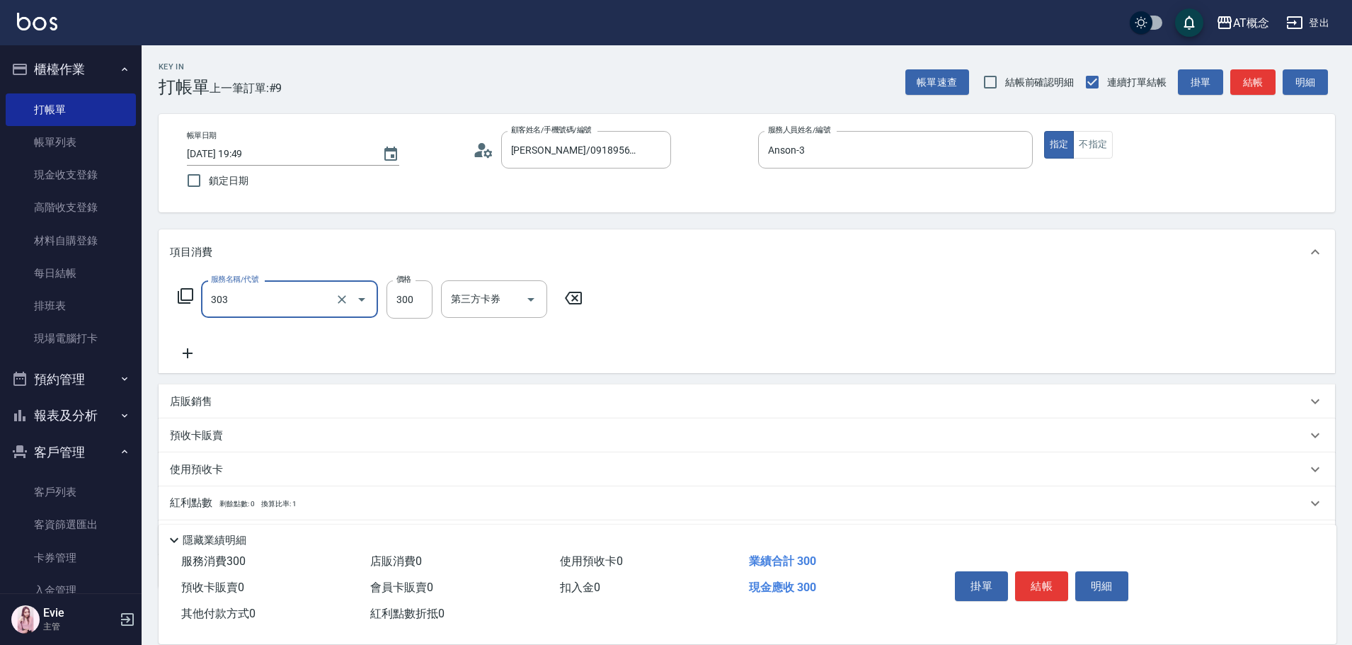
type input "303 A級剪髮(303)"
type input "0"
type input "35"
type input "30"
type input "350"
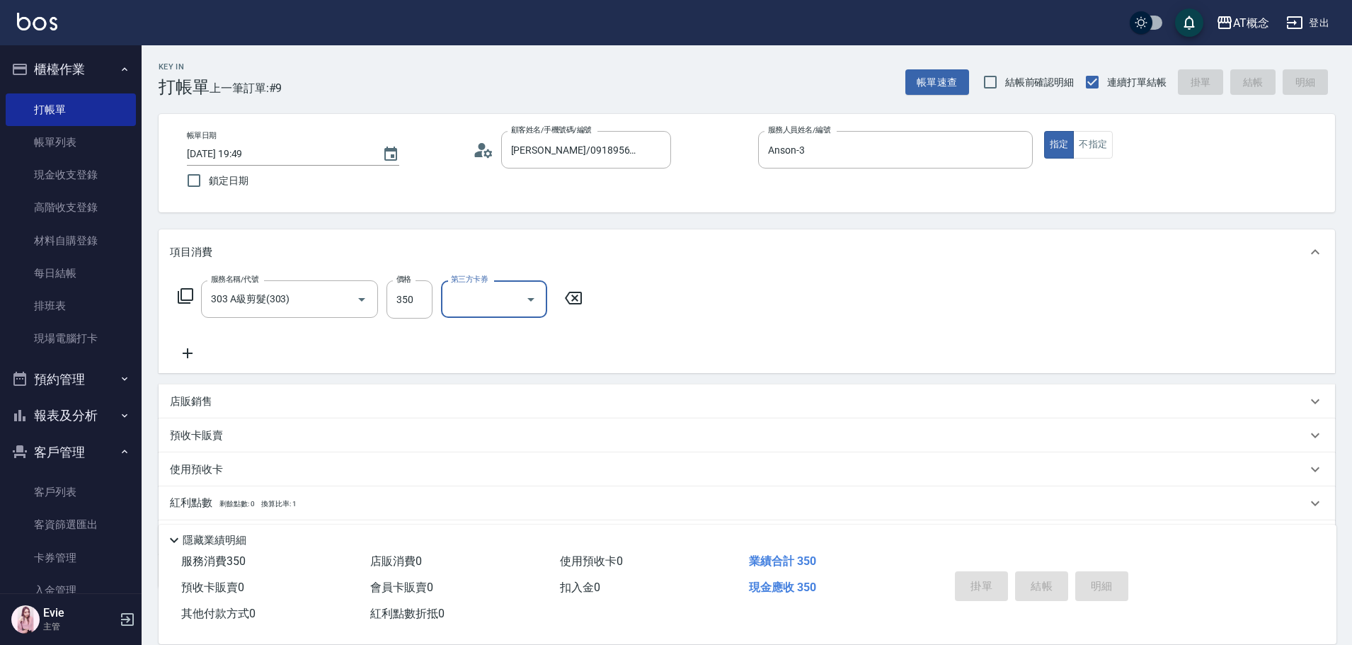
type input "0"
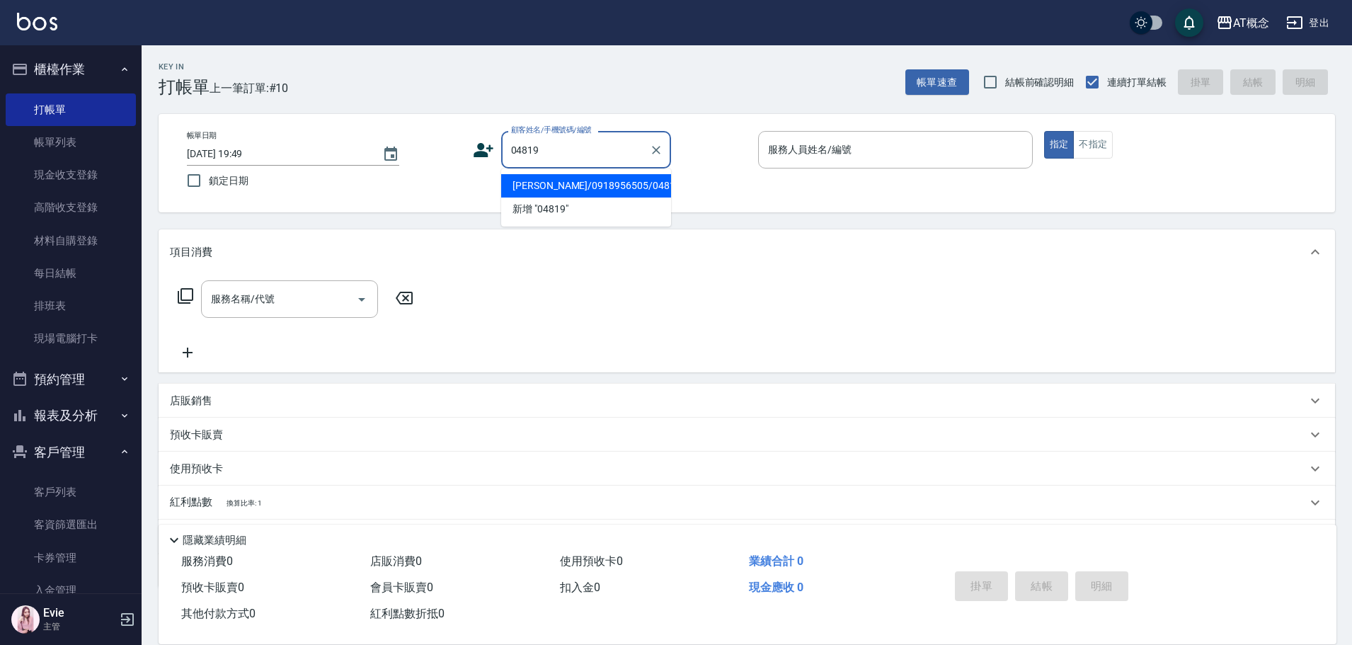
type input "[PERSON_NAME]/0918956505/04819"
type input "Anson-3"
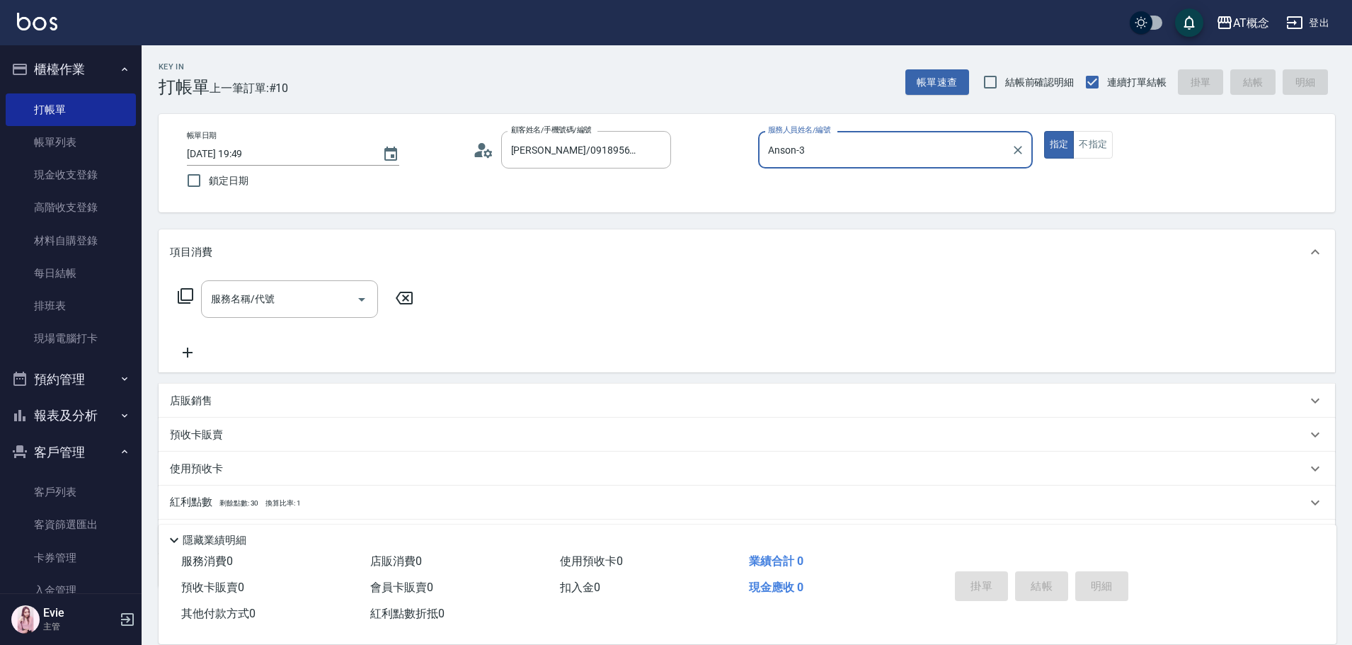
click at [1044, 131] on button "指定" at bounding box center [1059, 145] width 30 height 28
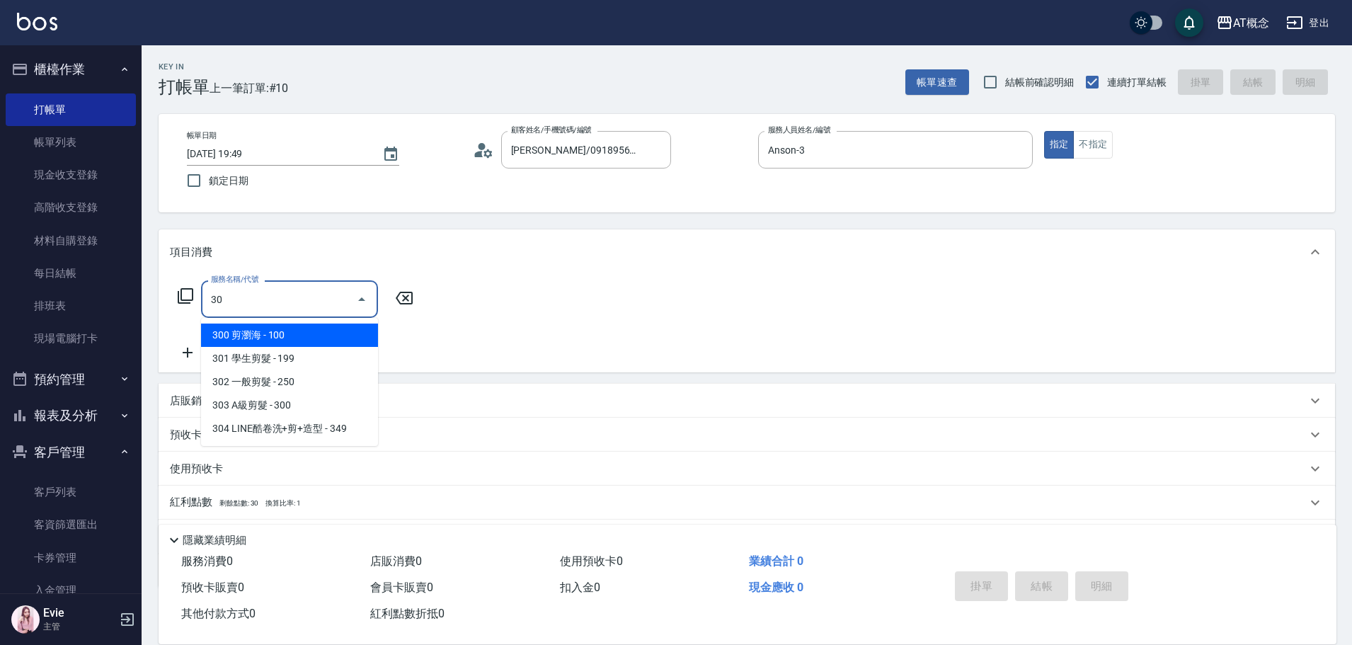
type input "303"
type input "30"
type input "303 A級剪髮(303)"
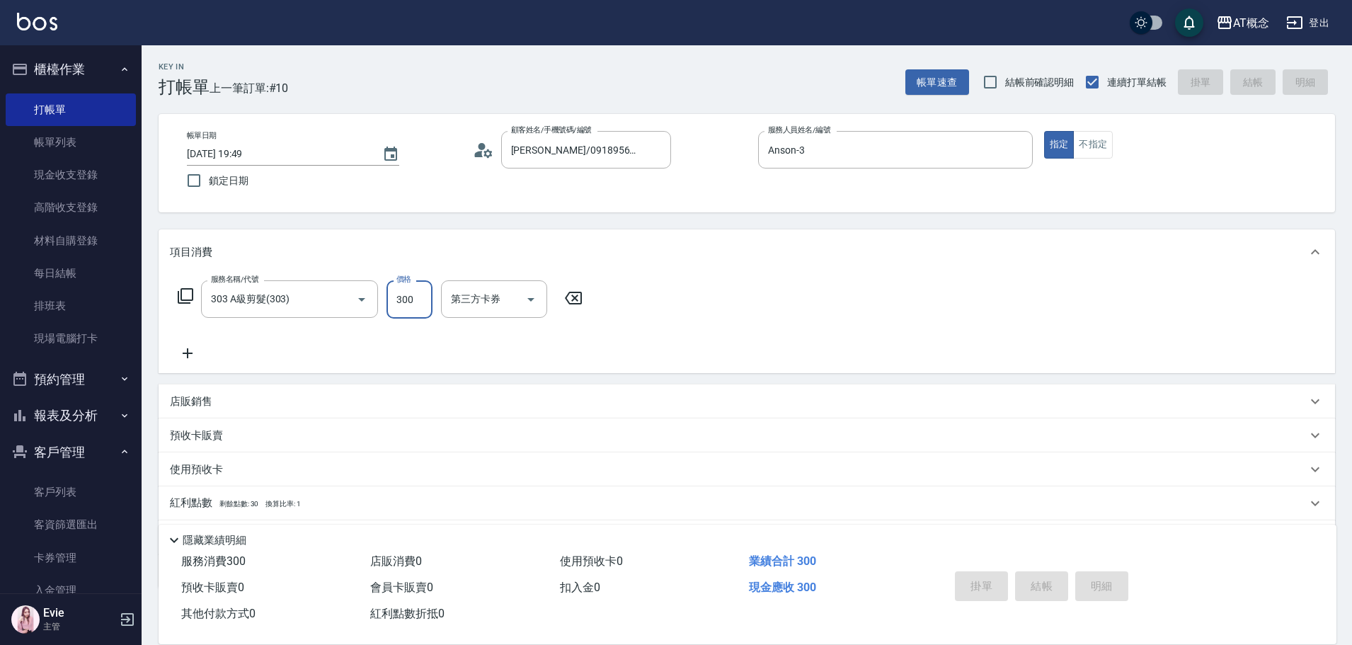
type input "0"
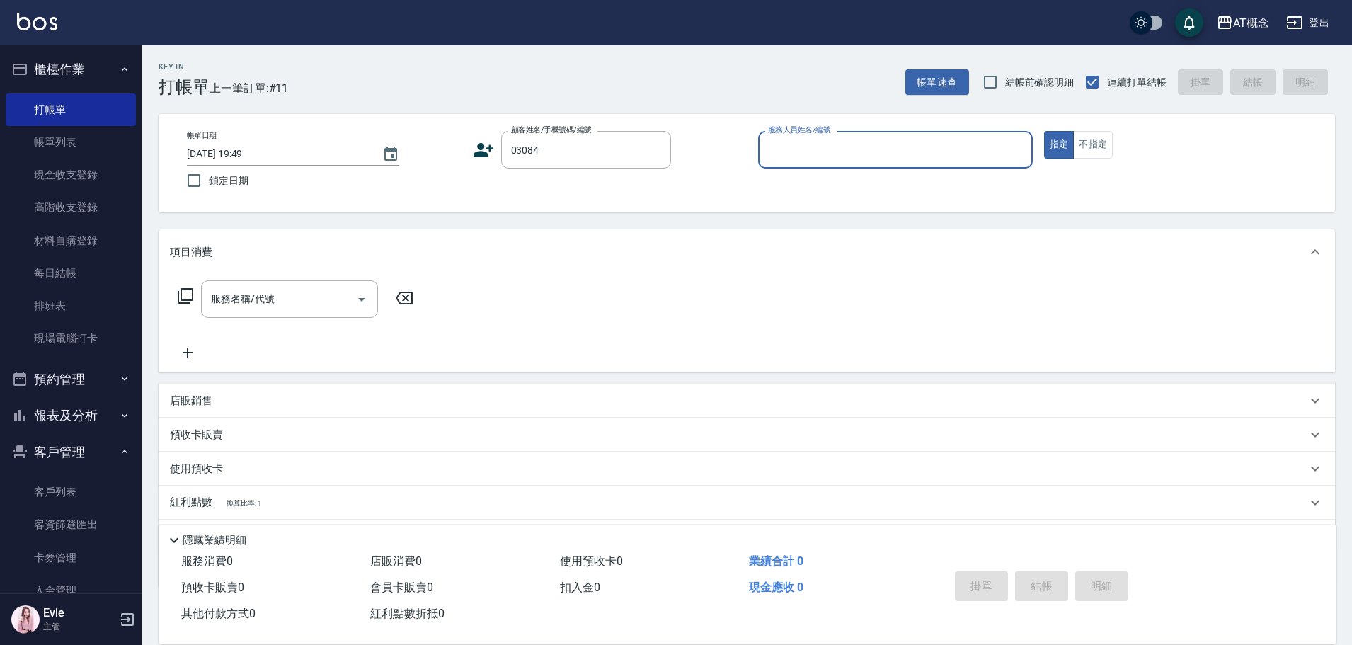
type input "[PERSON_NAME]/0909661017/03084"
type input "Anson-3"
click at [1044, 131] on button "指定" at bounding box center [1059, 145] width 30 height 28
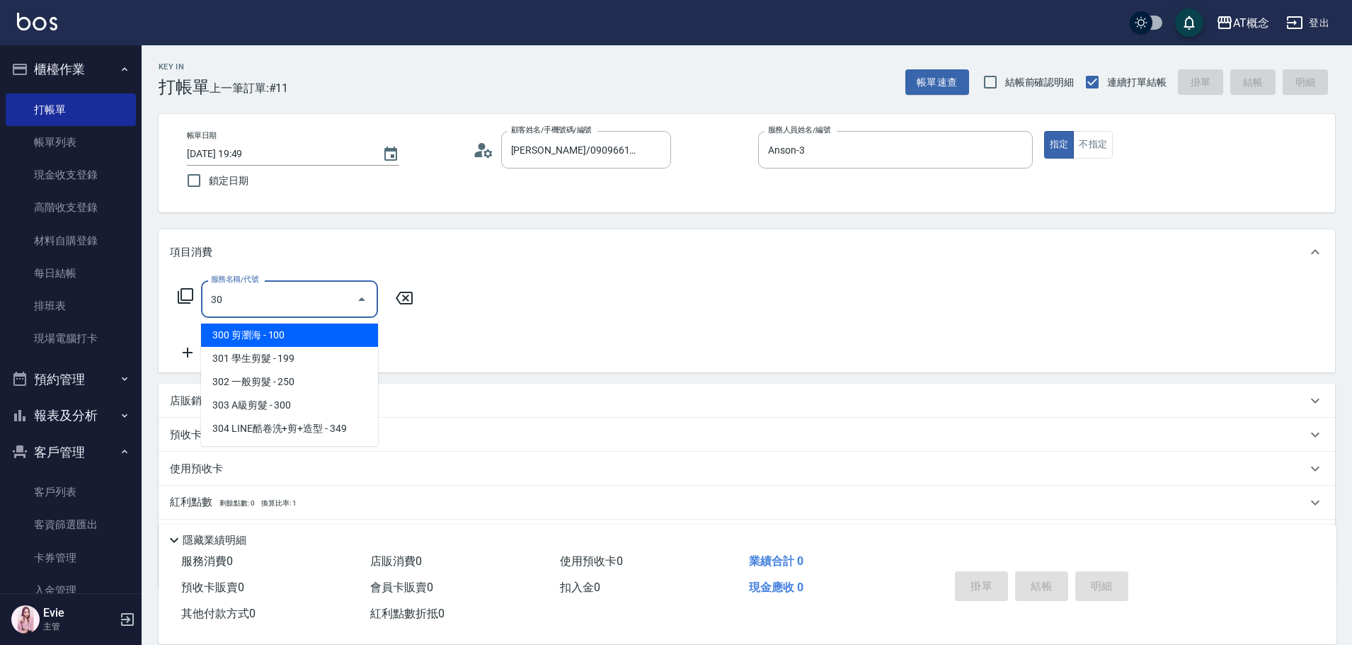
type input "303"
type input "30"
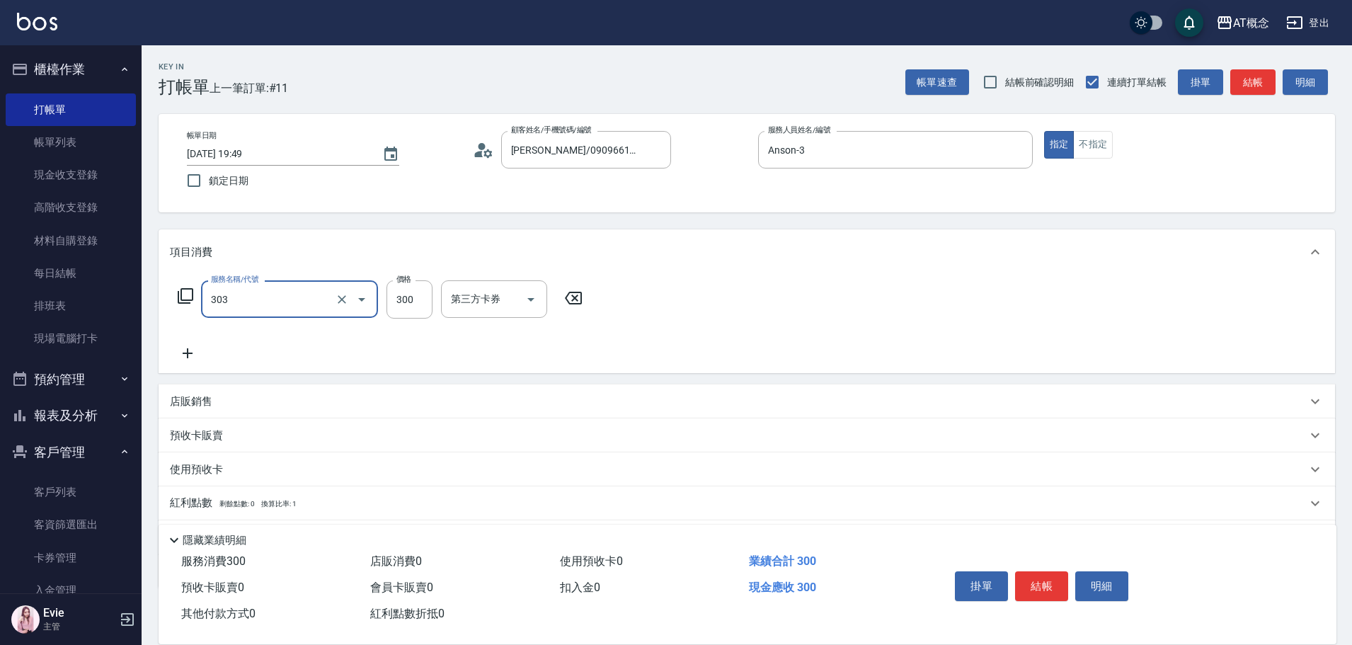
type input "303 A級剪髮(303)"
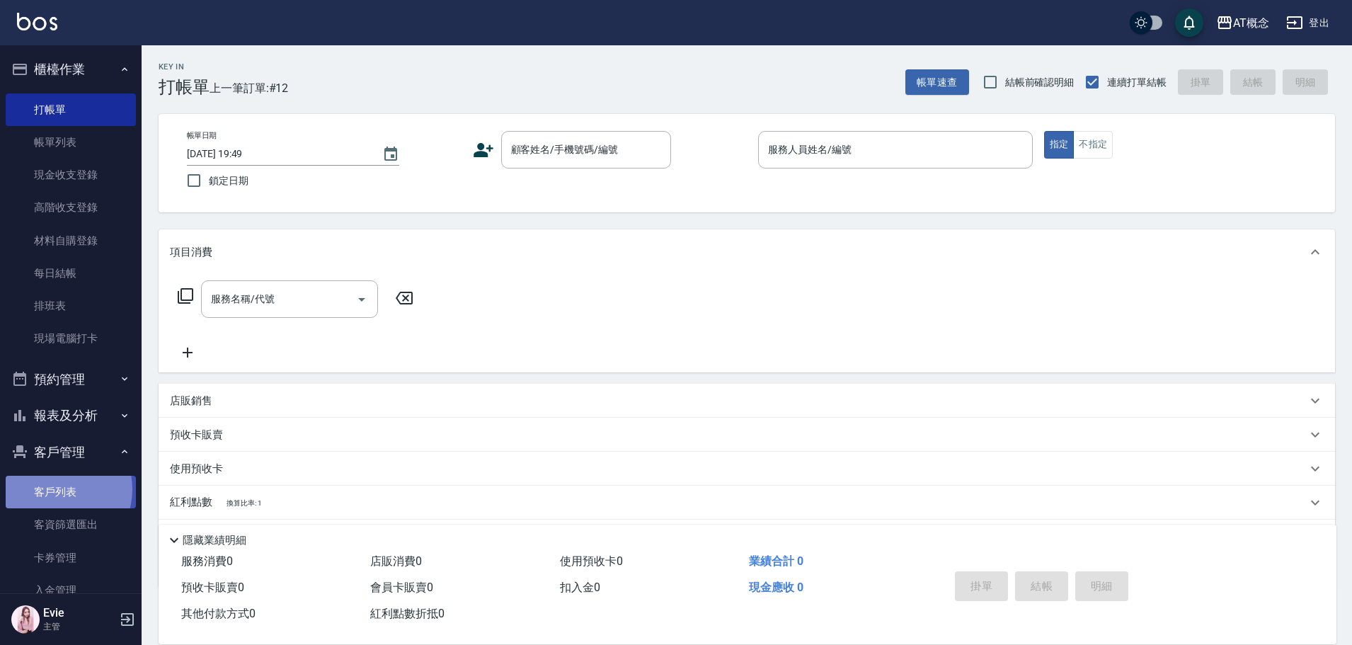
click at [56, 489] on link "客戶列表" at bounding box center [71, 492] width 130 height 33
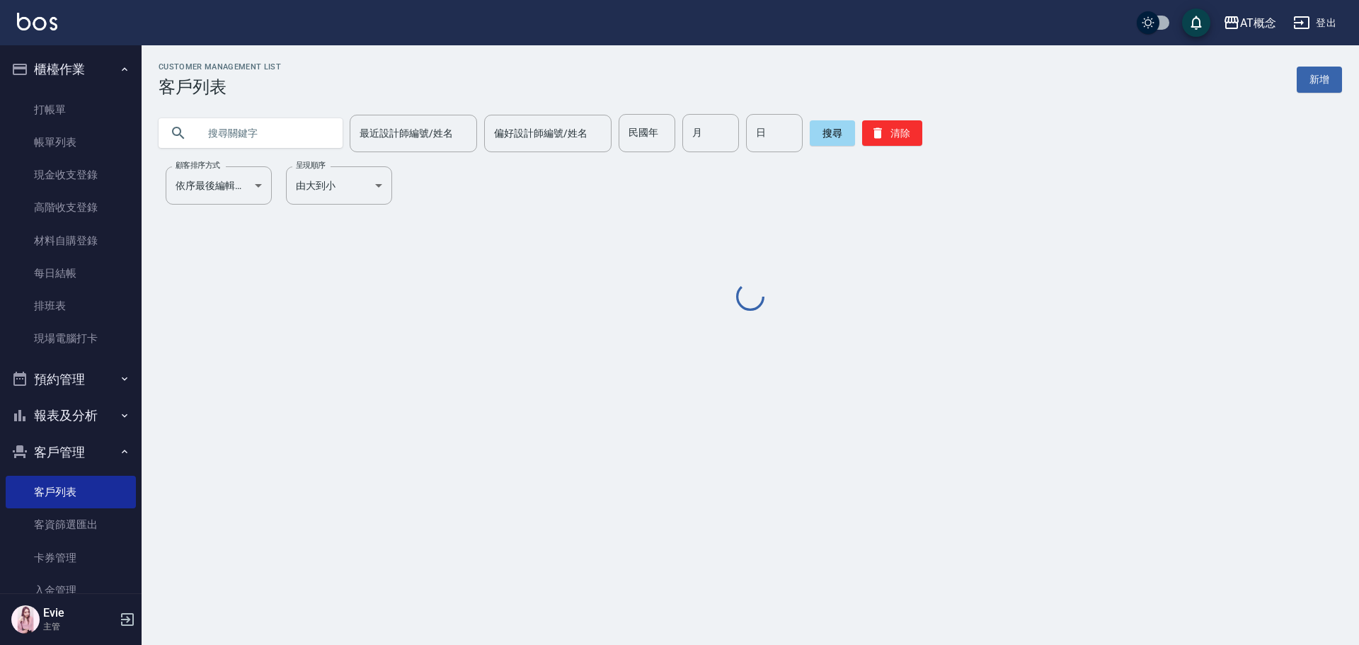
click at [245, 124] on input "text" at bounding box center [264, 133] width 133 height 38
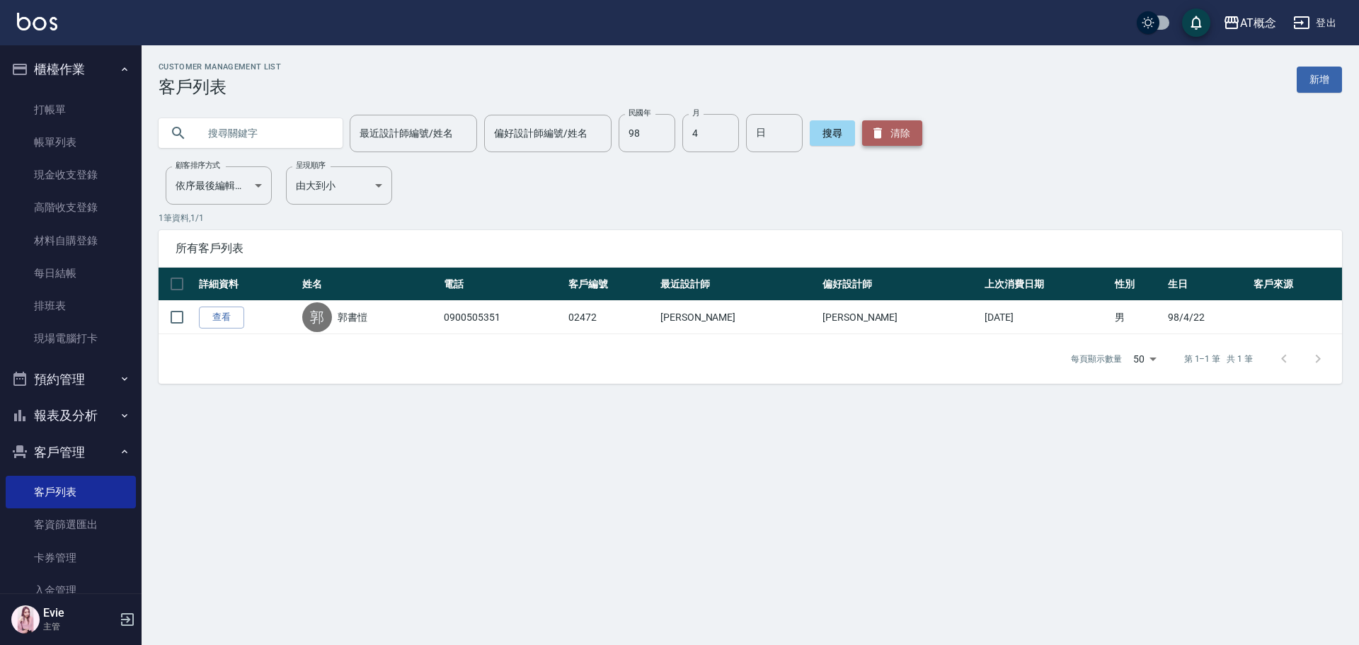
click at [886, 130] on button "清除" at bounding box center [892, 132] width 60 height 25
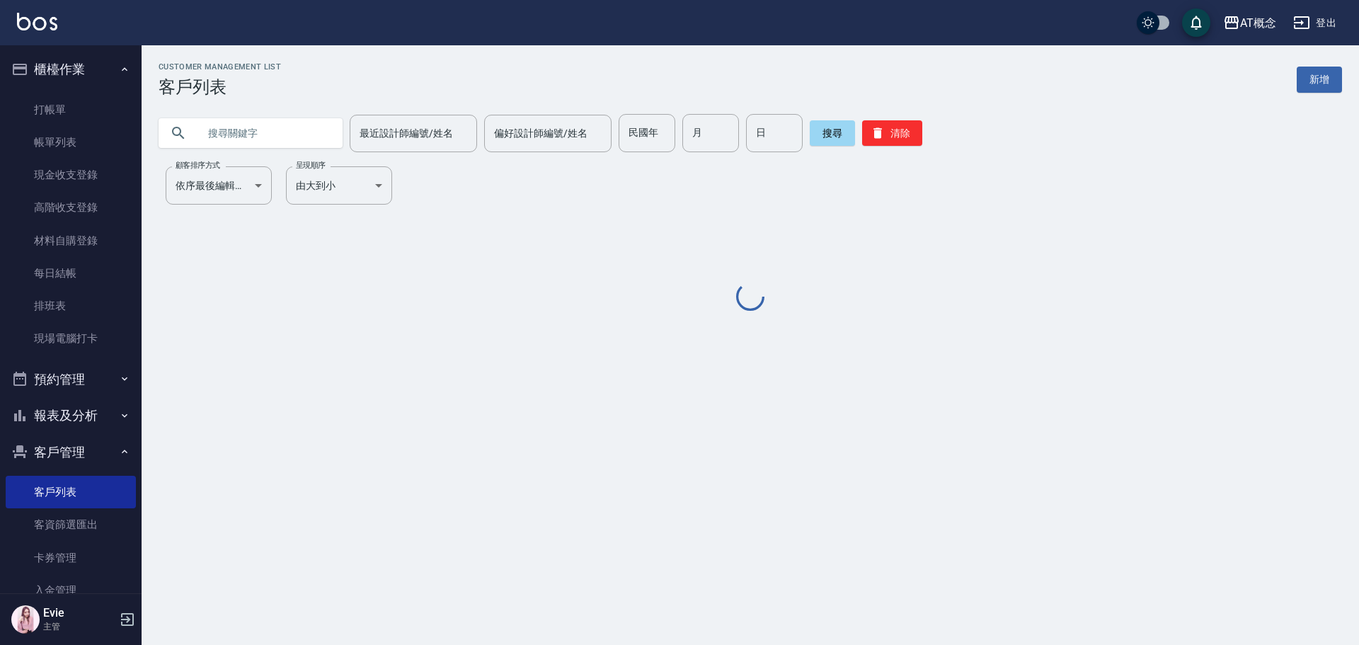
click at [293, 135] on input "text" at bounding box center [264, 133] width 133 height 38
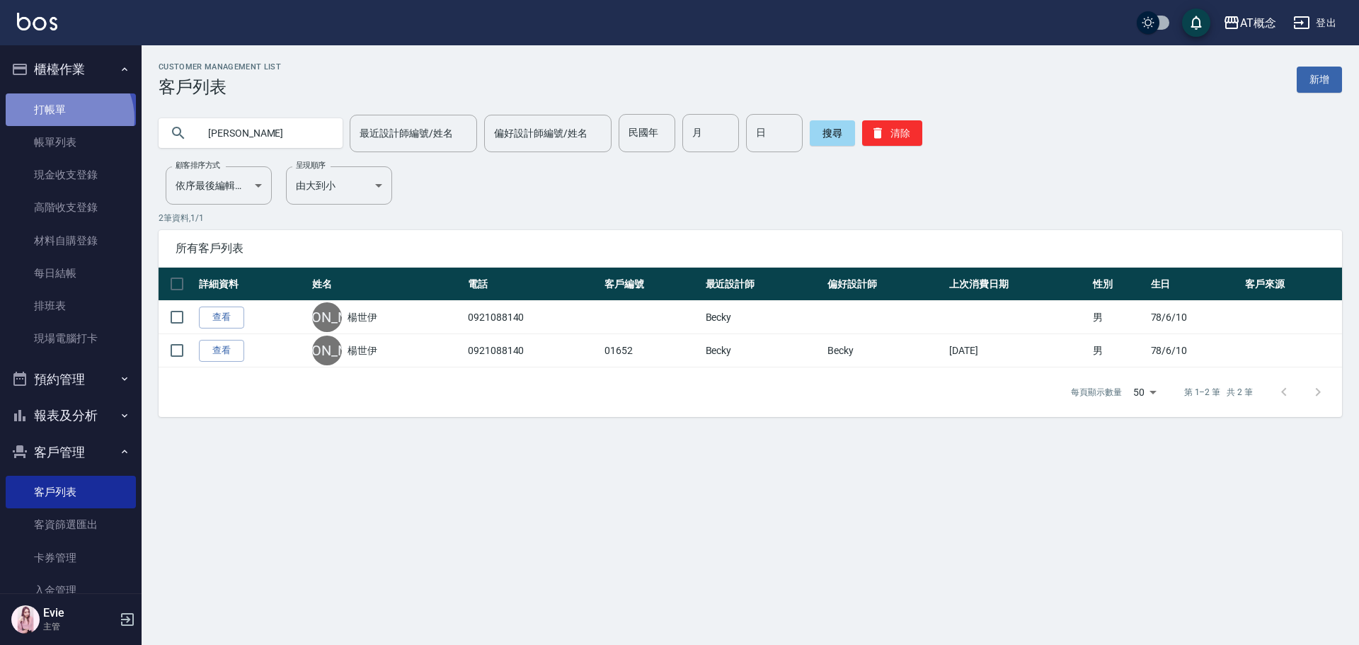
click at [62, 118] on link "打帳單" at bounding box center [71, 109] width 130 height 33
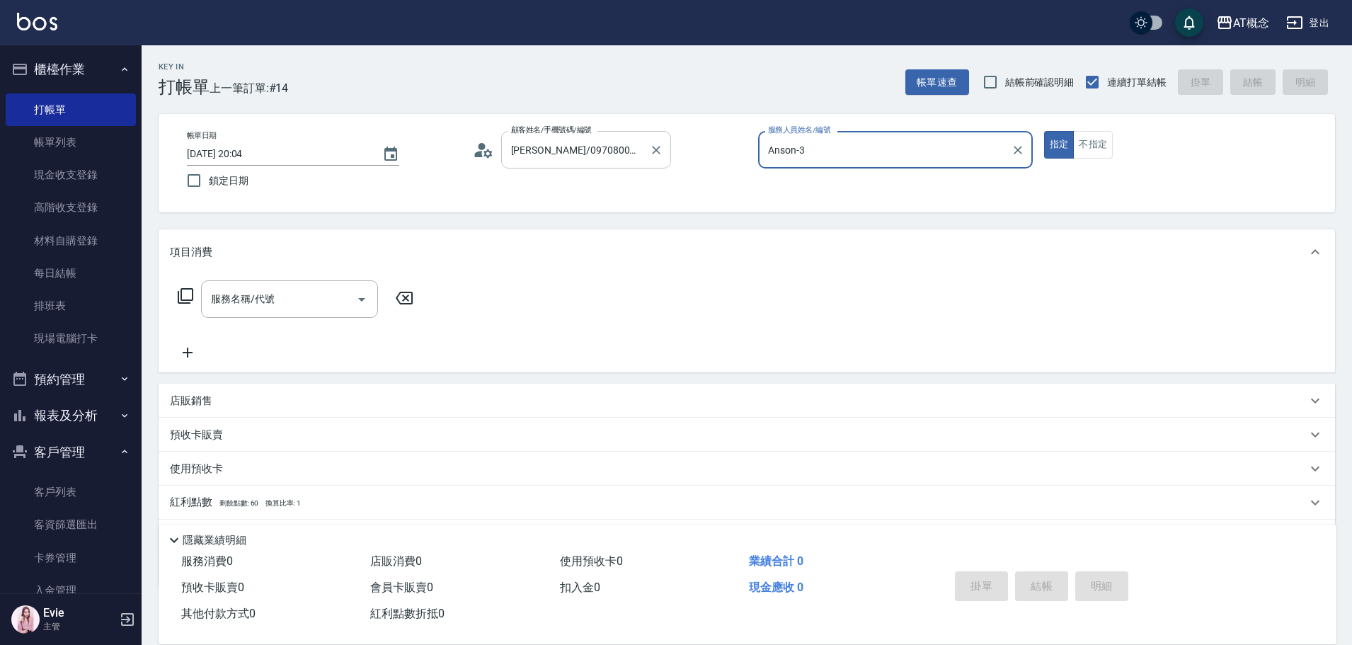
click at [1044, 131] on button "指定" at bounding box center [1059, 145] width 30 height 28
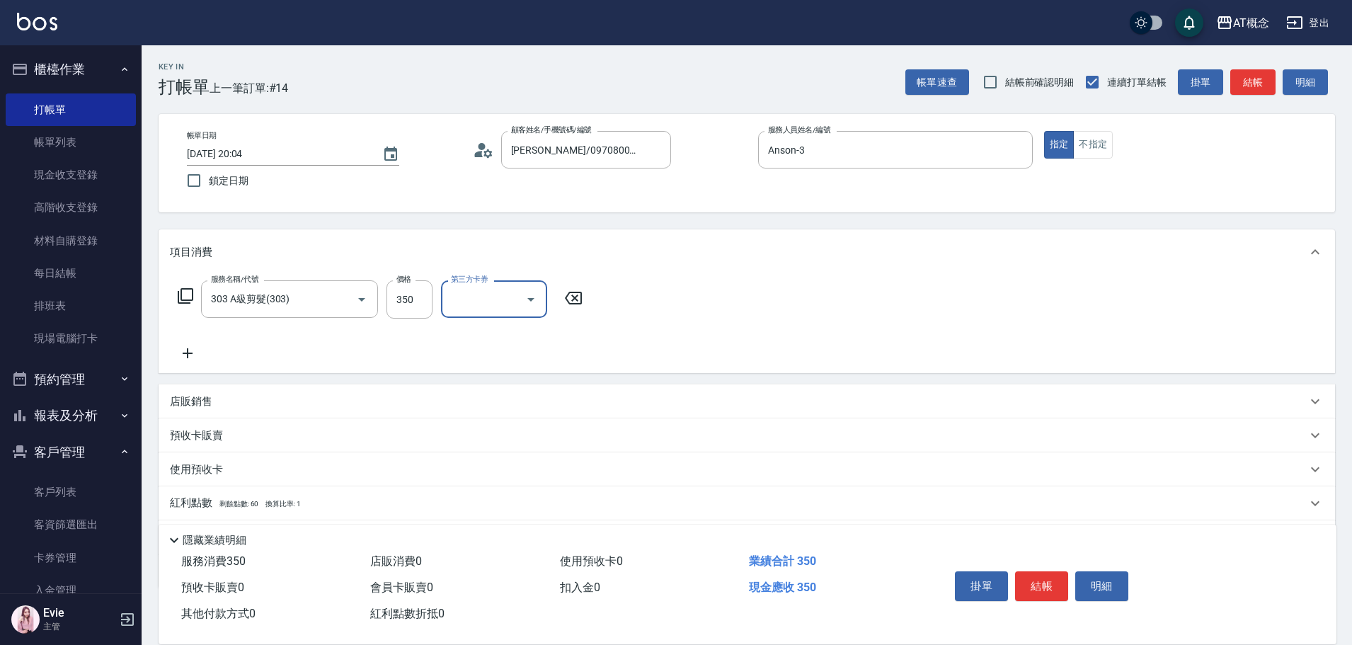
click at [185, 399] on p "店販銷售" at bounding box center [191, 401] width 42 height 15
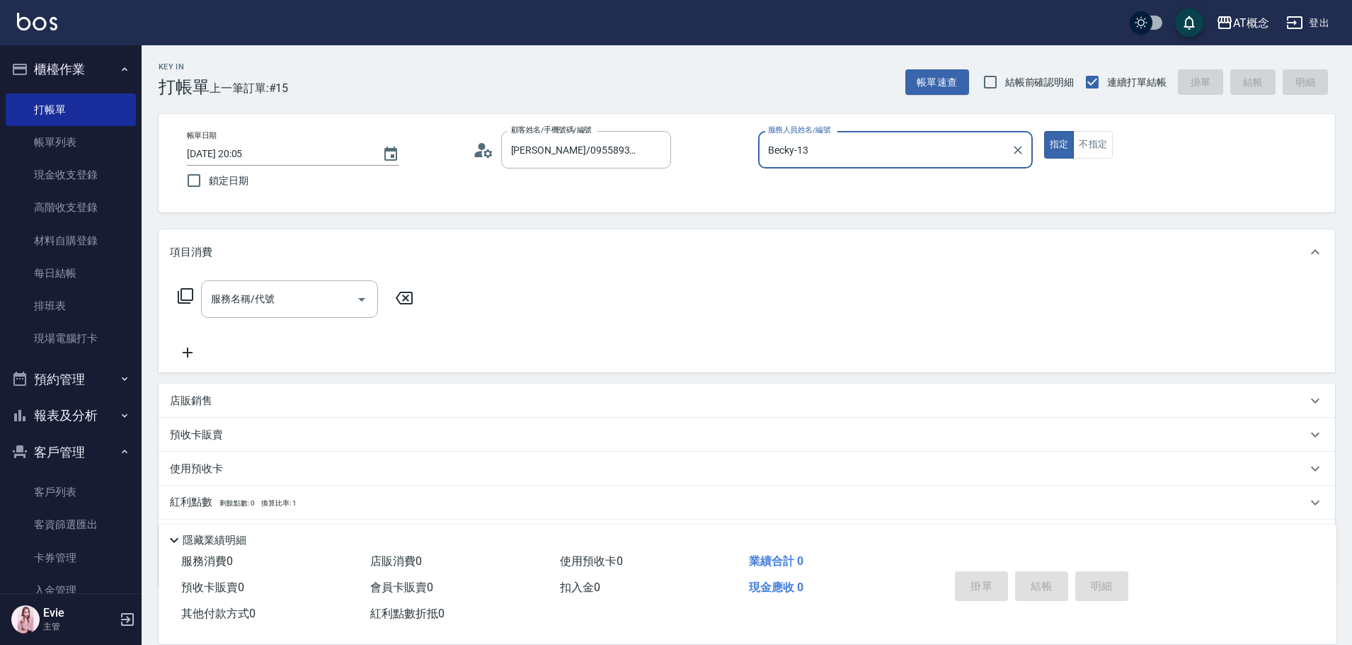
click at [1044, 131] on button "指定" at bounding box center [1059, 145] width 30 height 28
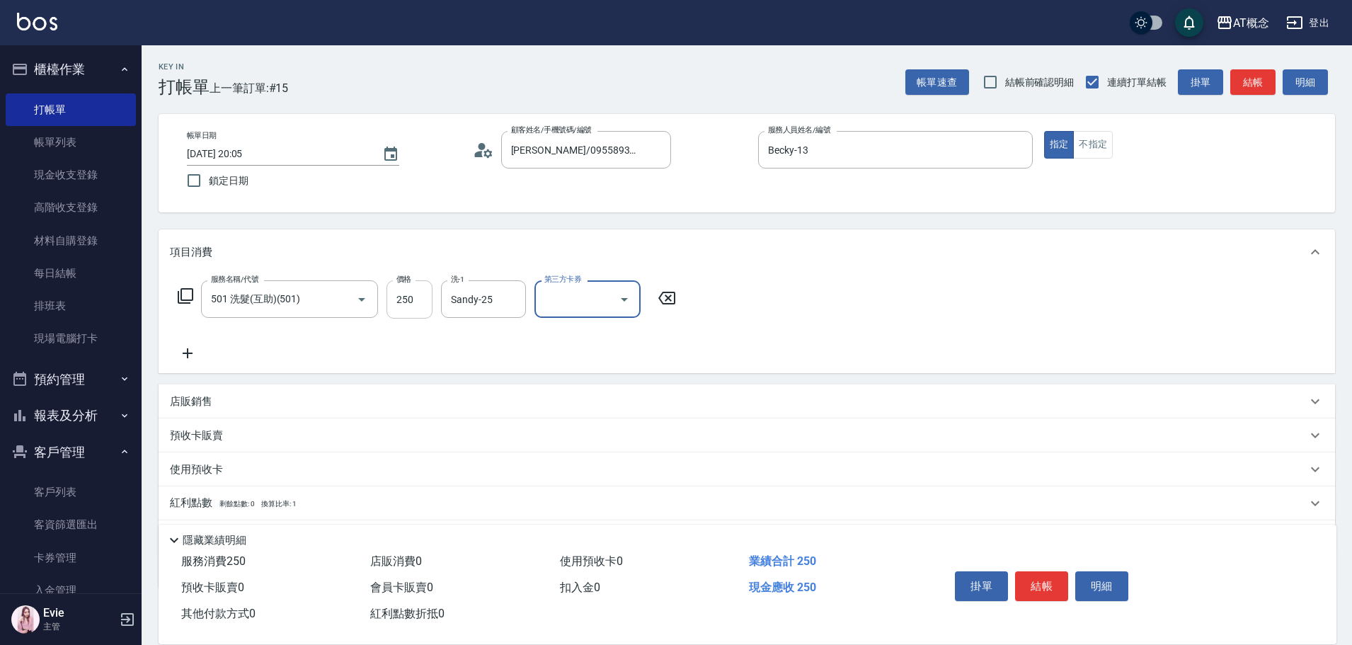
click at [411, 302] on input "250" at bounding box center [410, 299] width 46 height 38
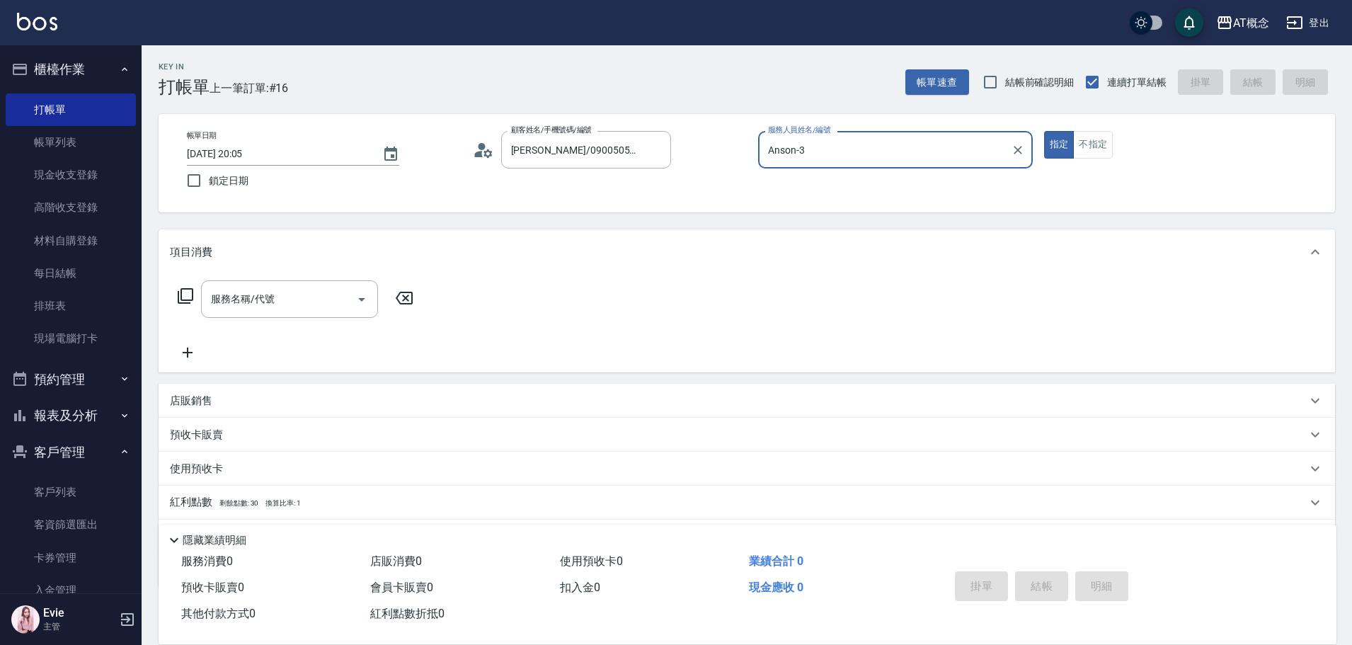
click at [1044, 131] on button "指定" at bounding box center [1059, 145] width 30 height 28
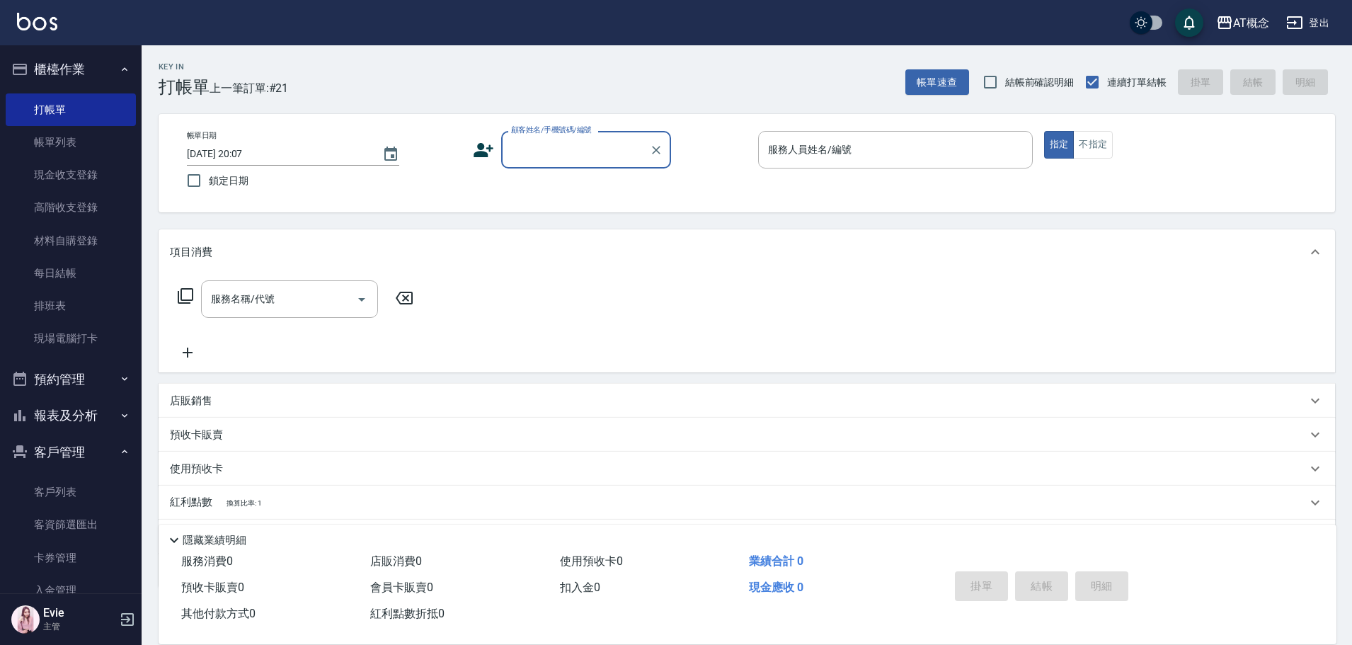
click at [70, 413] on button "報表及分析" at bounding box center [71, 415] width 130 height 37
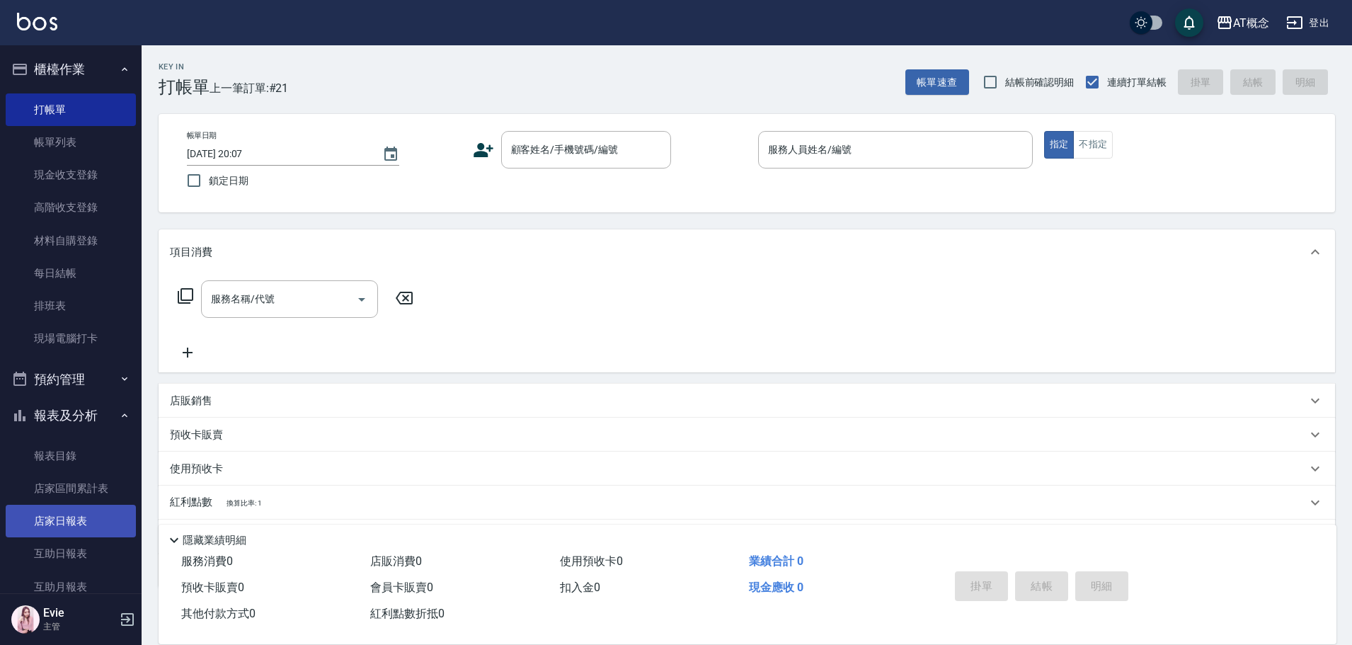
click at [79, 518] on link "店家日報表" at bounding box center [71, 521] width 130 height 33
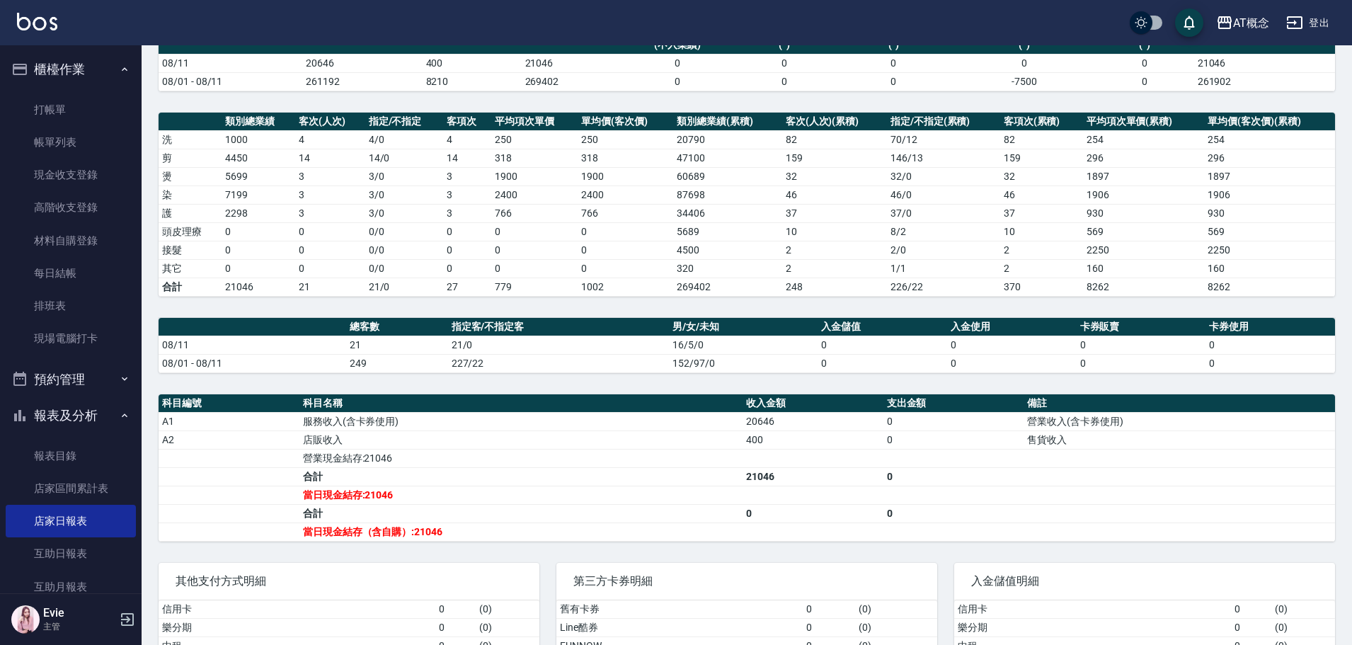
scroll to position [142, 0]
